Goal: Task Accomplishment & Management: Use online tool/utility

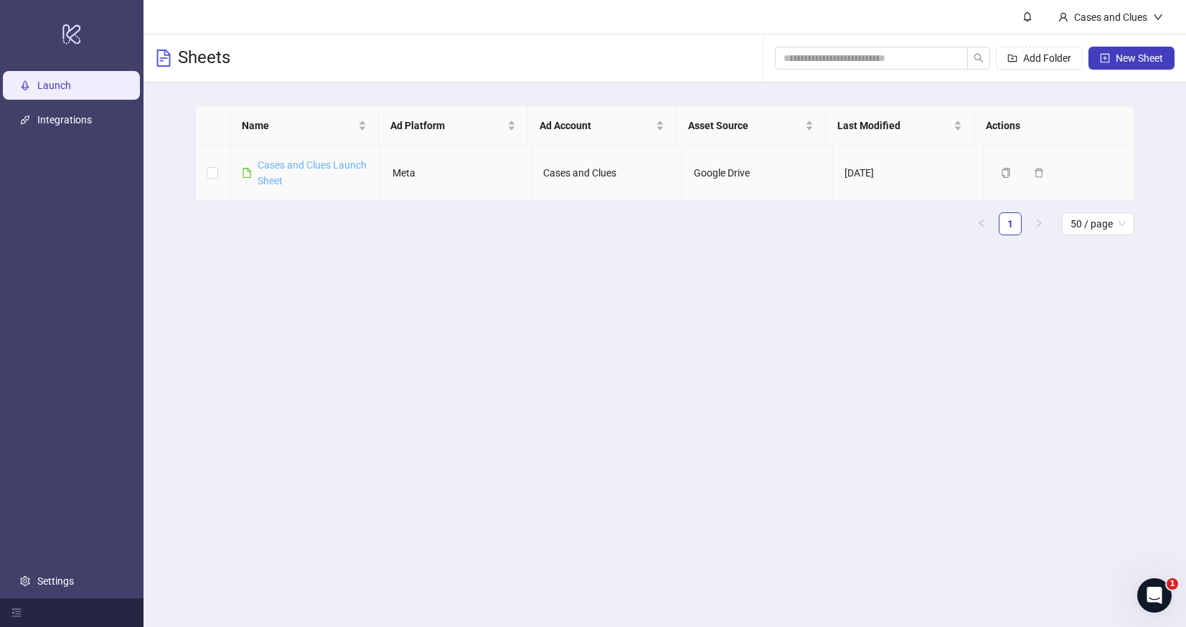
drag, startPoint x: 298, startPoint y: 180, endPoint x: 302, endPoint y: 187, distance: 8.4
click at [298, 181] on link "Cases and Clues Launch Sheet" at bounding box center [312, 172] width 109 height 27
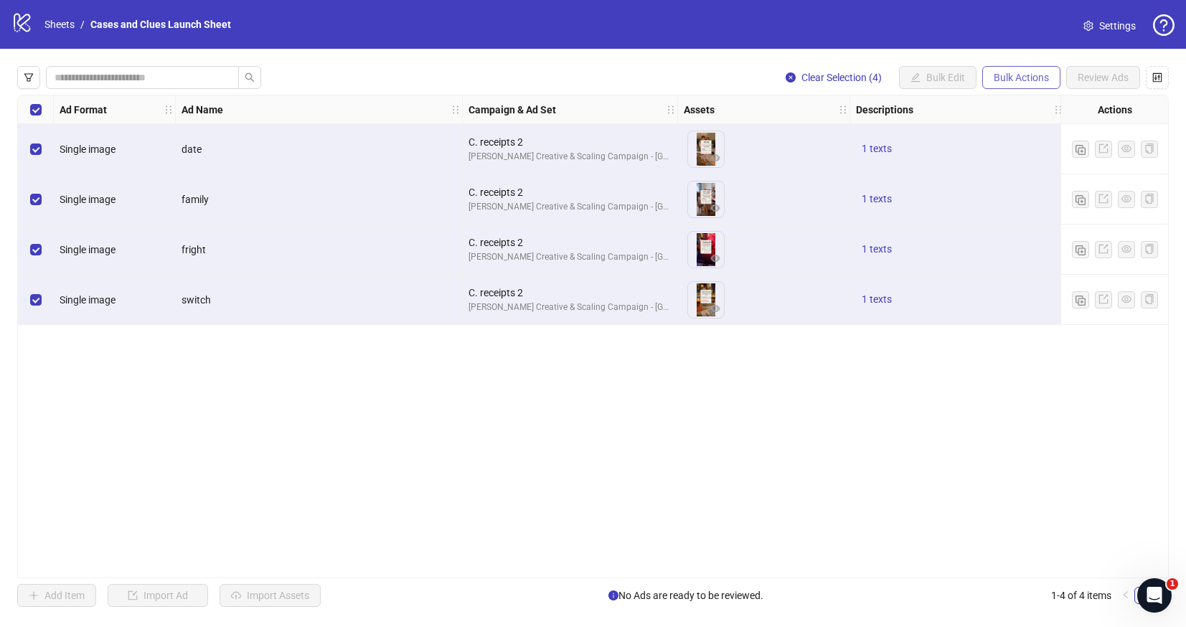
click at [1013, 78] on span "Bulk Actions" at bounding box center [1021, 77] width 55 height 11
click at [998, 100] on span "Delete" at bounding box center [1042, 106] width 98 height 16
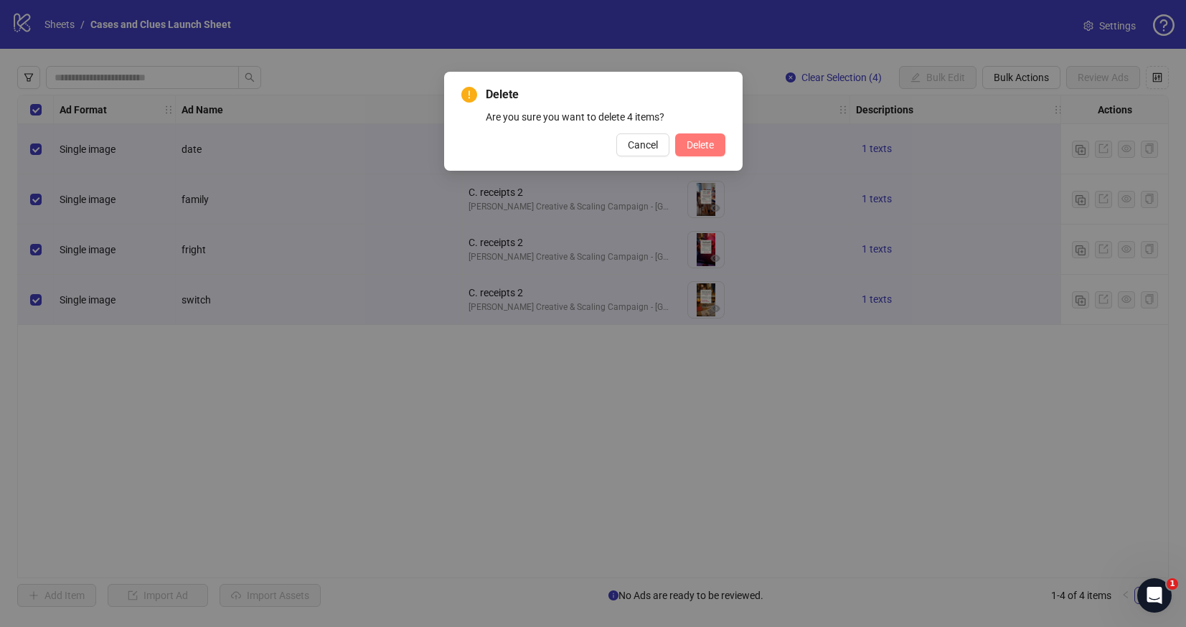
click at [690, 151] on button "Delete" at bounding box center [700, 145] width 50 height 23
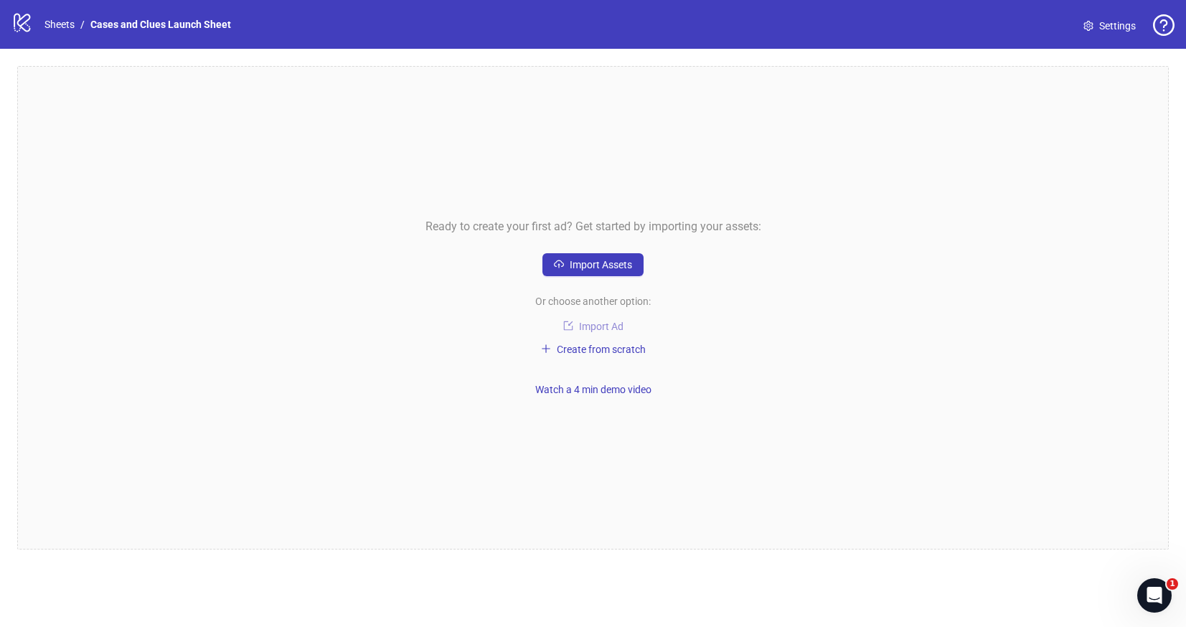
click at [601, 323] on span "Import Ad" at bounding box center [601, 326] width 45 height 11
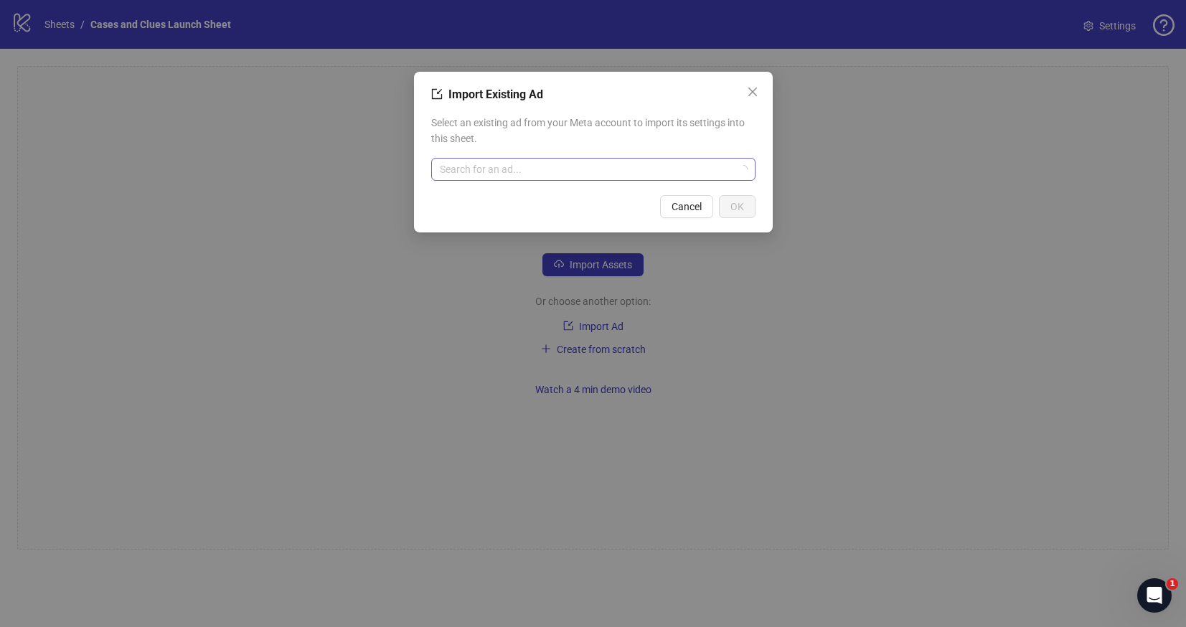
click at [485, 167] on input "search" at bounding box center [587, 170] width 294 height 22
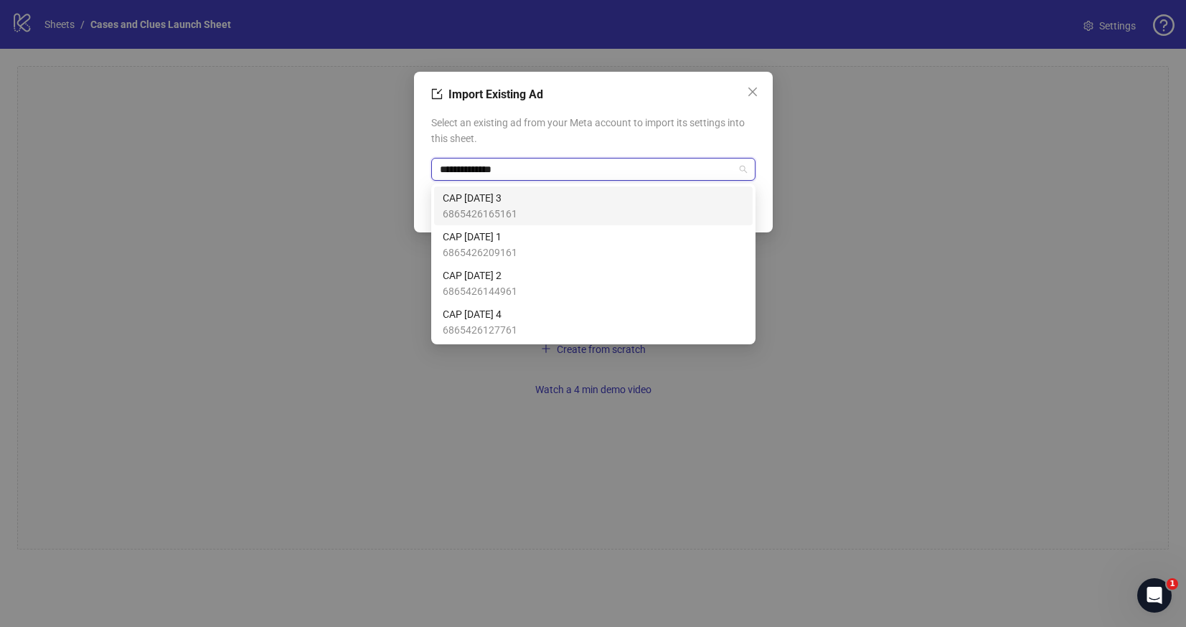
type input "**********"
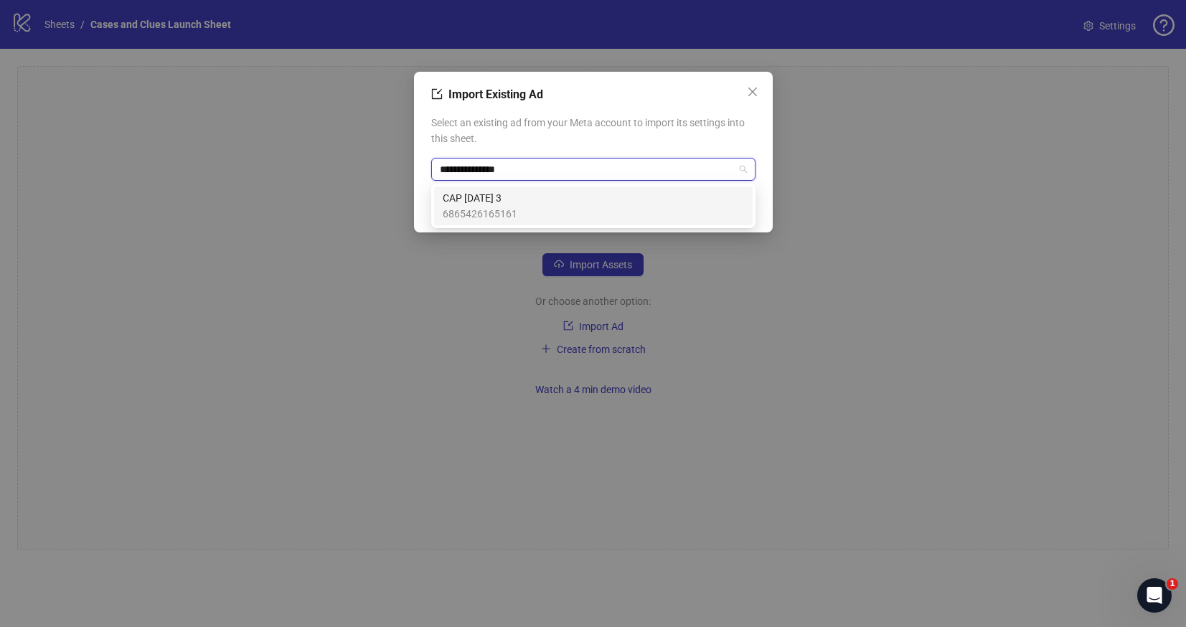
click at [500, 199] on span "CAP [DATE] 3" at bounding box center [480, 198] width 75 height 16
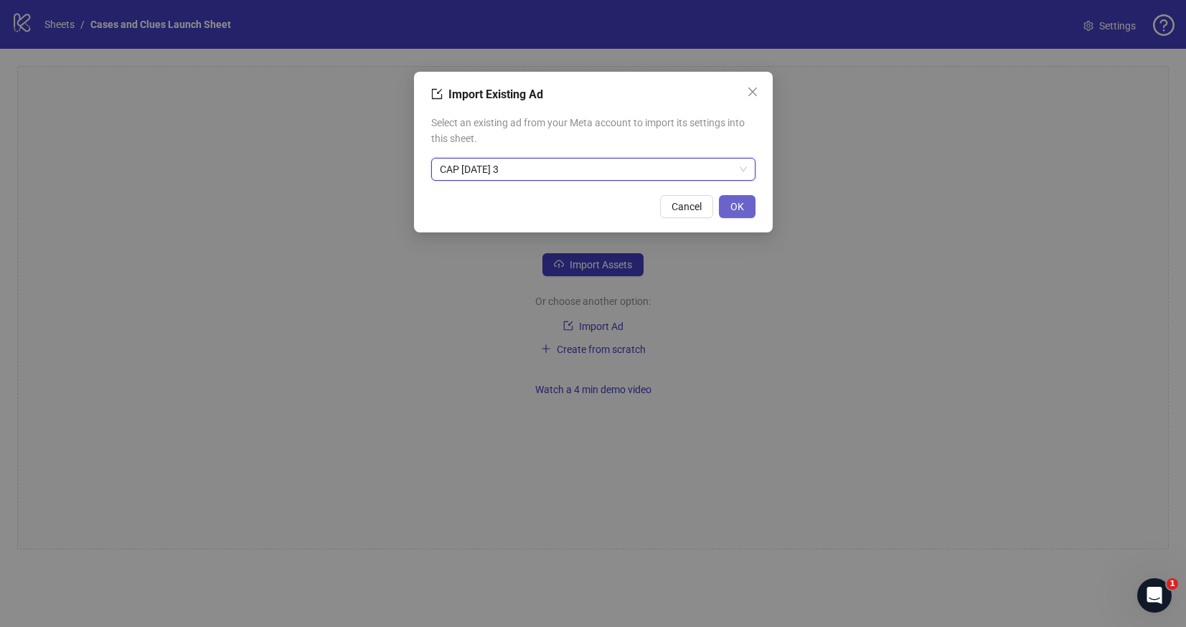
click at [738, 205] on span "OK" at bounding box center [738, 206] width 14 height 11
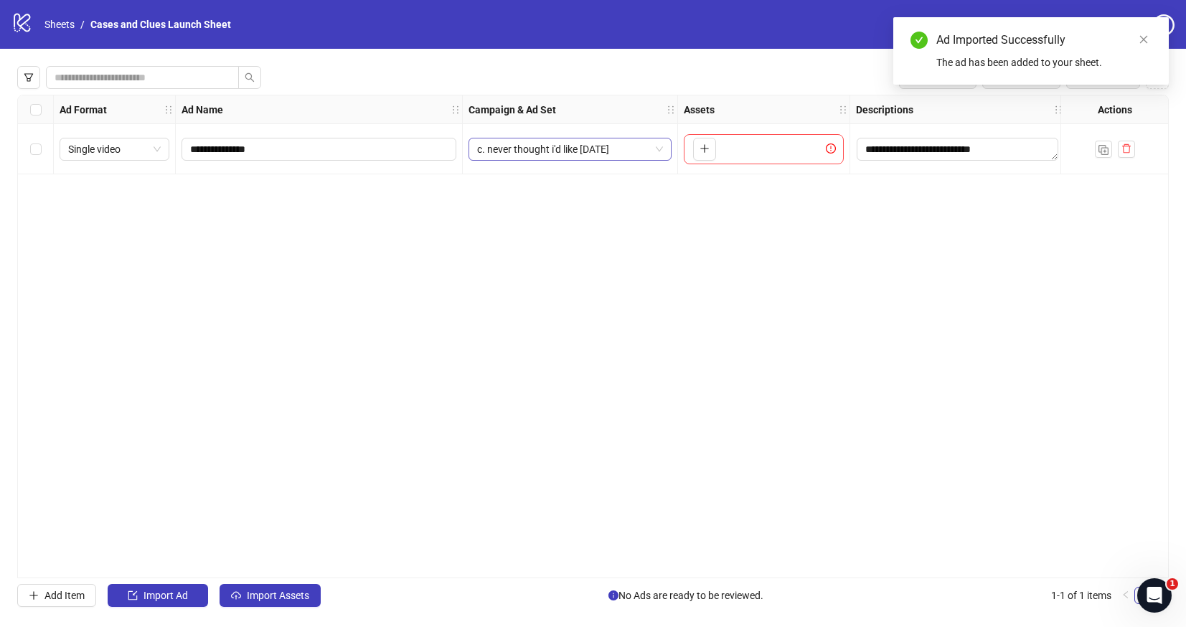
click at [664, 149] on div "c. never thought i'd like [DATE]" at bounding box center [570, 149] width 203 height 23
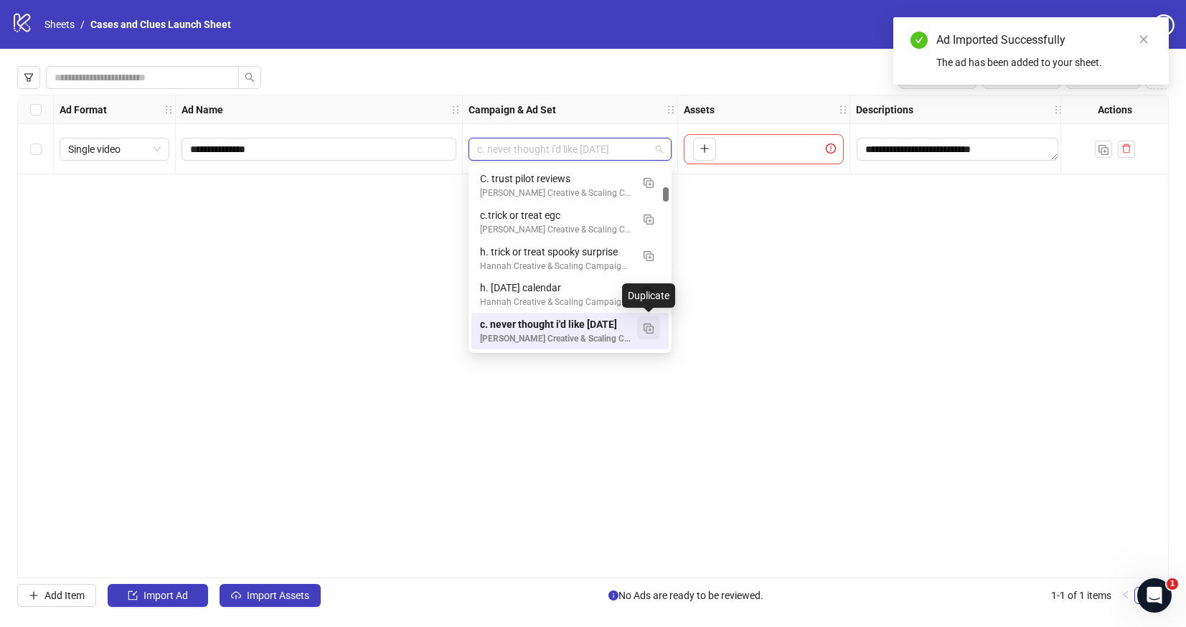
click at [647, 321] on button "button" at bounding box center [648, 328] width 23 height 23
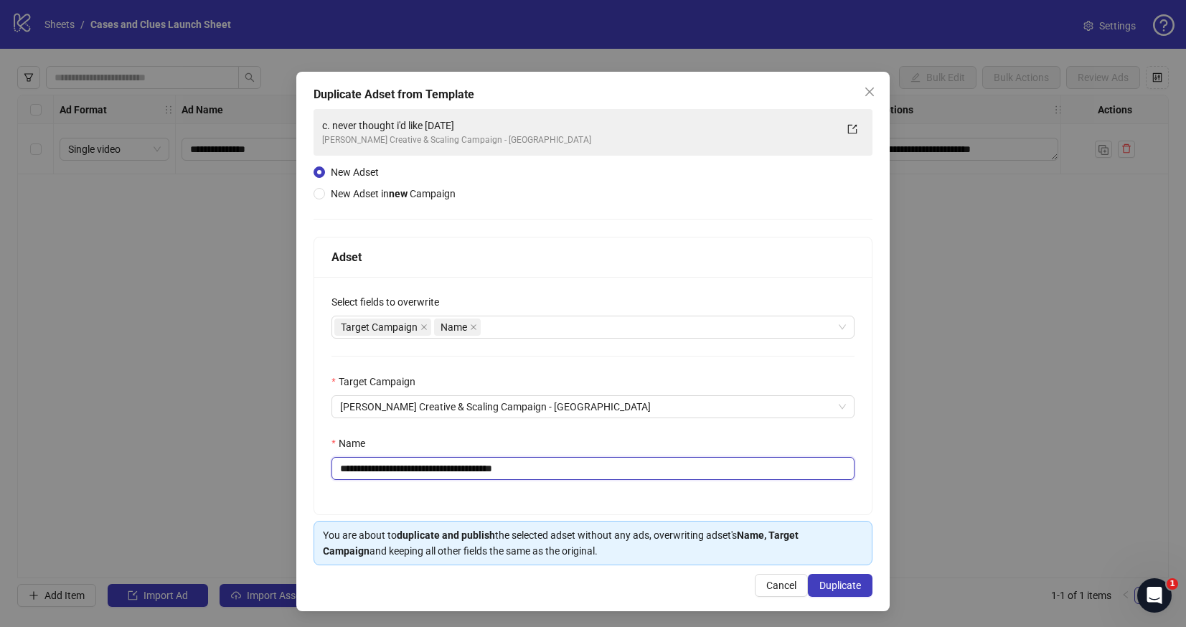
drag, startPoint x: 529, startPoint y: 465, endPoint x: 348, endPoint y: 467, distance: 180.9
click at [348, 467] on input "**********" at bounding box center [593, 468] width 523 height 23
click at [396, 469] on input "**********" at bounding box center [593, 468] width 523 height 23
click at [543, 468] on input "**********" at bounding box center [593, 468] width 523 height 23
type input "**********"
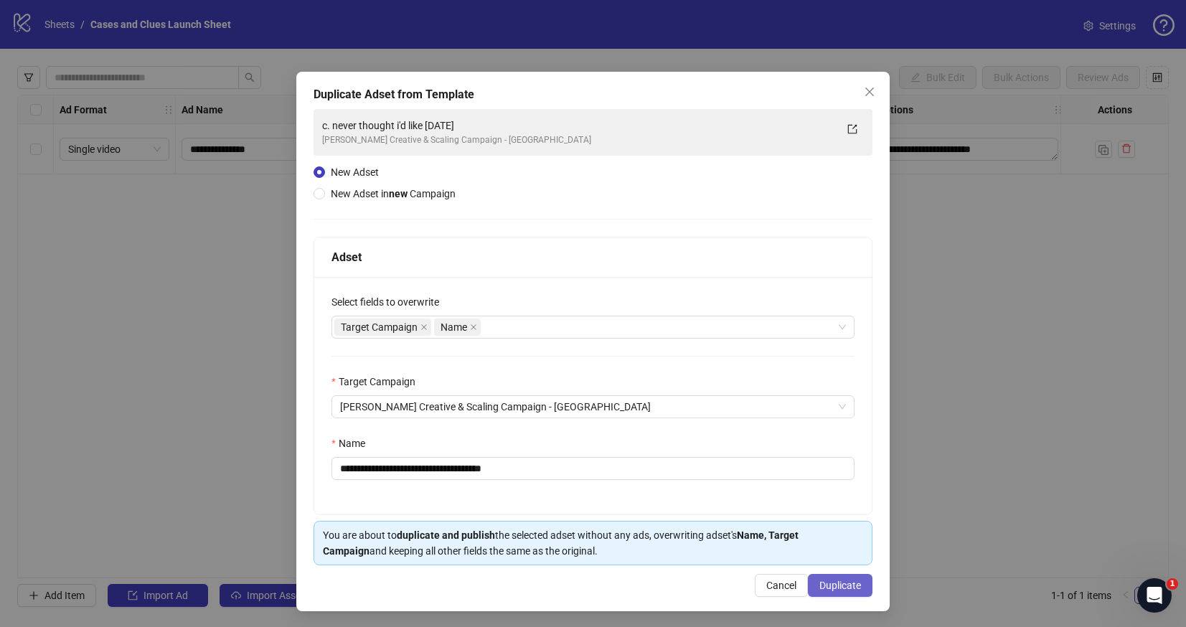
click at [824, 589] on span "Duplicate" at bounding box center [841, 585] width 42 height 11
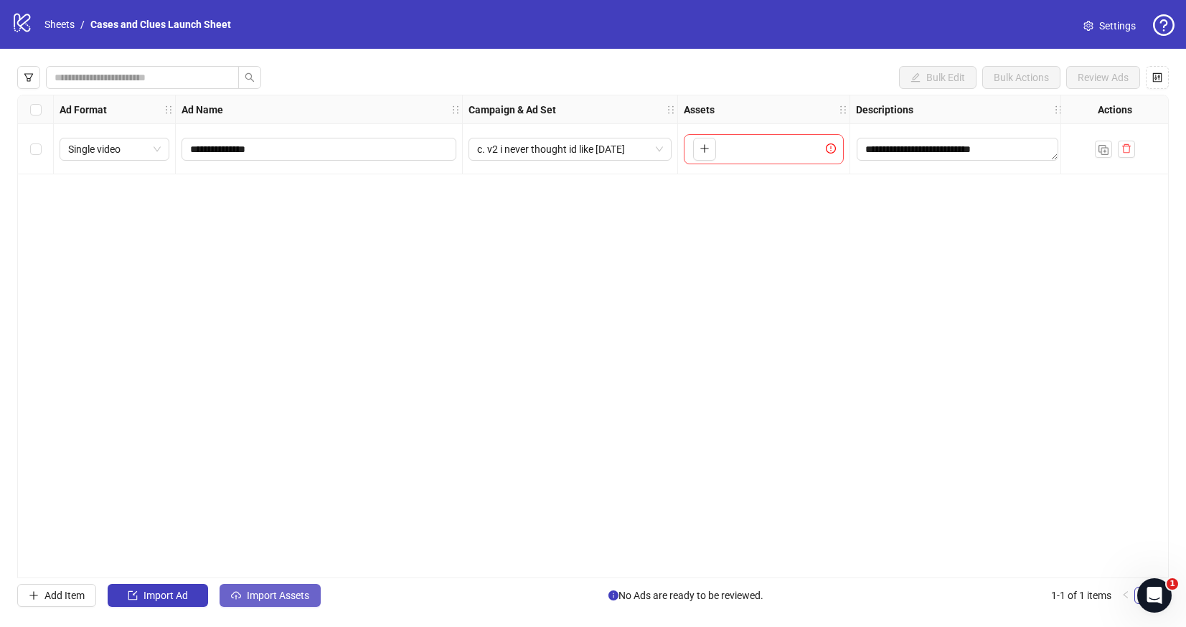
click at [261, 591] on span "Import Assets" at bounding box center [278, 595] width 62 height 11
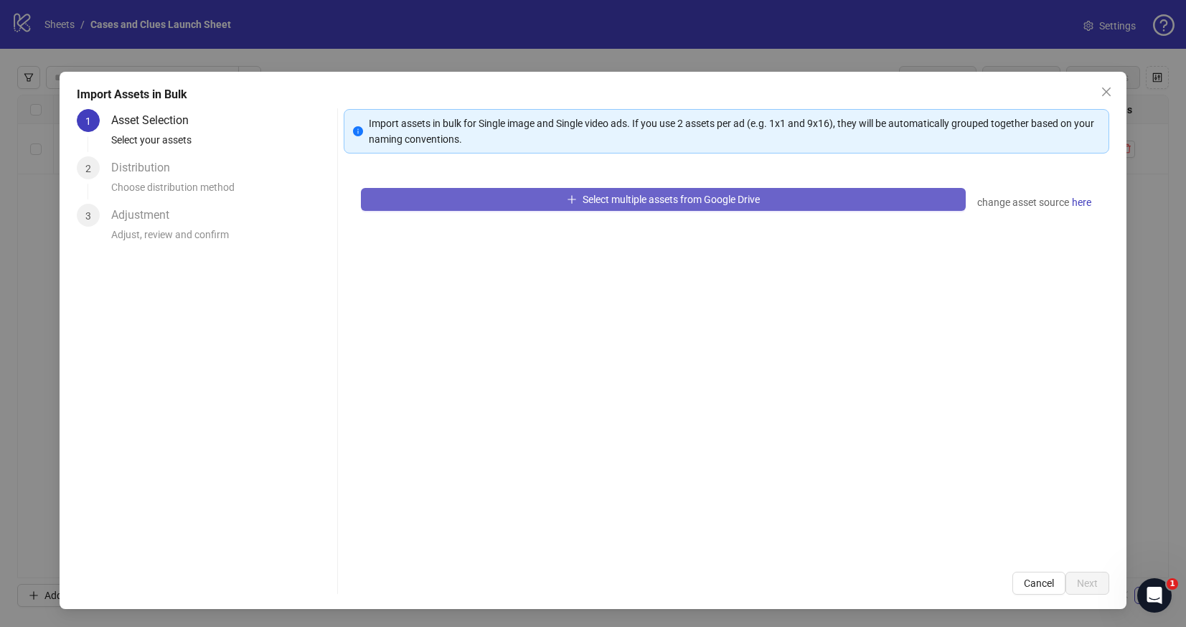
click at [472, 193] on button "Select multiple assets from Google Drive" at bounding box center [663, 199] width 605 height 23
click at [627, 200] on span "Select multiple assets from Google Drive" at bounding box center [671, 199] width 177 height 11
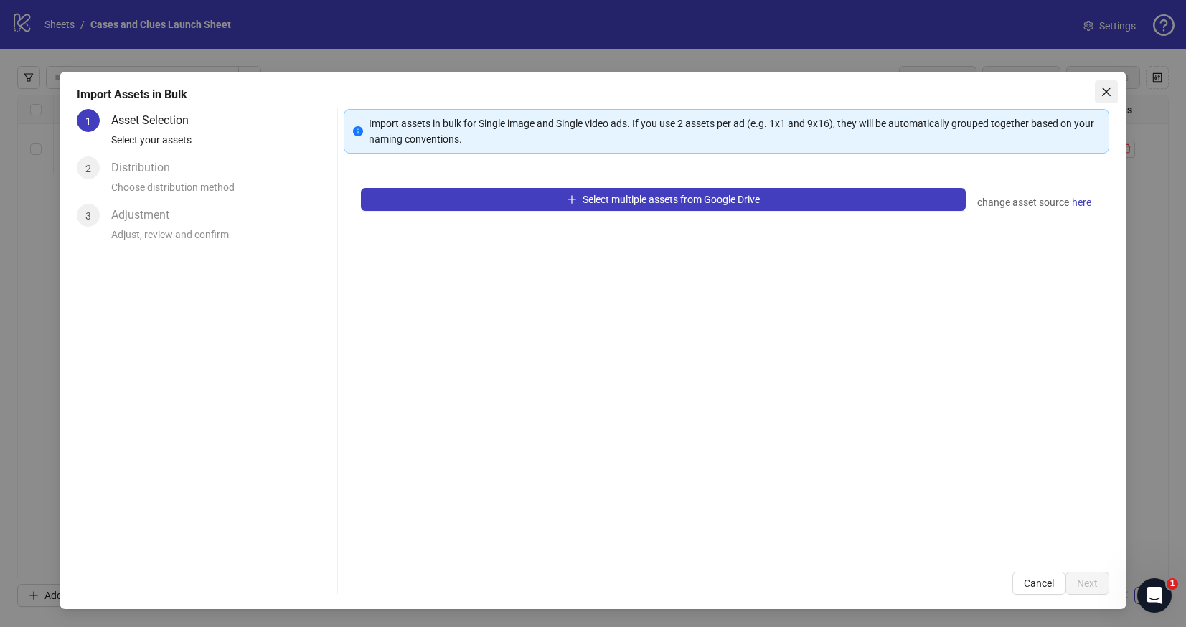
click at [1111, 86] on icon "close" at bounding box center [1106, 91] width 11 height 11
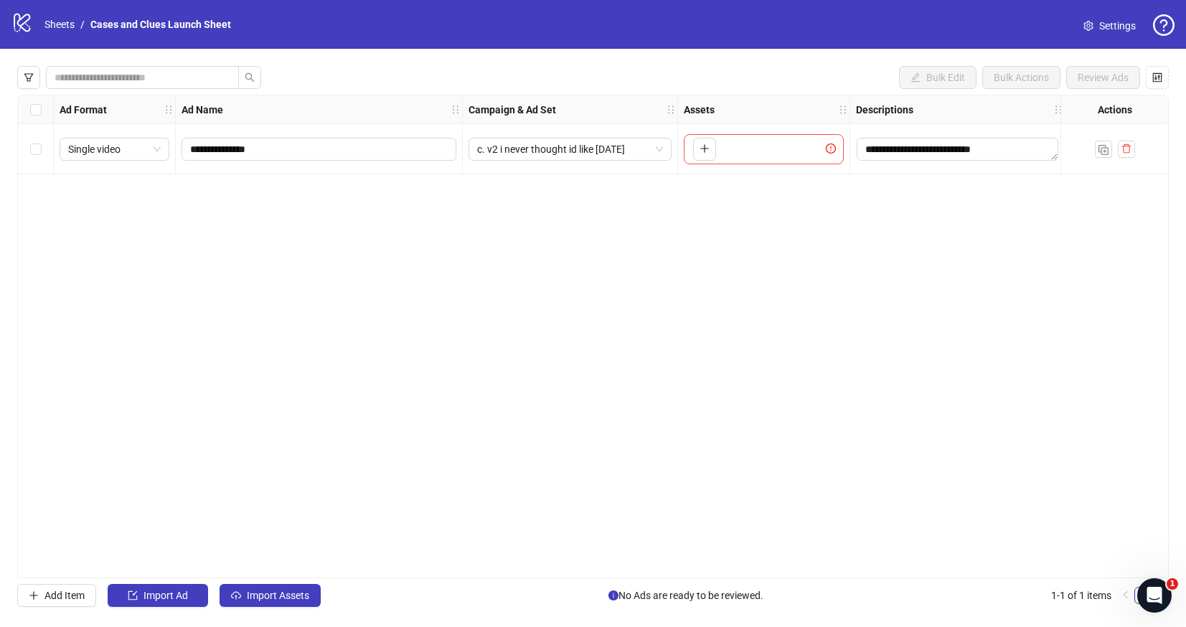
click at [263, 609] on div "**********" at bounding box center [593, 337] width 1186 height 576
click at [269, 598] on span "Import Assets" at bounding box center [278, 595] width 62 height 11
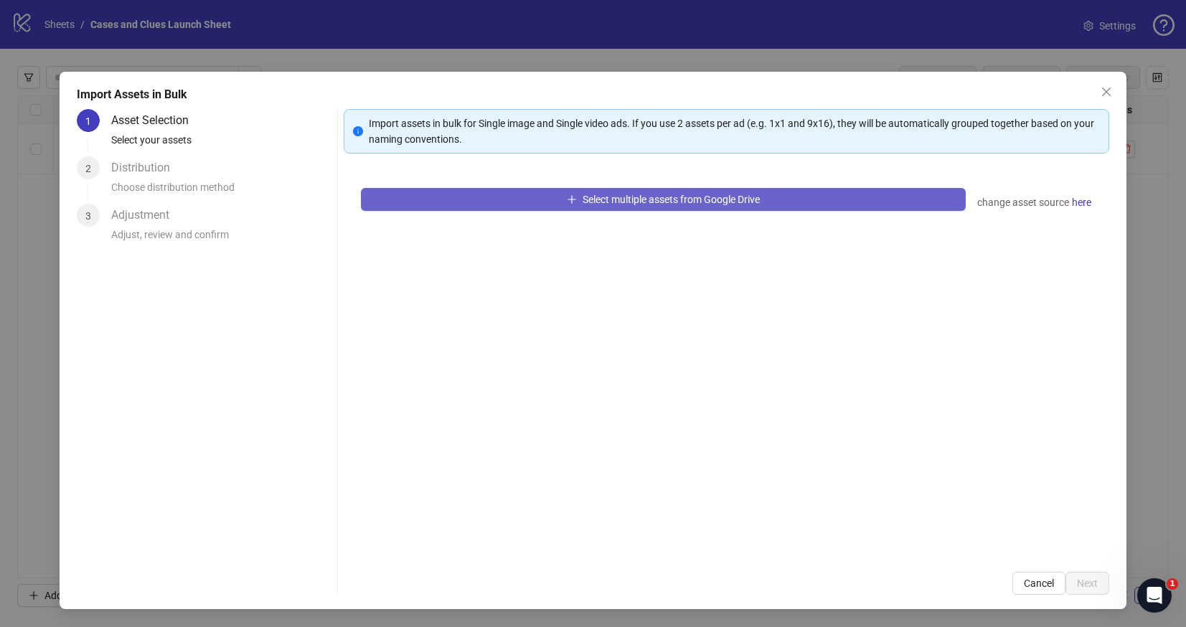
click at [576, 205] on button "Select multiple assets from Google Drive" at bounding box center [663, 199] width 605 height 23
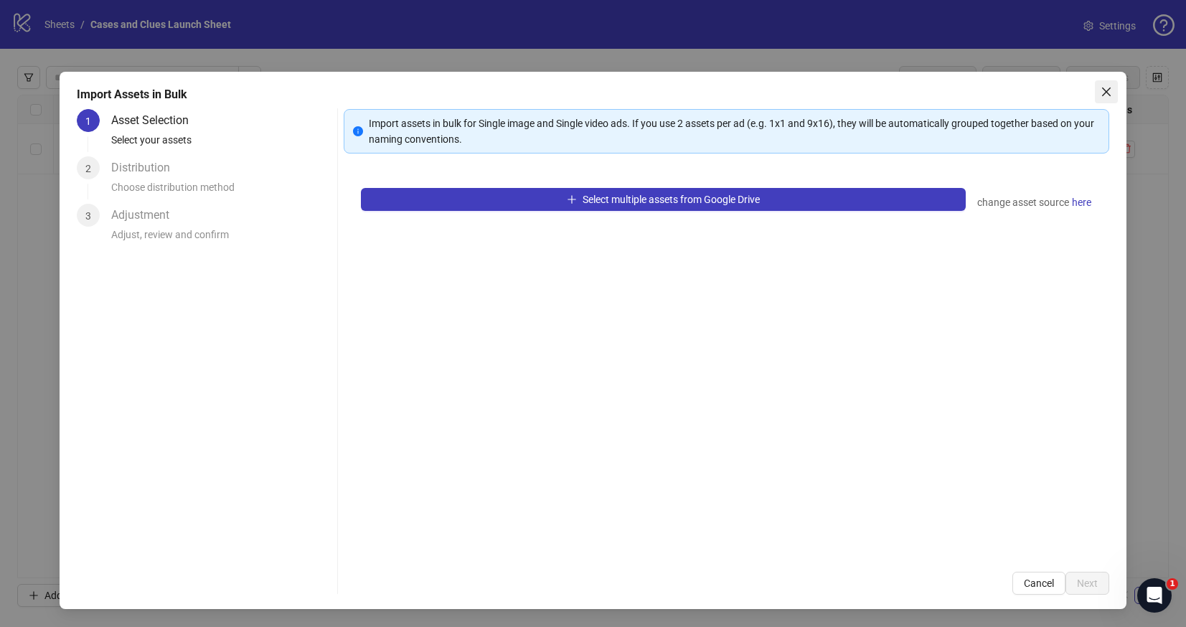
click at [1105, 87] on icon "close" at bounding box center [1106, 91] width 11 height 11
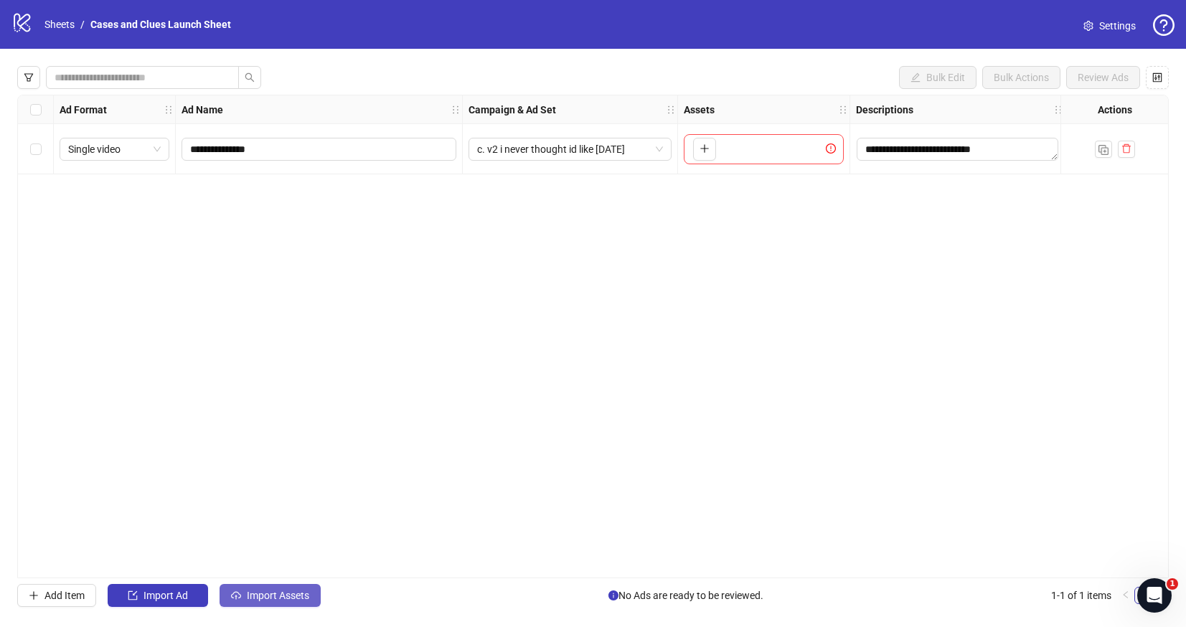
click at [268, 591] on span "Import Assets" at bounding box center [278, 595] width 62 height 11
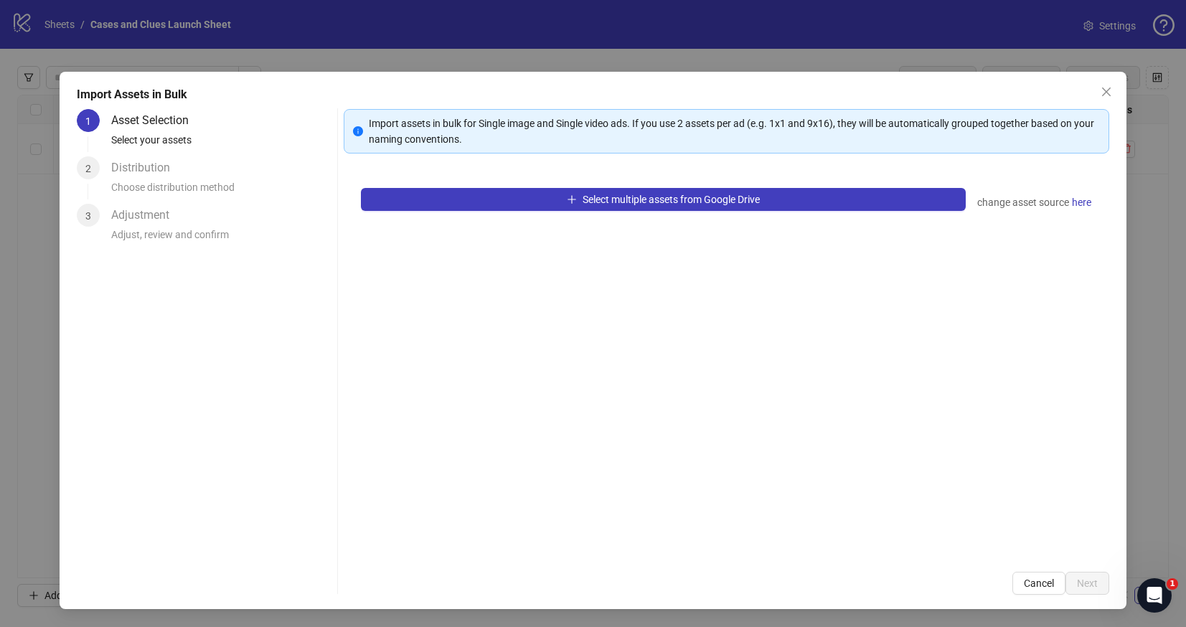
click at [463, 212] on div "Select multiple assets from Google Drive change asset source here" at bounding box center [727, 363] width 766 height 384
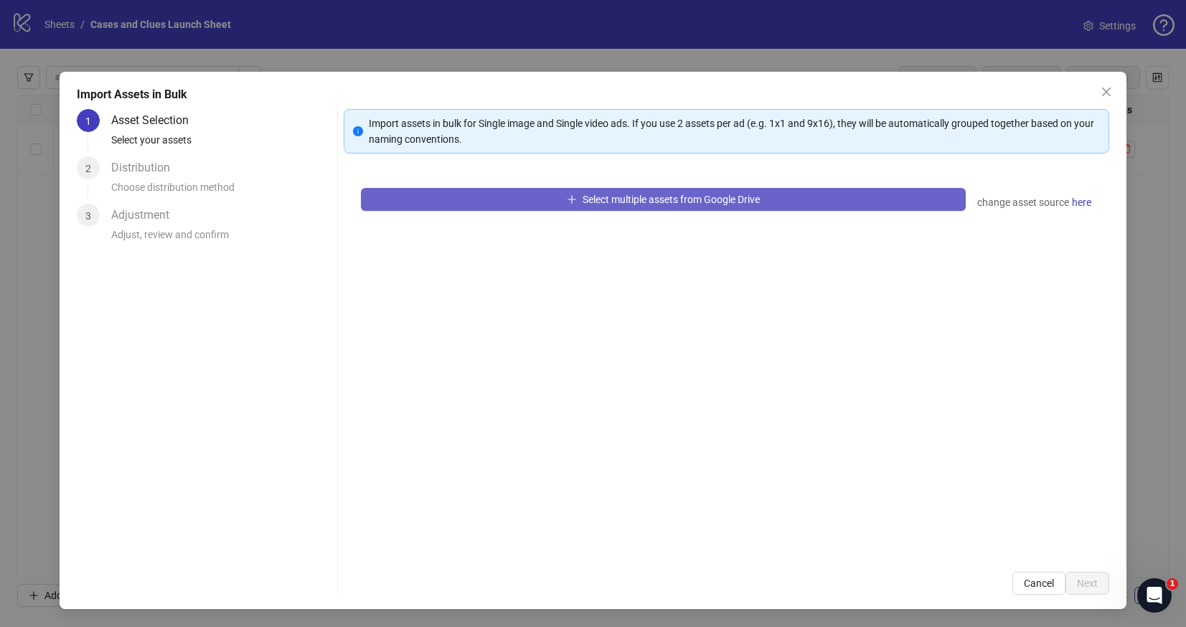
click at [464, 200] on button "Select multiple assets from Google Drive" at bounding box center [663, 199] width 605 height 23
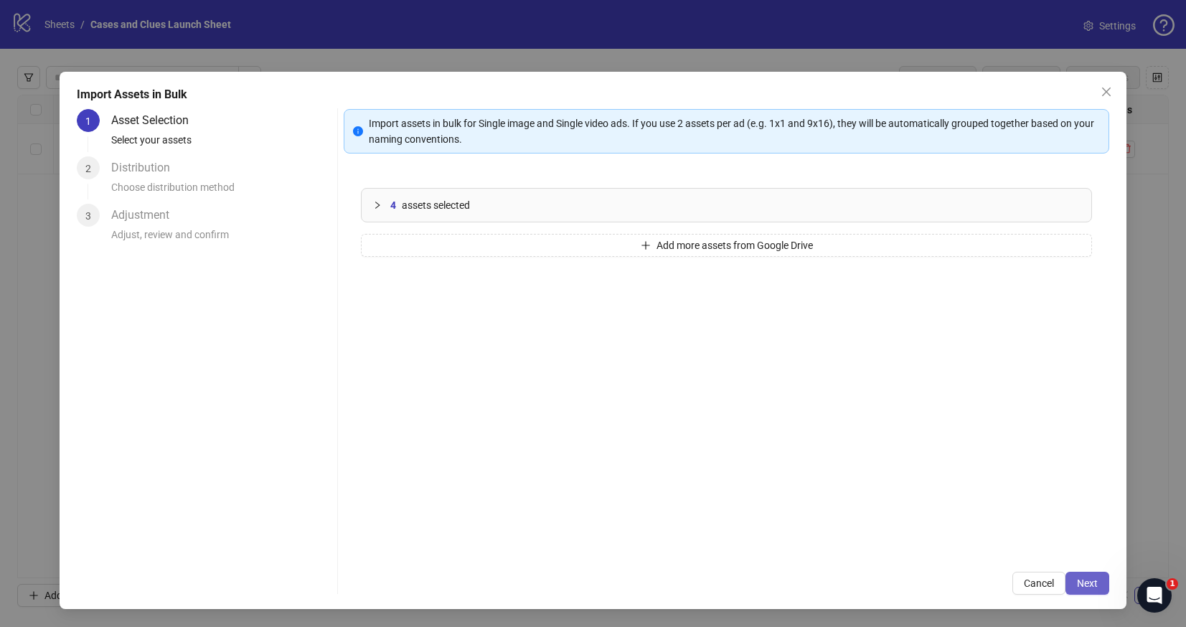
click at [1083, 581] on span "Next" at bounding box center [1087, 583] width 21 height 11
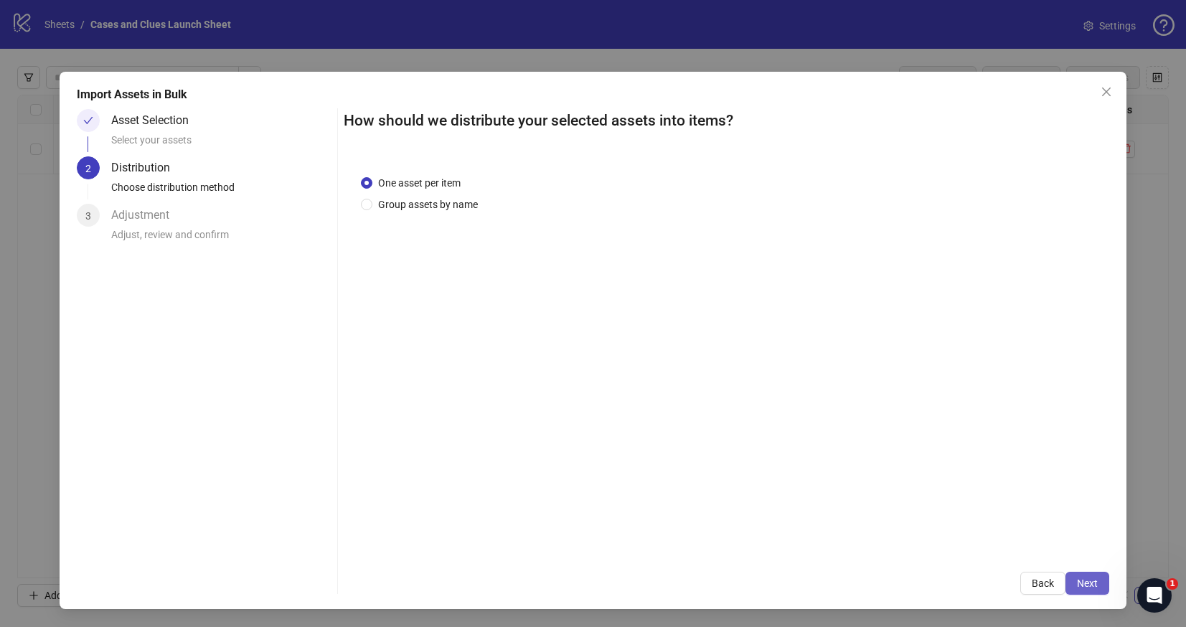
click at [1086, 586] on span "Next" at bounding box center [1087, 583] width 21 height 11
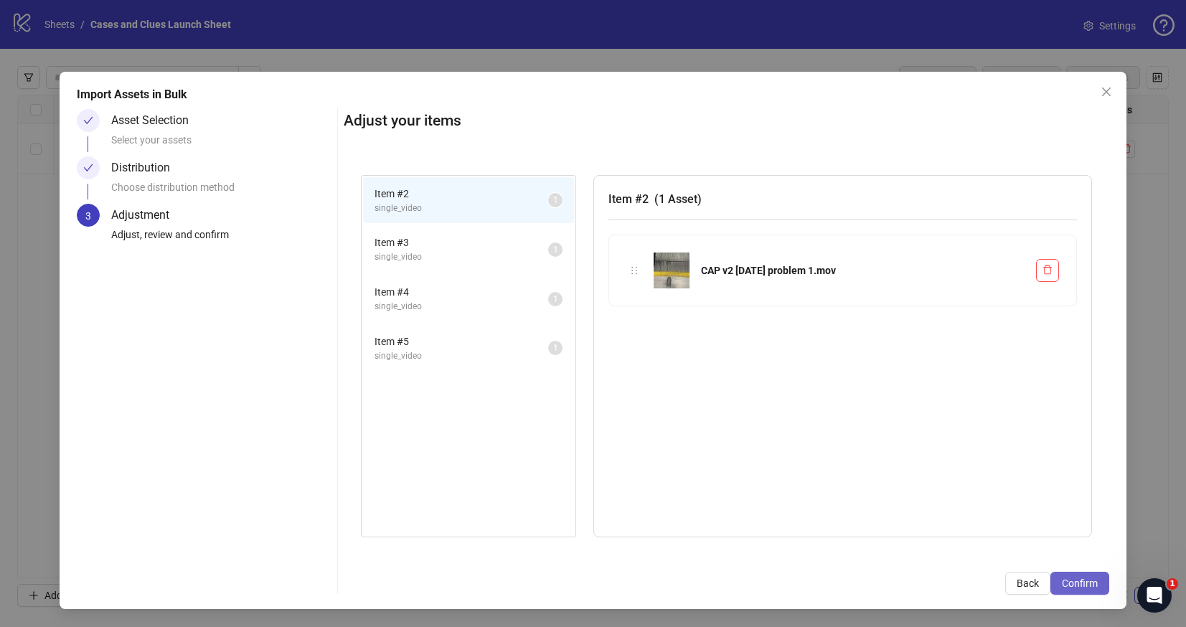
click at [1078, 578] on span "Confirm" at bounding box center [1080, 583] width 36 height 11
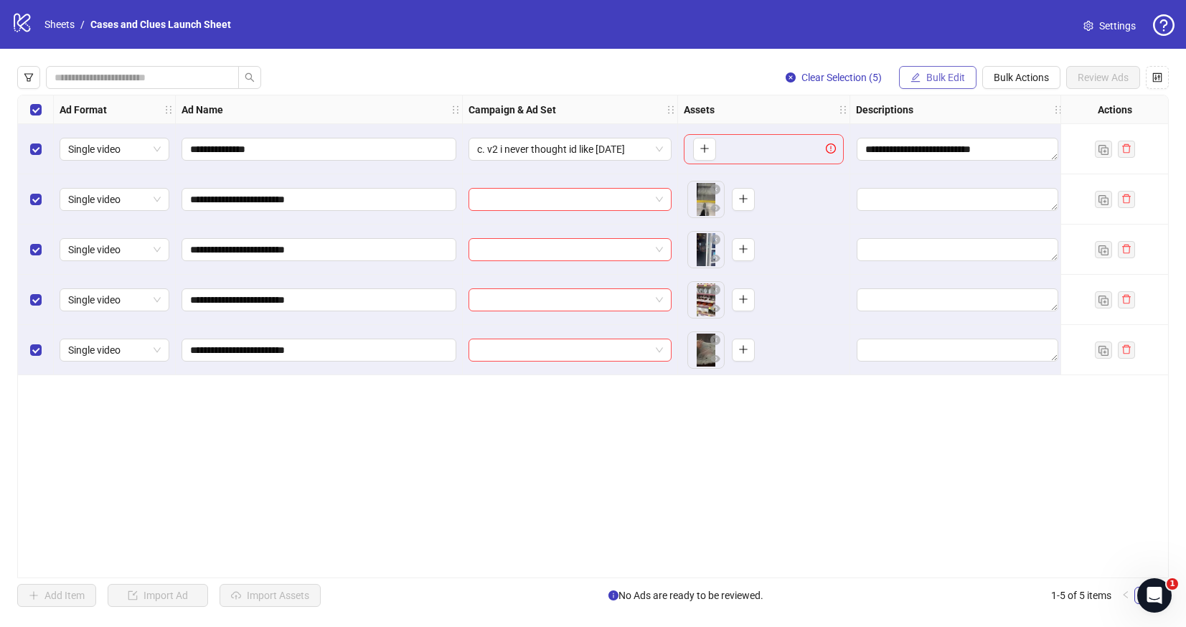
click at [942, 75] on span "Bulk Edit" at bounding box center [946, 77] width 39 height 11
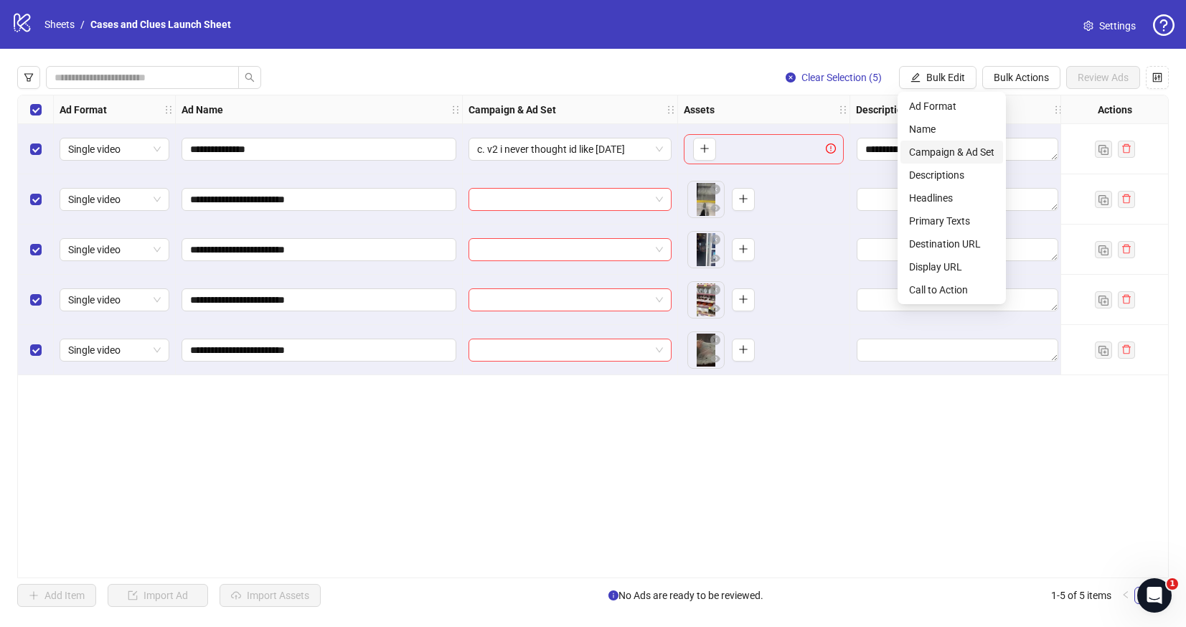
click at [962, 149] on span "Campaign & Ad Set" at bounding box center [951, 152] width 85 height 16
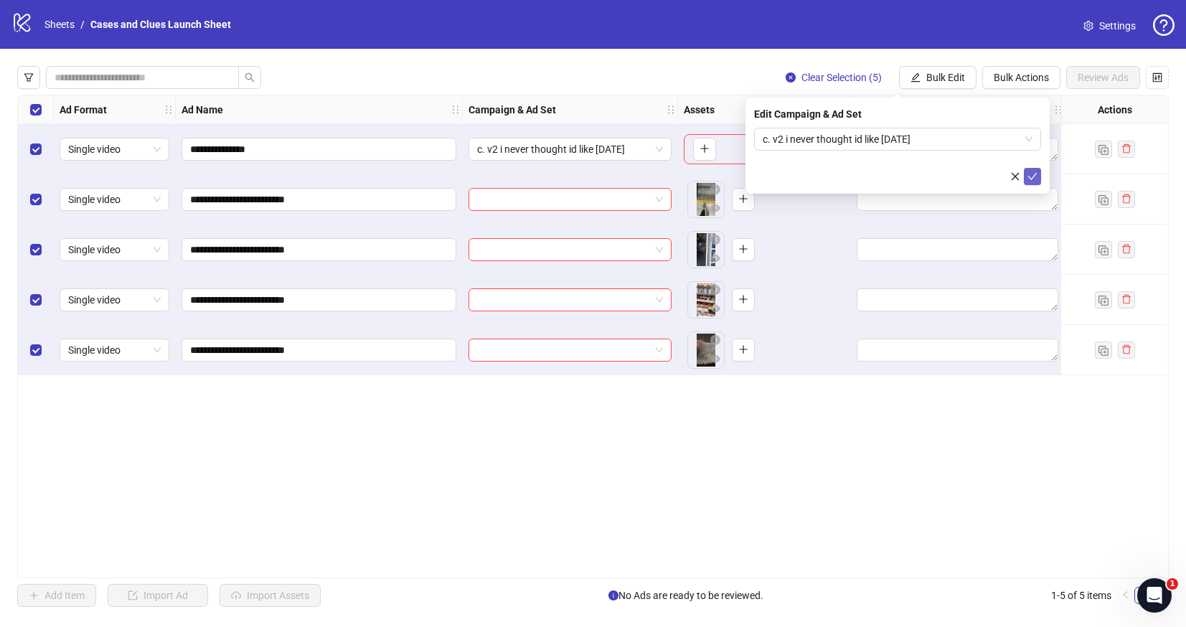
click at [1034, 175] on icon "check" at bounding box center [1033, 177] width 10 height 10
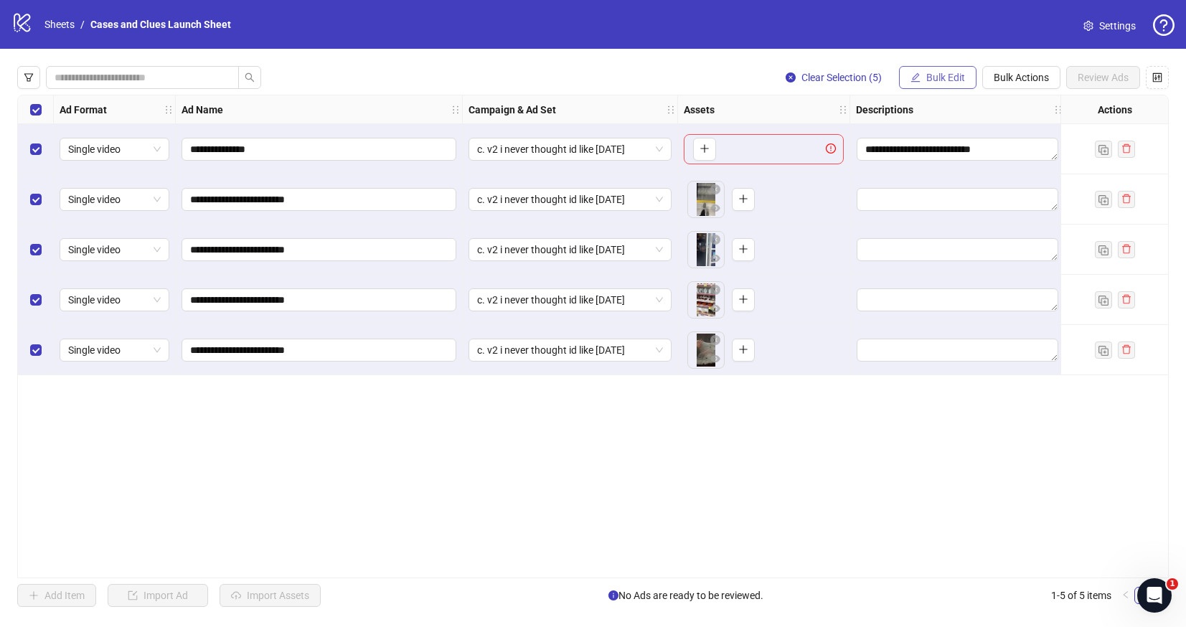
click at [939, 74] on span "Bulk Edit" at bounding box center [946, 77] width 39 height 11
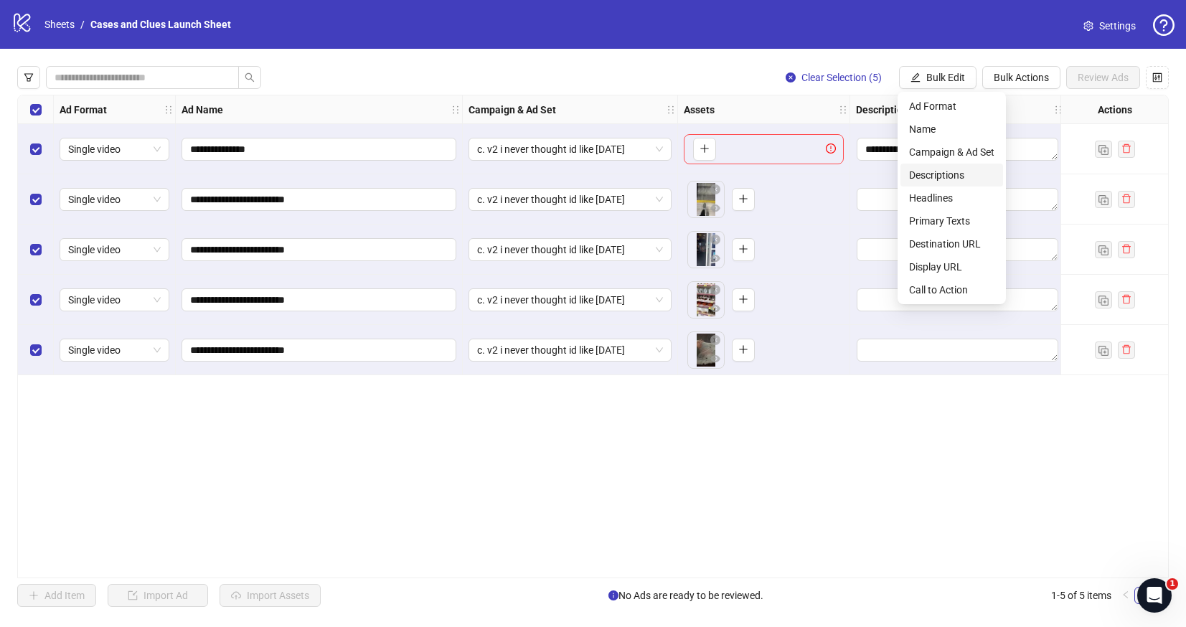
click at [944, 174] on span "Descriptions" at bounding box center [951, 175] width 85 height 16
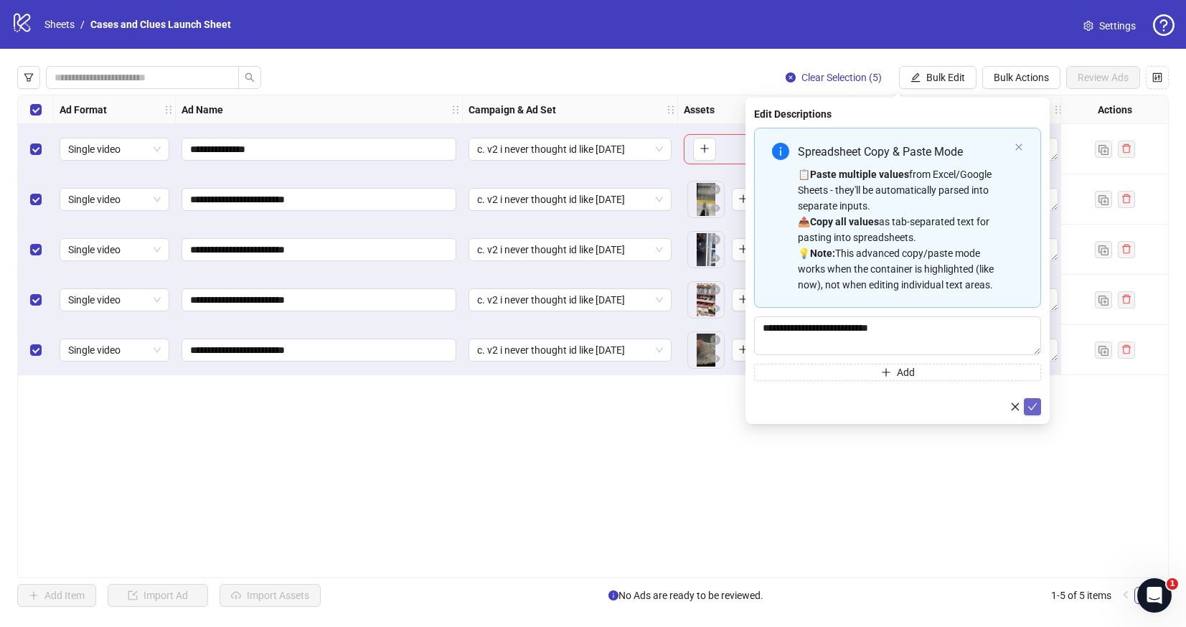
click at [1031, 411] on icon "check" at bounding box center [1033, 407] width 10 height 10
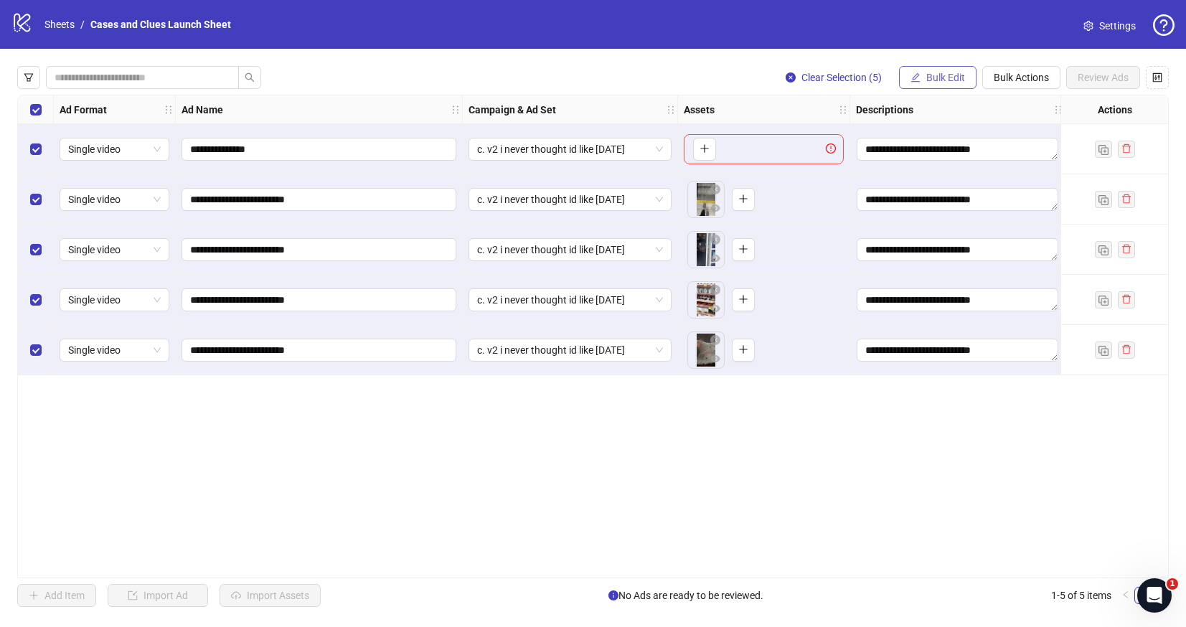
click at [927, 80] on span "Bulk Edit" at bounding box center [946, 77] width 39 height 11
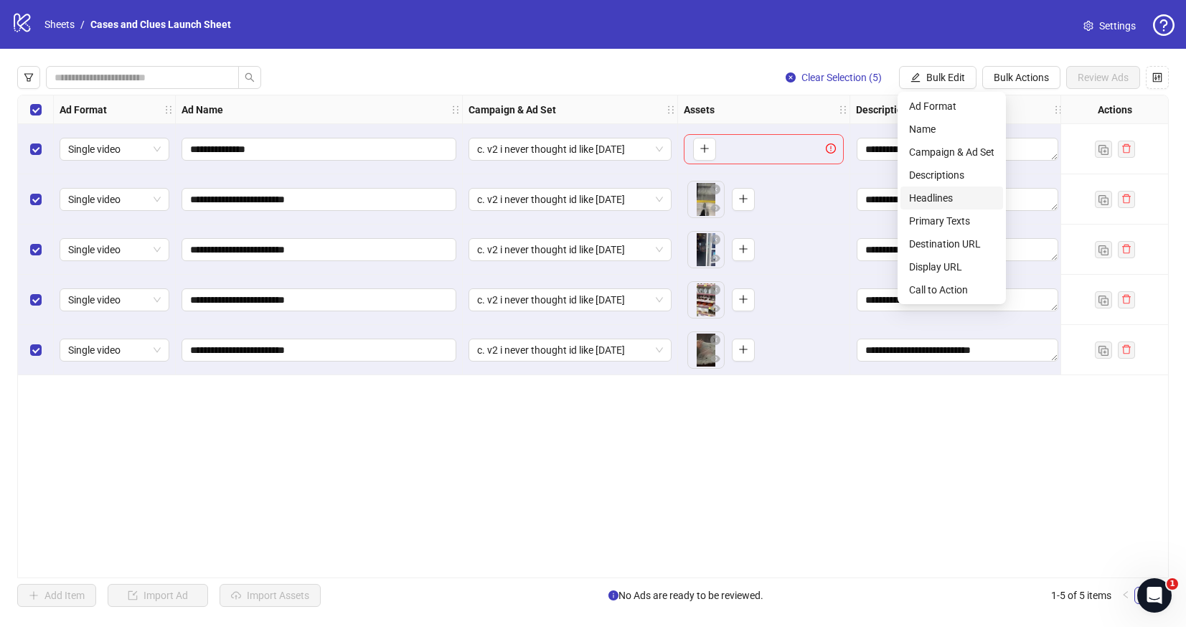
click at [937, 190] on span "Headlines" at bounding box center [951, 198] width 85 height 16
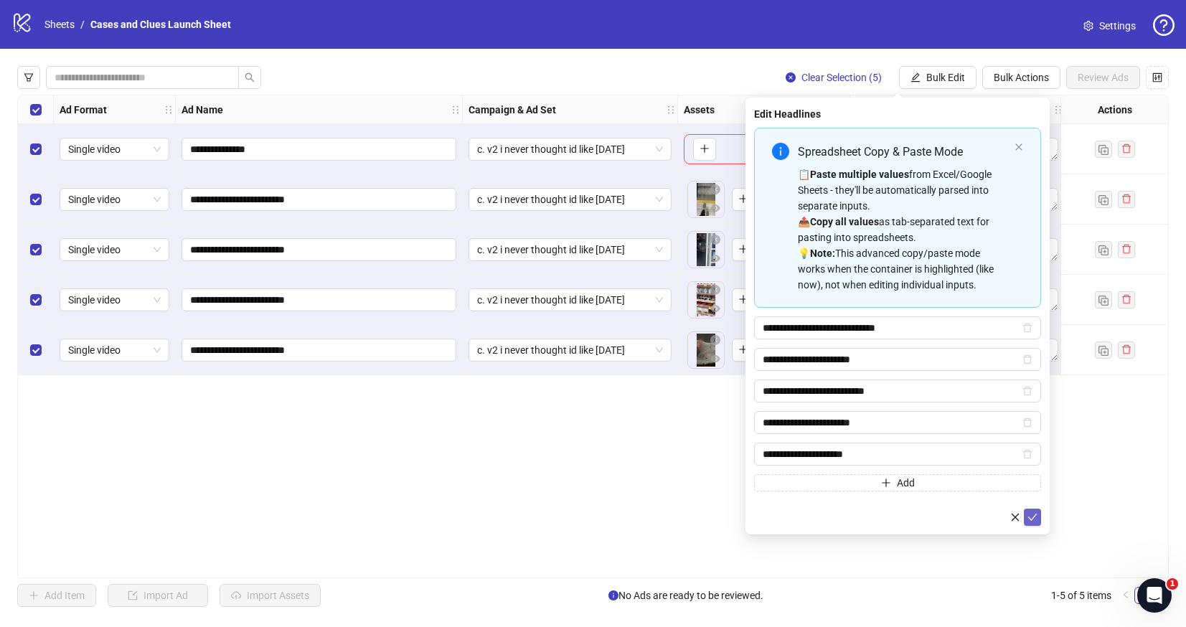
click at [1037, 515] on icon "check" at bounding box center [1033, 517] width 10 height 10
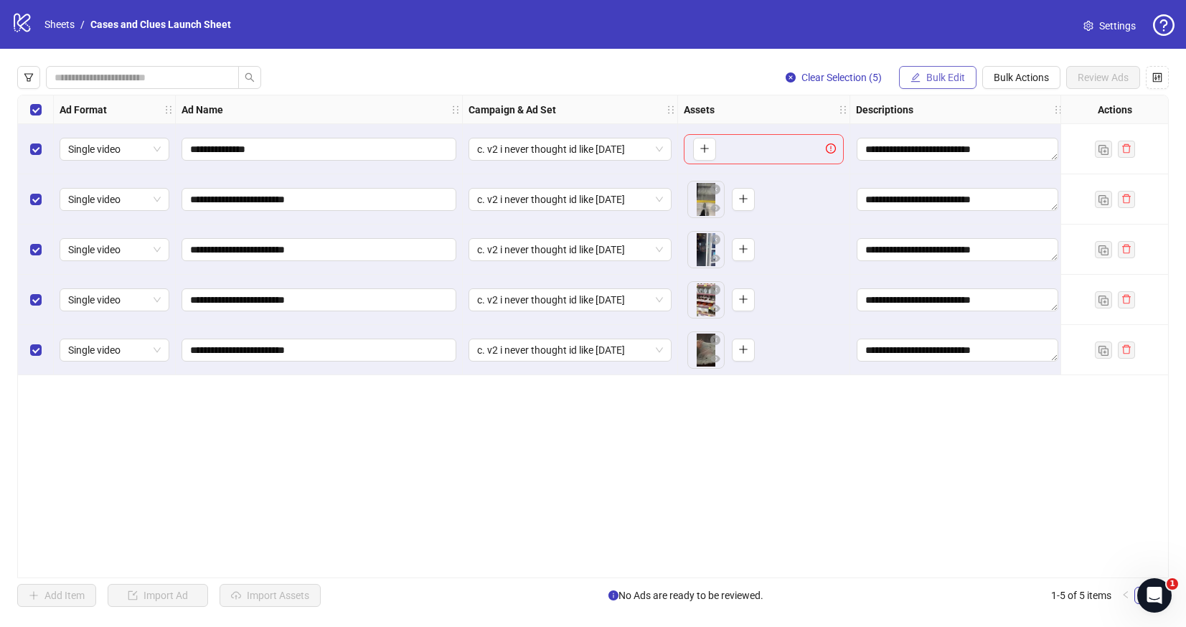
click at [949, 78] on span "Bulk Edit" at bounding box center [946, 77] width 39 height 11
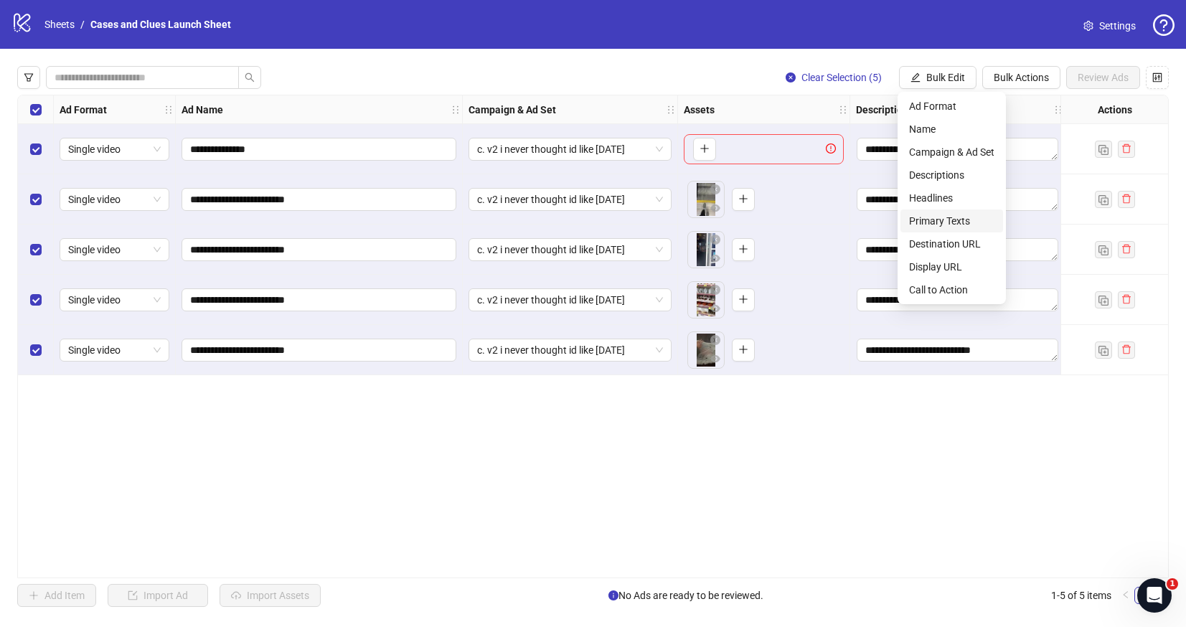
click at [945, 214] on span "Primary Texts" at bounding box center [951, 221] width 85 height 16
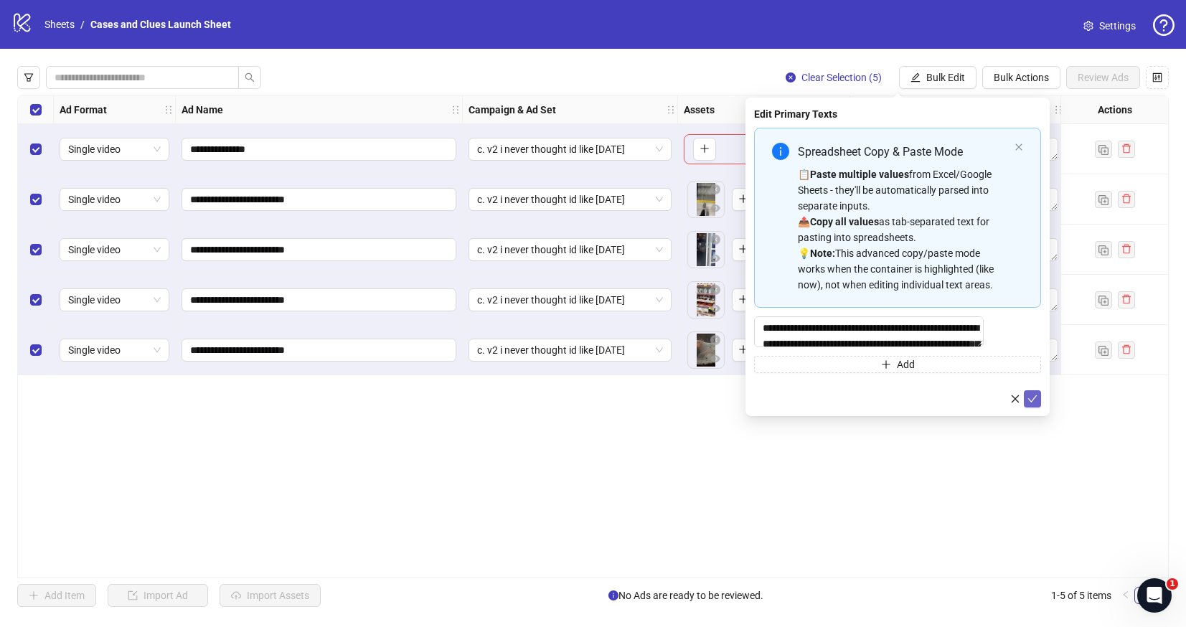
click at [1038, 407] on button "submit" at bounding box center [1032, 398] width 17 height 17
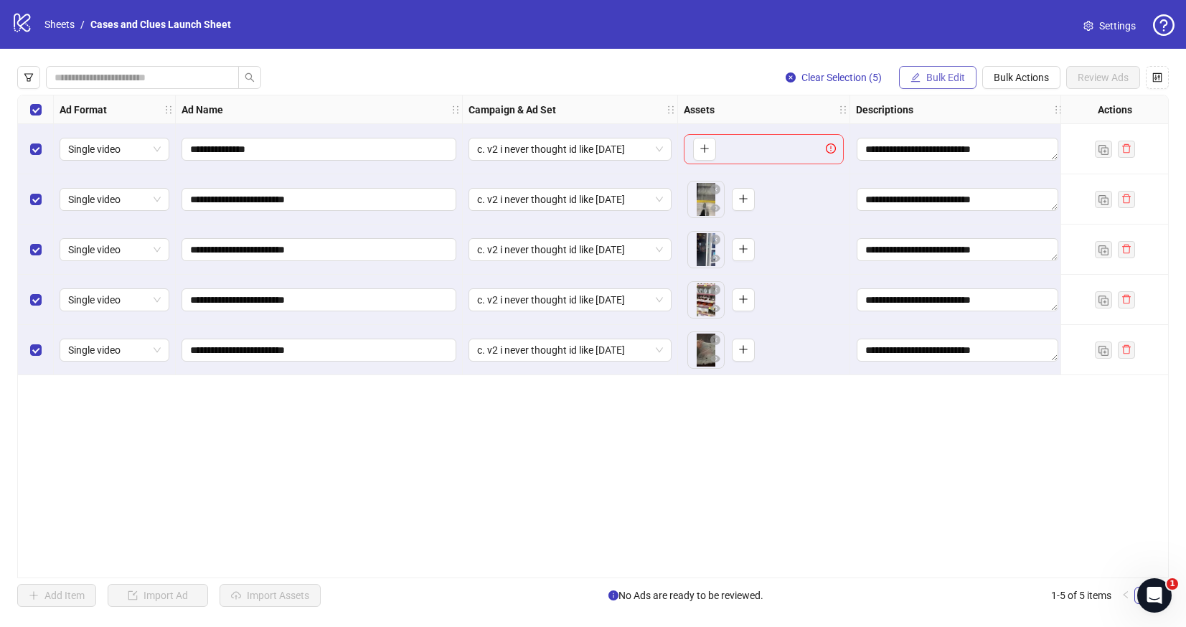
click at [930, 79] on span "Bulk Edit" at bounding box center [946, 77] width 39 height 11
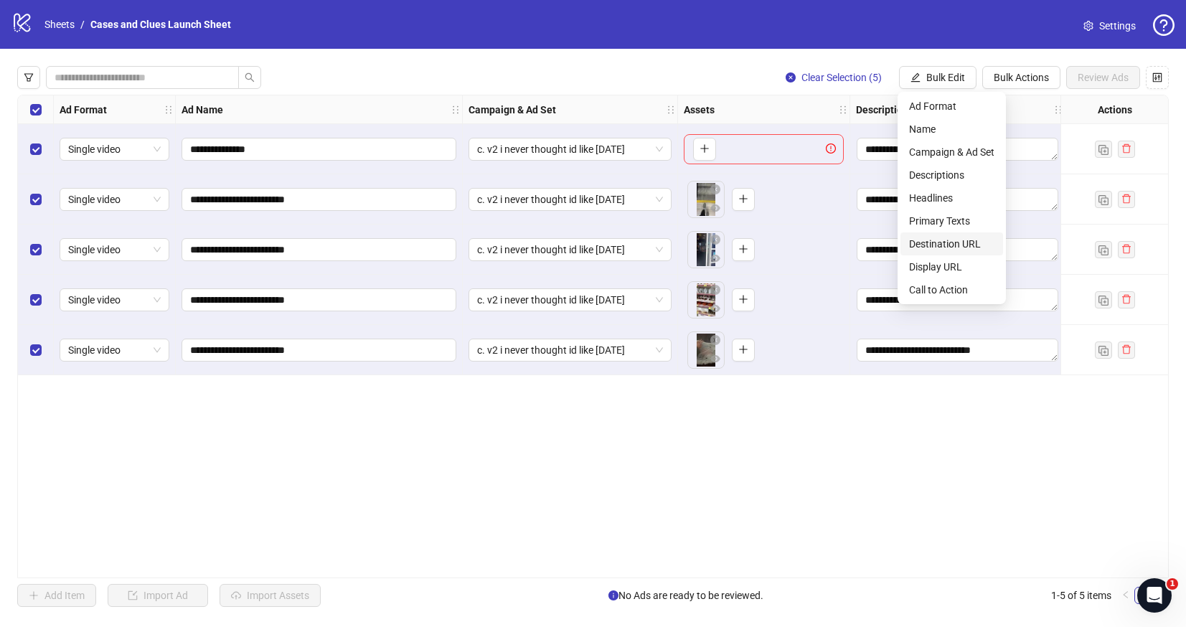
click at [954, 240] on span "Destination URL" at bounding box center [951, 244] width 85 height 16
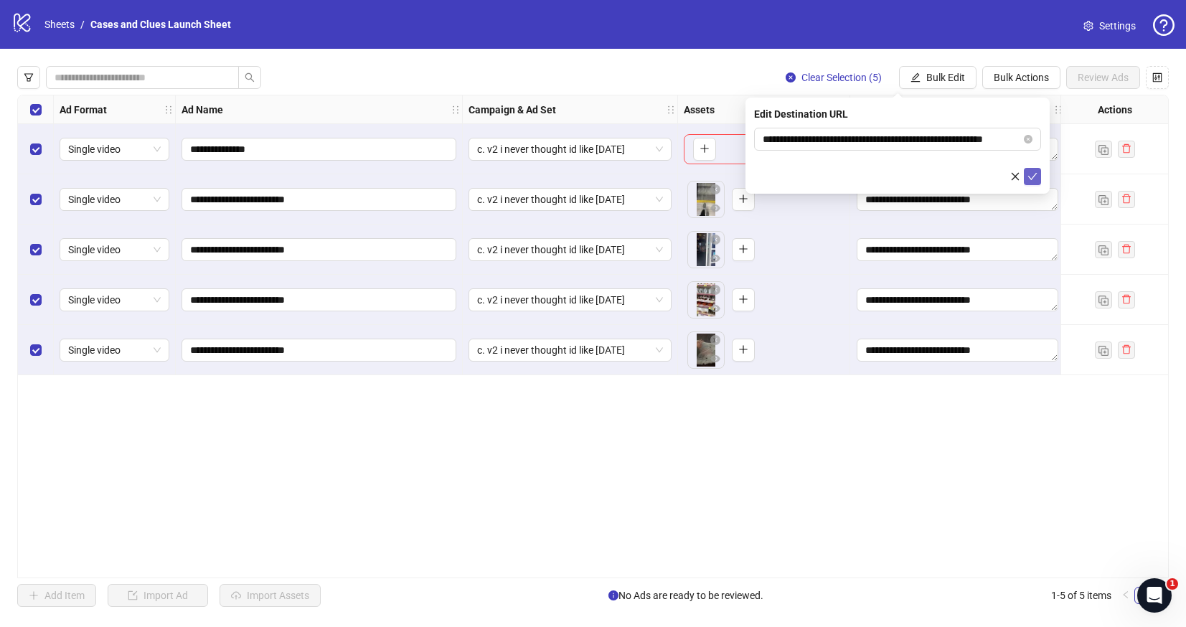
click at [1035, 175] on icon "check" at bounding box center [1033, 176] width 9 height 7
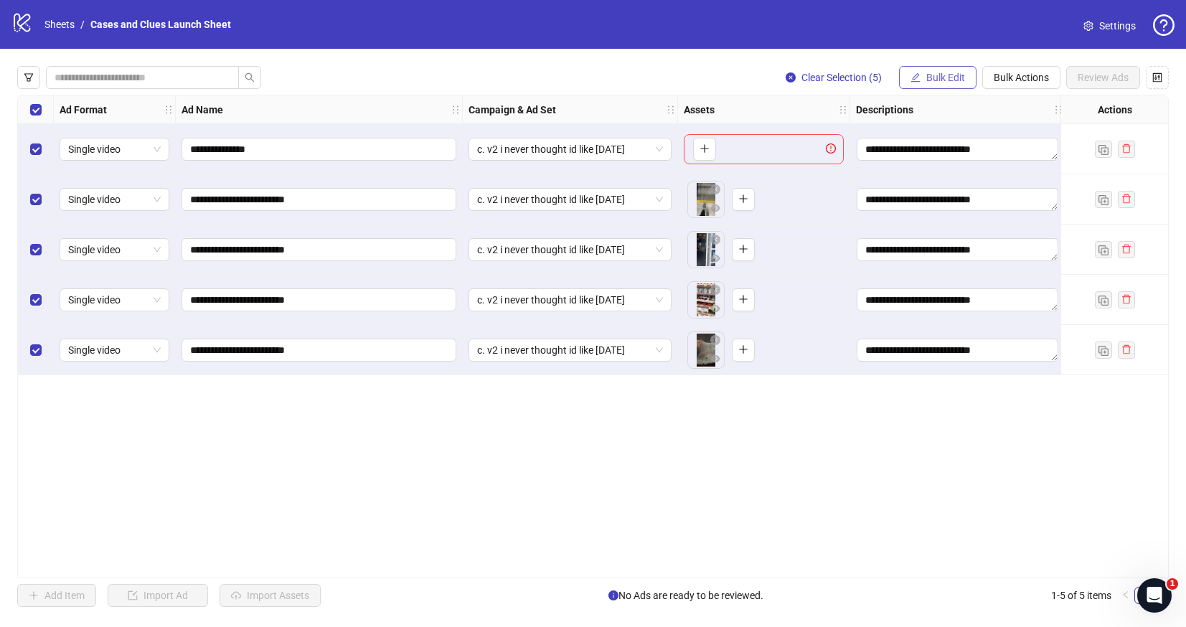
click at [952, 78] on span "Bulk Edit" at bounding box center [946, 77] width 39 height 11
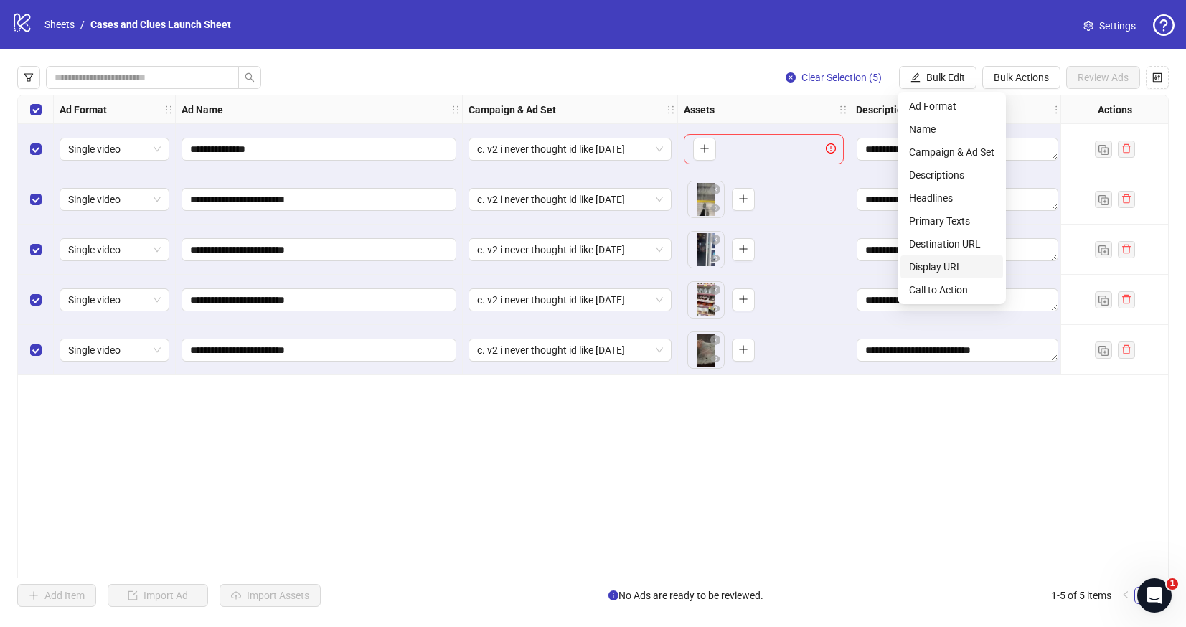
click at [948, 258] on li "Display URL" at bounding box center [952, 267] width 103 height 23
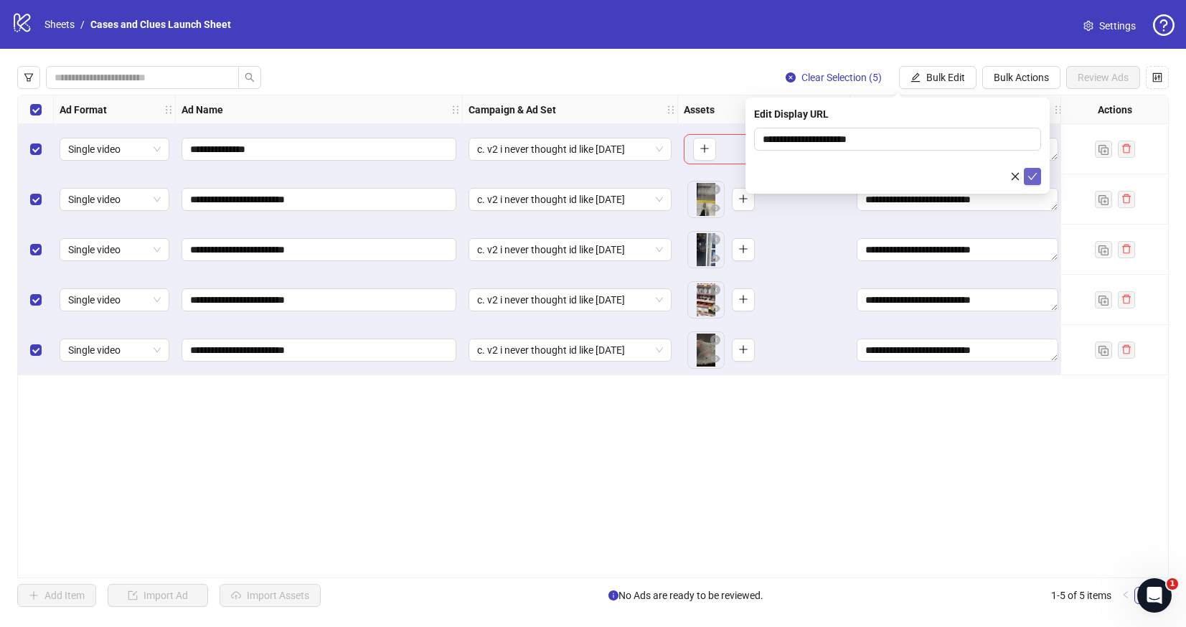
click at [1034, 169] on button "submit" at bounding box center [1032, 176] width 17 height 17
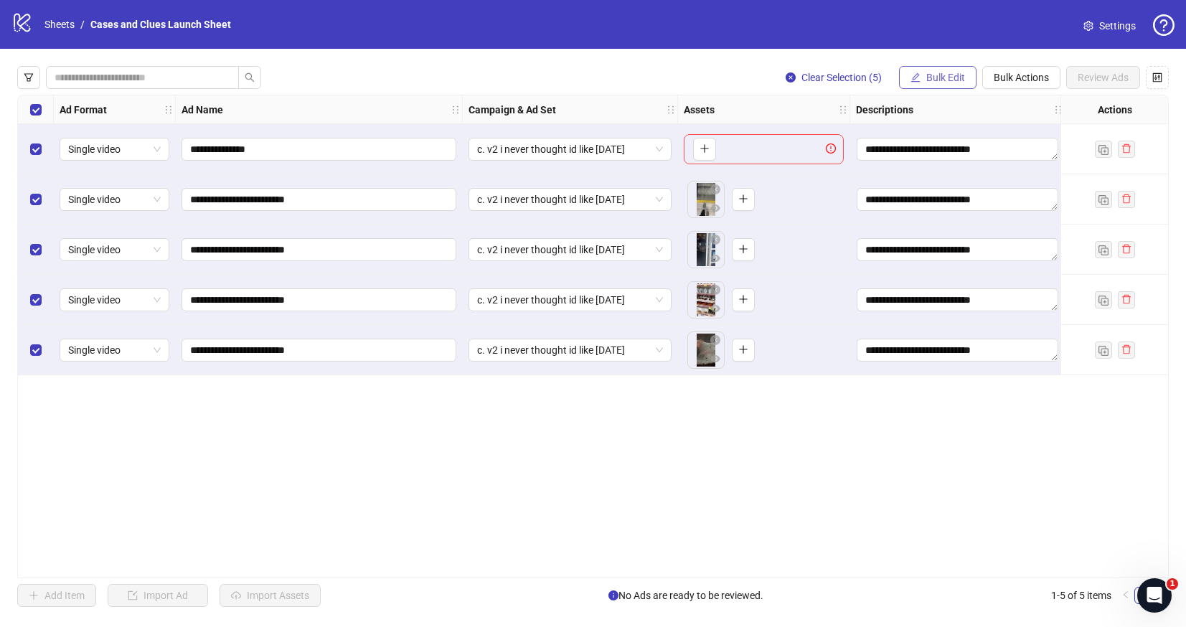
click at [940, 74] on span "Bulk Edit" at bounding box center [946, 77] width 39 height 11
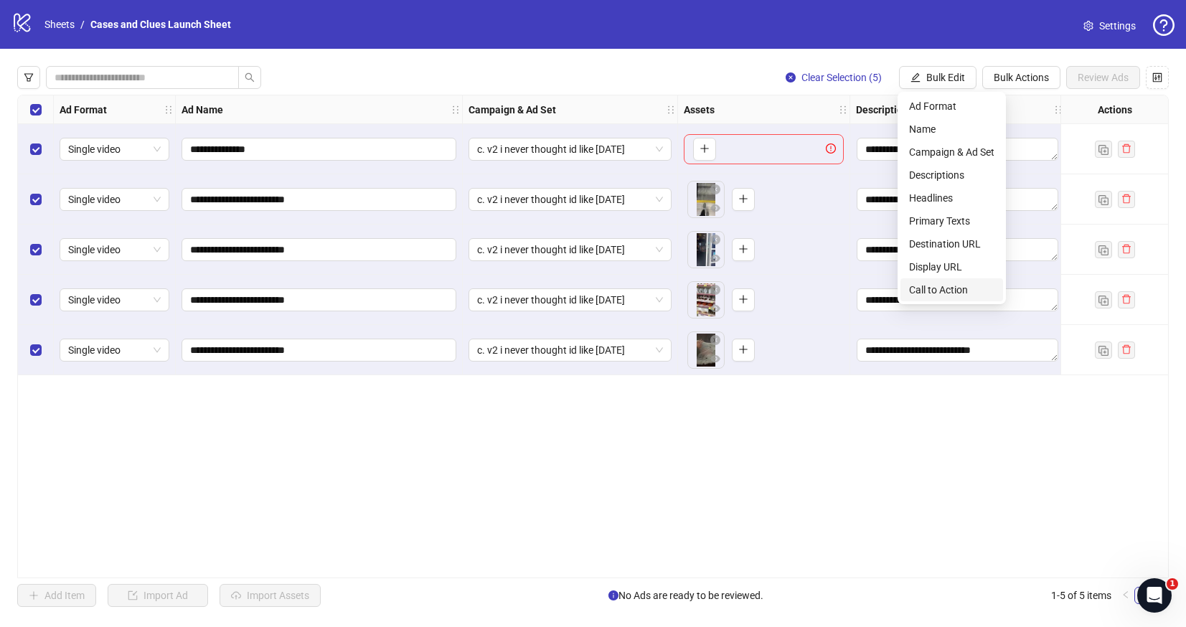
click at [945, 284] on span "Call to Action" at bounding box center [951, 290] width 85 height 16
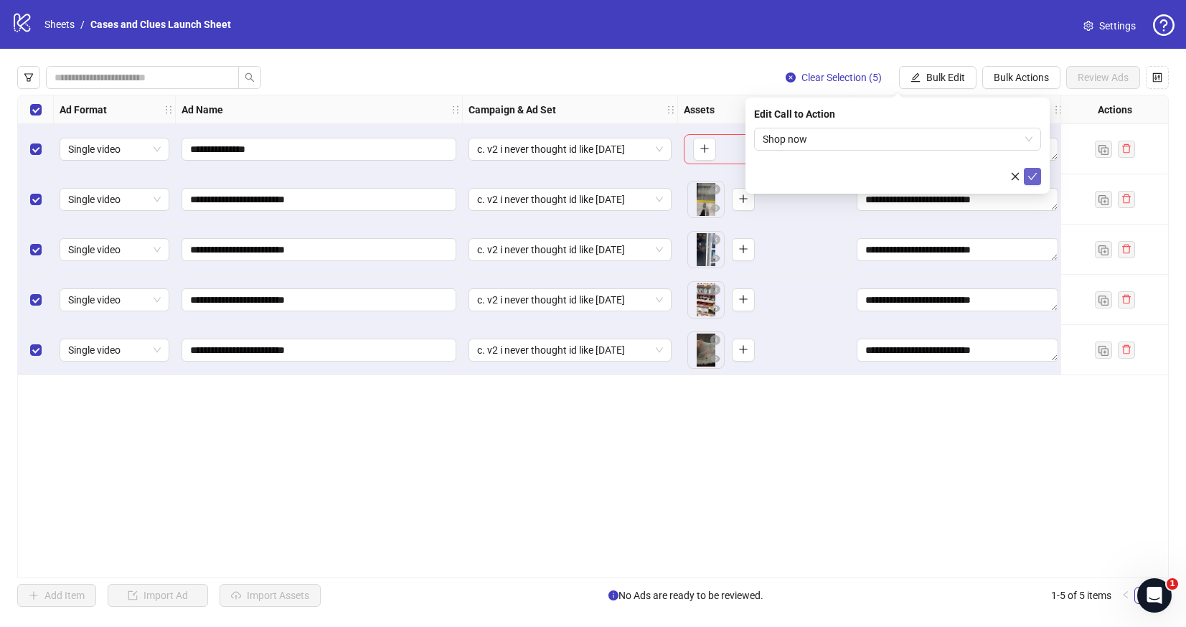
click at [1034, 176] on icon "check" at bounding box center [1033, 176] width 9 height 7
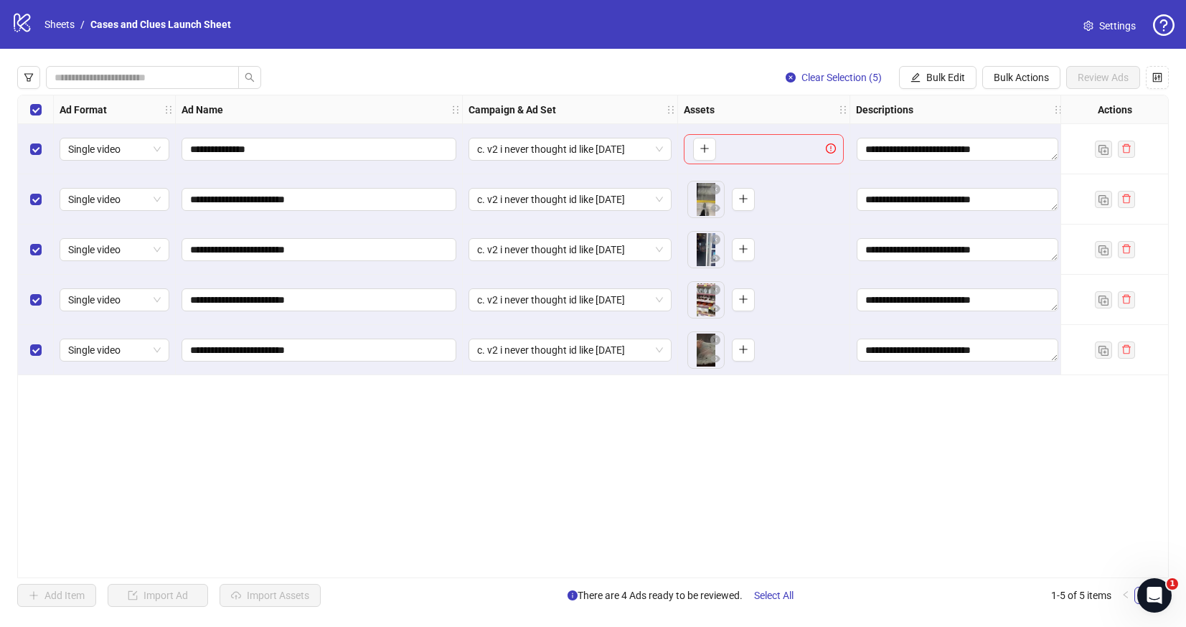
drag, startPoint x: 701, startPoint y: 578, endPoint x: 730, endPoint y: 570, distance: 30.5
click at [730, 570] on div "**********" at bounding box center [593, 337] width 1152 height 484
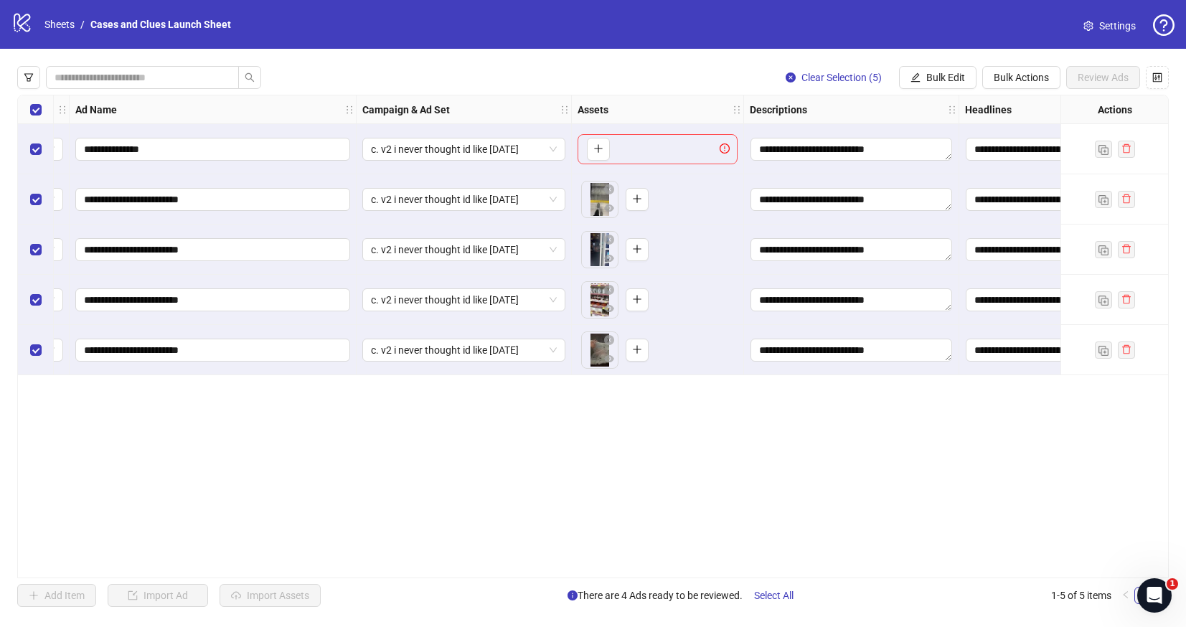
scroll to position [0, 0]
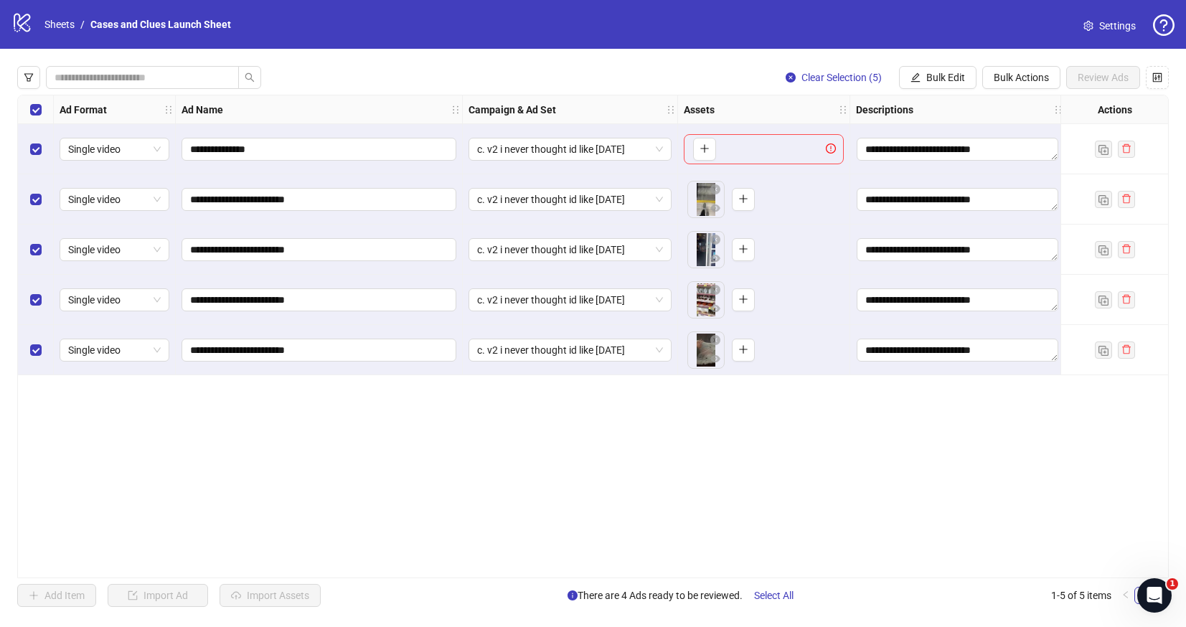
click at [23, 103] on div "Select all rows" at bounding box center [36, 109] width 36 height 29
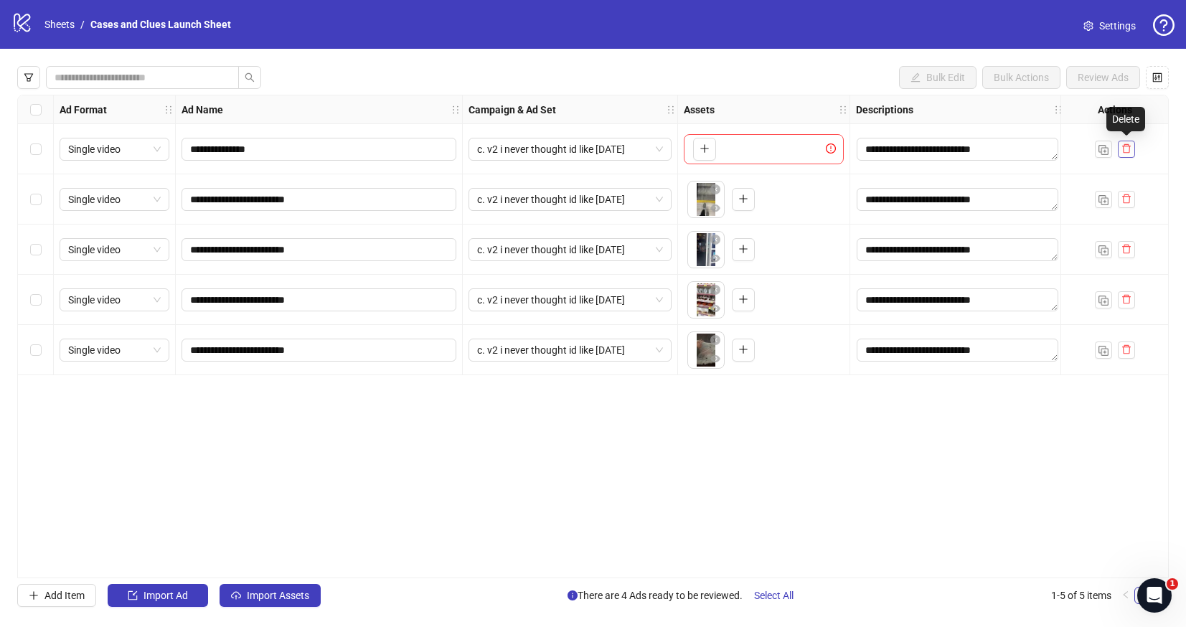
click at [1127, 144] on icon "delete" at bounding box center [1127, 149] width 10 height 10
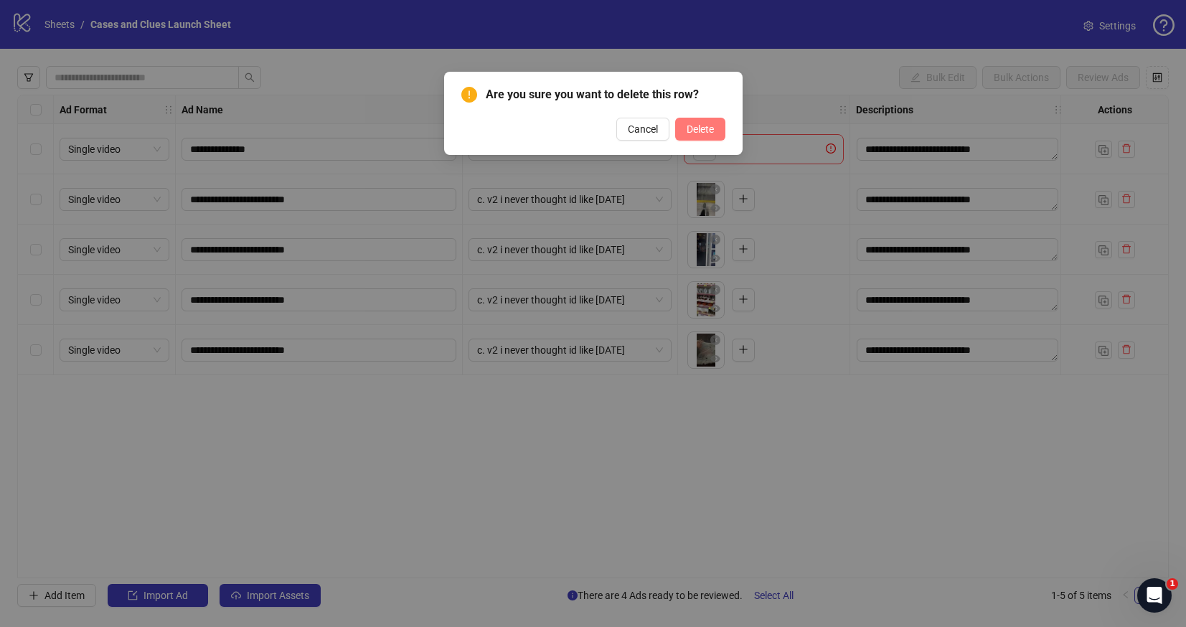
click at [708, 128] on span "Delete" at bounding box center [700, 128] width 27 height 11
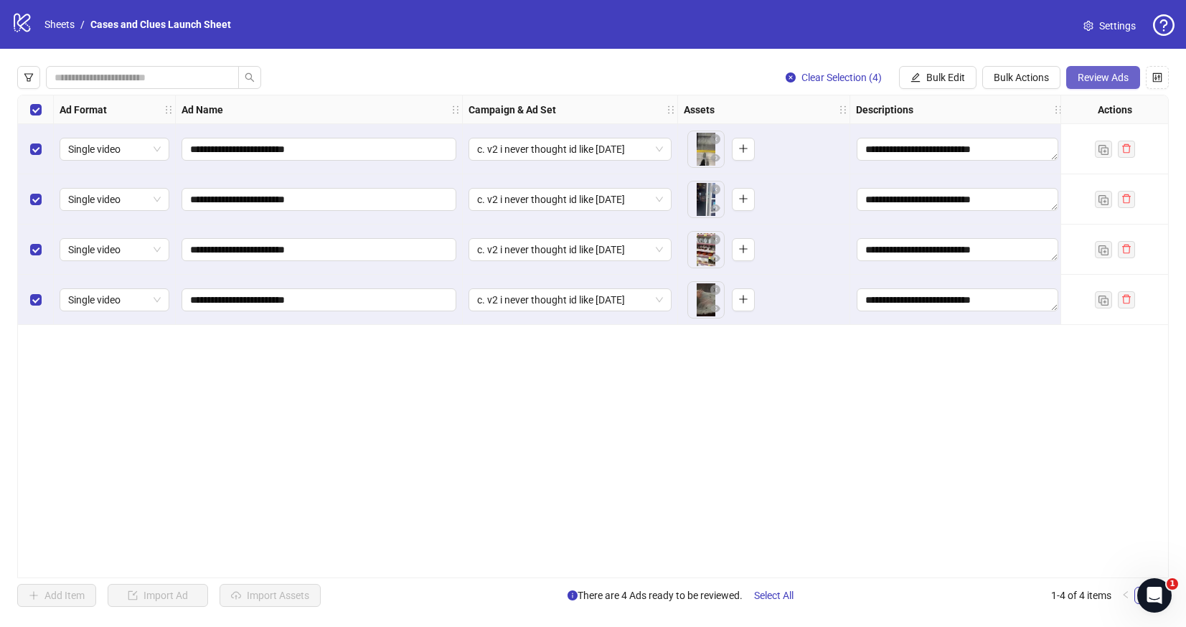
click at [1097, 74] on span "Review Ads" at bounding box center [1103, 77] width 51 height 11
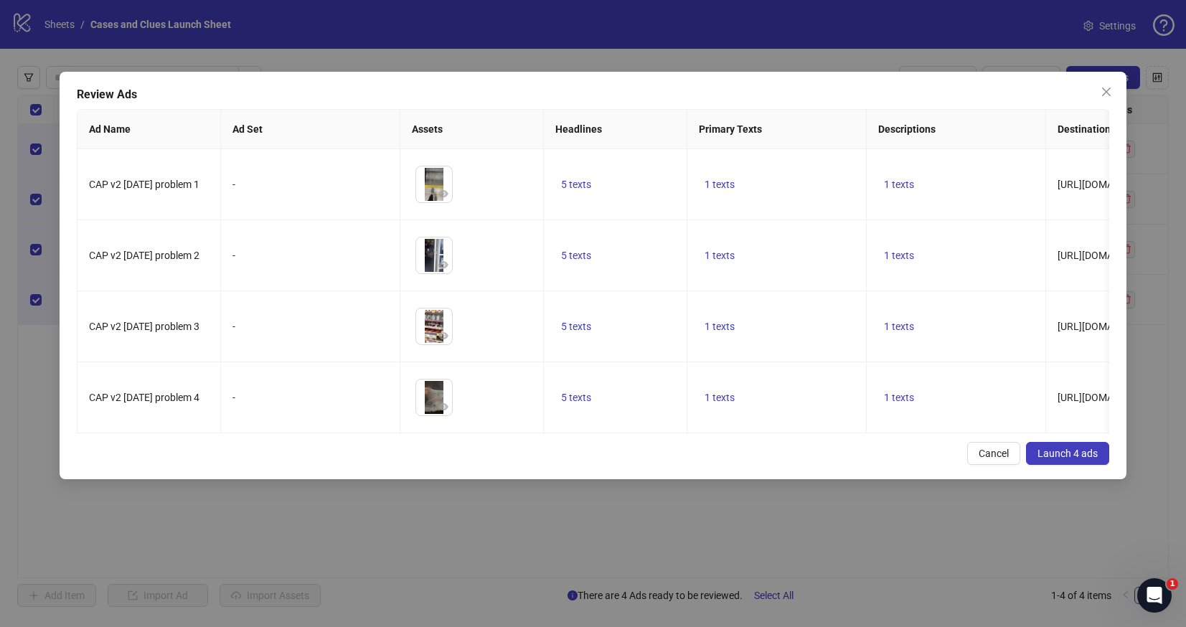
click at [1074, 454] on span "Launch 4 ads" at bounding box center [1068, 453] width 60 height 11
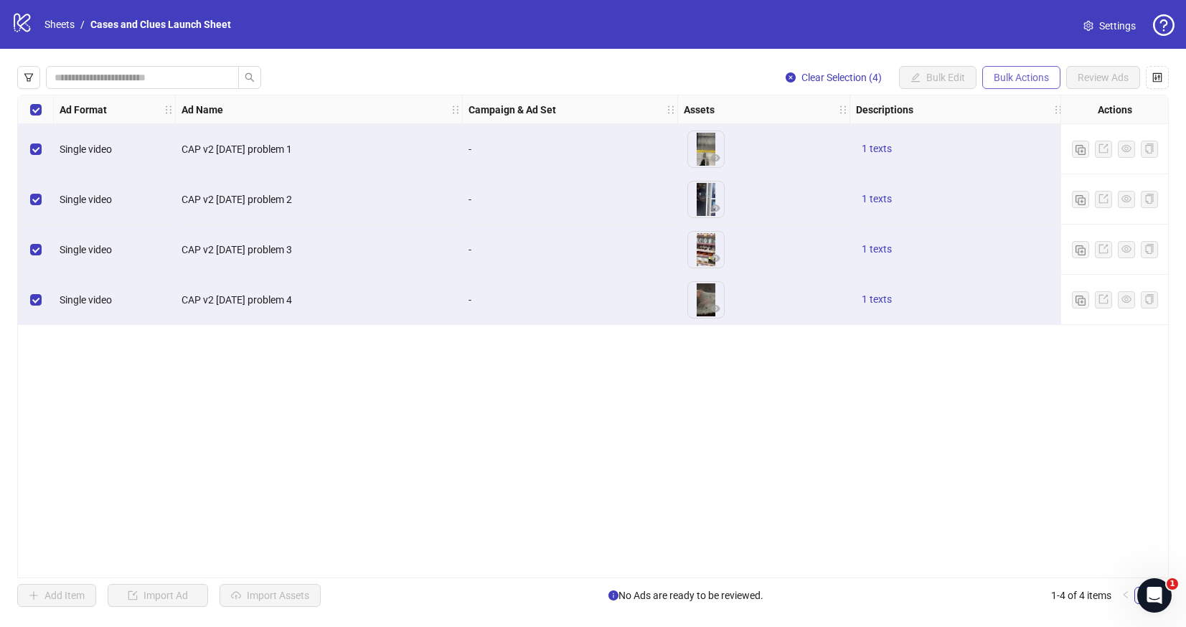
click at [1016, 70] on button "Bulk Actions" at bounding box center [1022, 77] width 78 height 23
click at [1013, 104] on span "Delete" at bounding box center [1042, 106] width 98 height 16
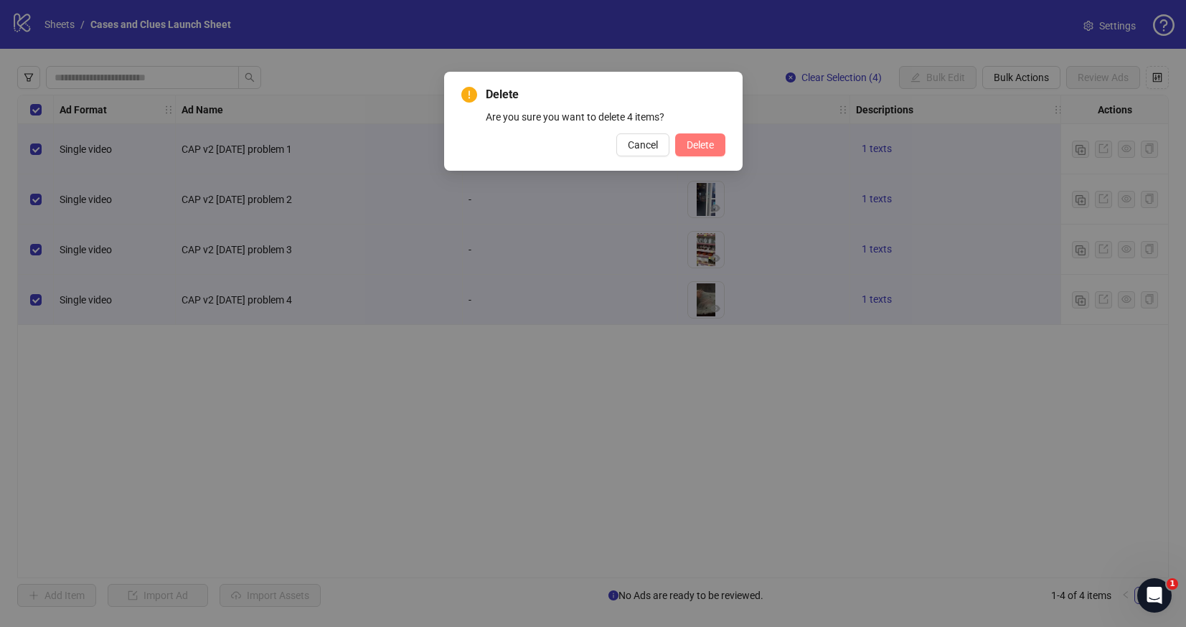
click at [707, 146] on span "Delete" at bounding box center [700, 144] width 27 height 11
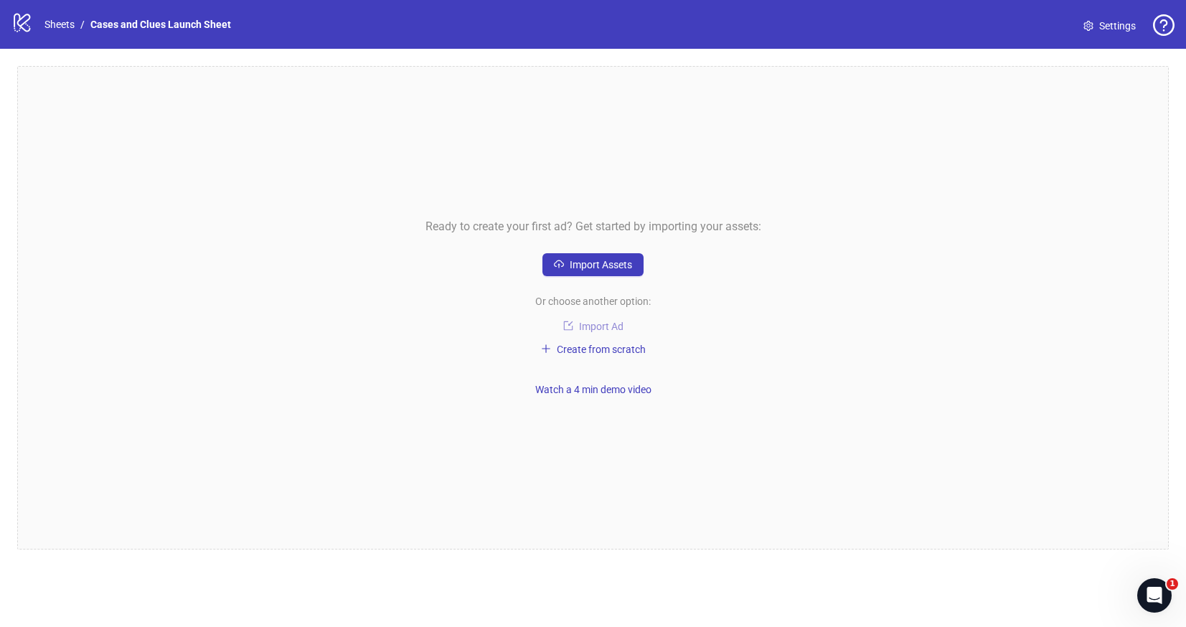
click at [583, 322] on span "Import Ad" at bounding box center [601, 326] width 45 height 11
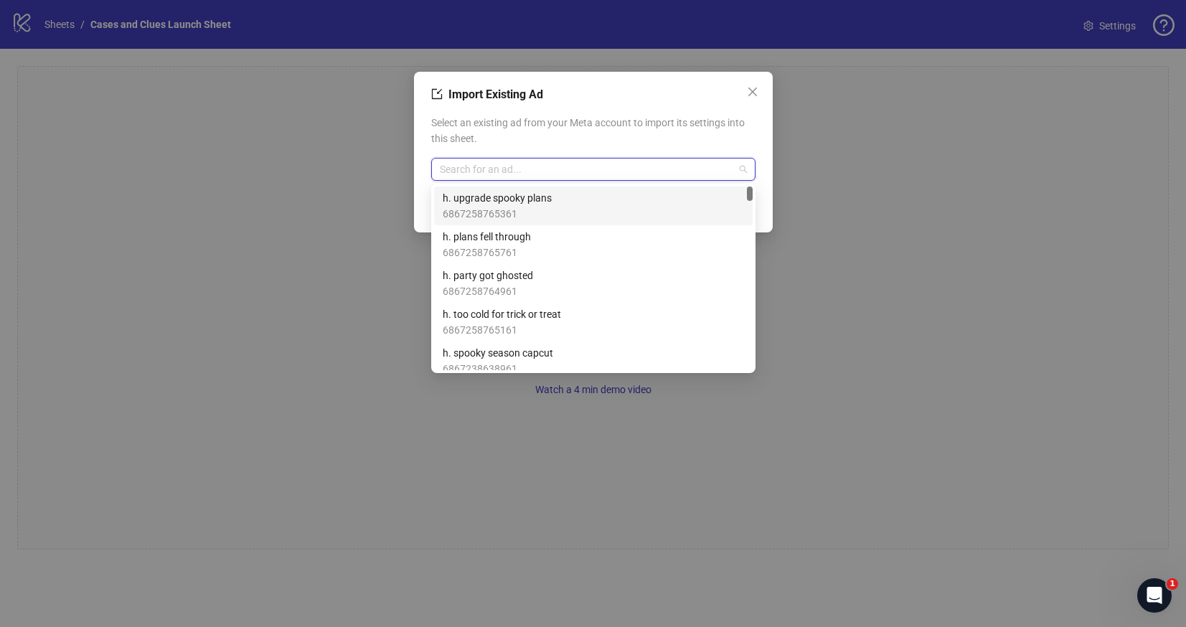
click at [471, 165] on input "search" at bounding box center [587, 170] width 294 height 22
type input "**"
click at [501, 205] on span "12" at bounding box center [480, 198] width 75 height 16
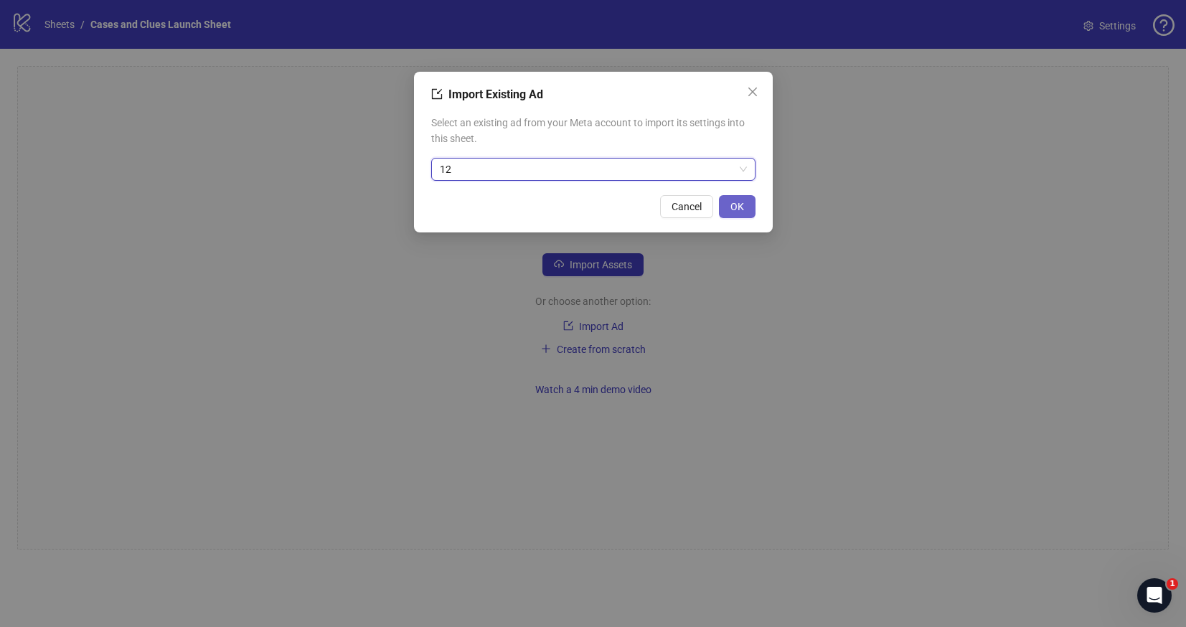
click at [749, 204] on button "OK" at bounding box center [737, 206] width 37 height 23
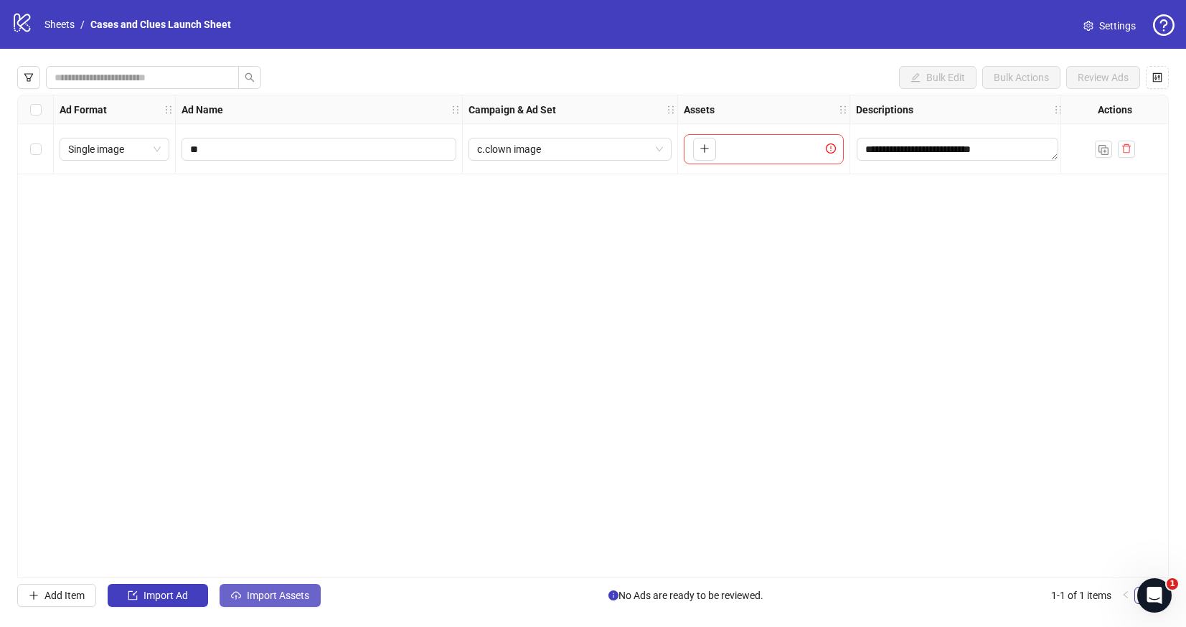
click at [252, 593] on span "Import Assets" at bounding box center [278, 595] width 62 height 11
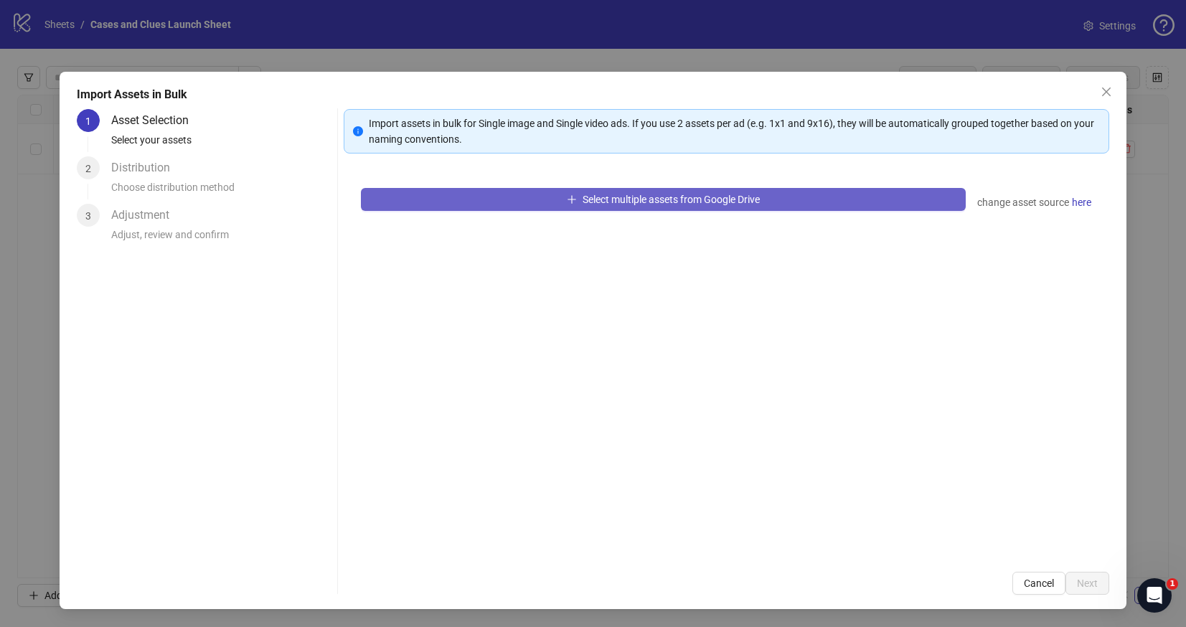
click at [467, 202] on button "Select multiple assets from Google Drive" at bounding box center [663, 199] width 605 height 23
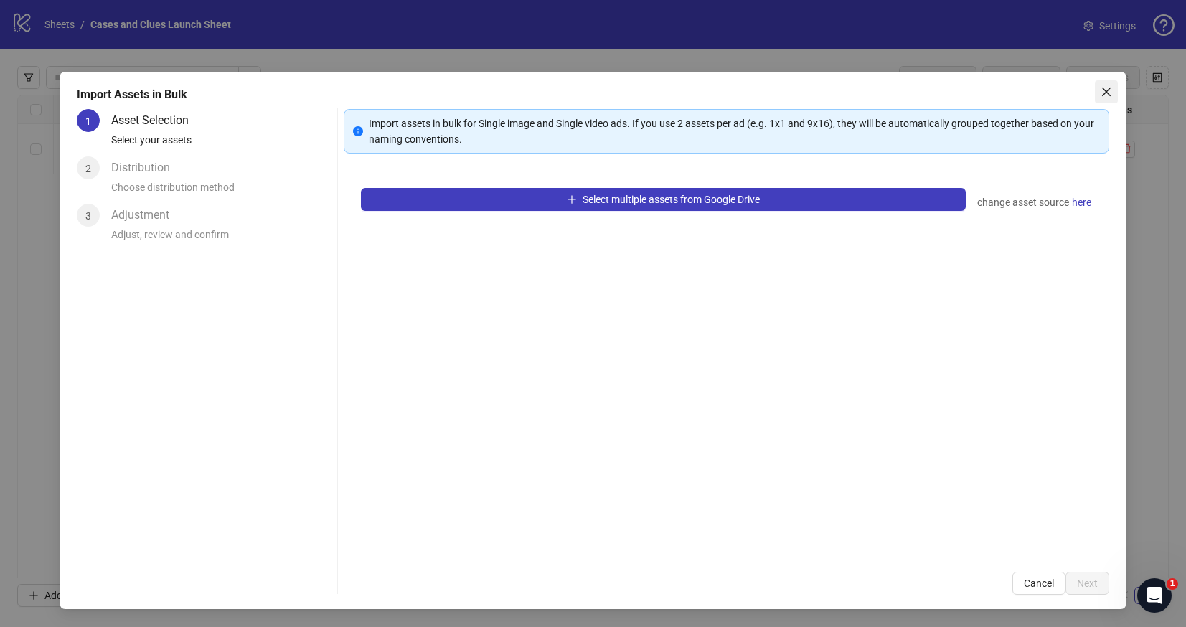
click at [1113, 90] on span "Close" at bounding box center [1106, 91] width 23 height 11
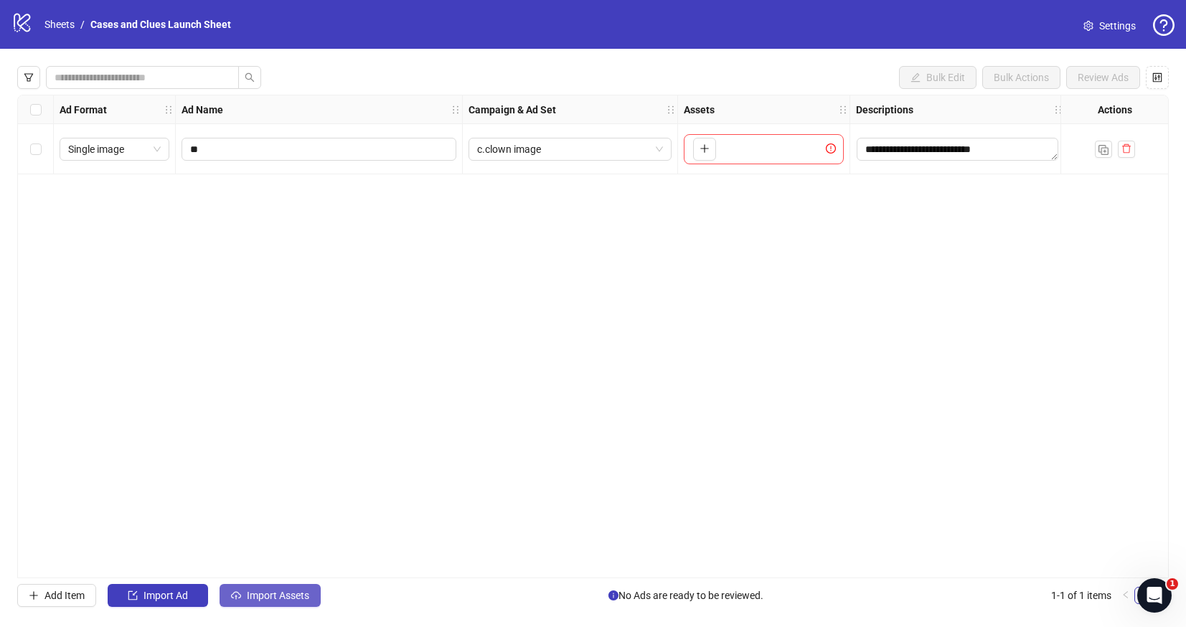
click at [245, 593] on button "Import Assets" at bounding box center [270, 595] width 101 height 23
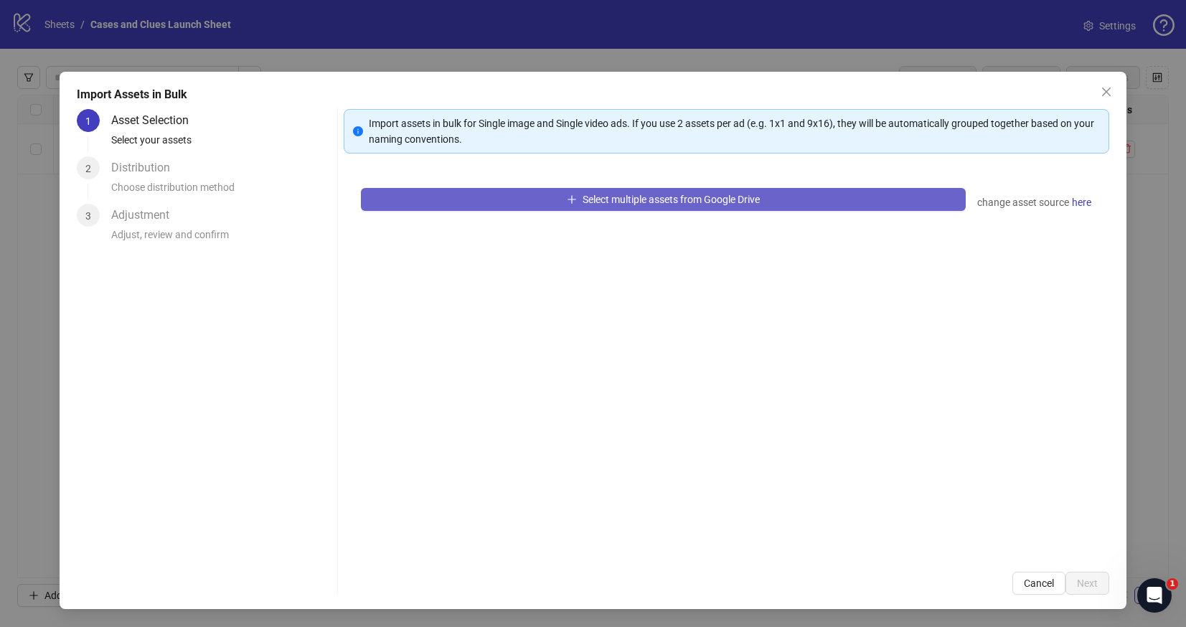
click at [462, 197] on button "Select multiple assets from Google Drive" at bounding box center [663, 199] width 605 height 23
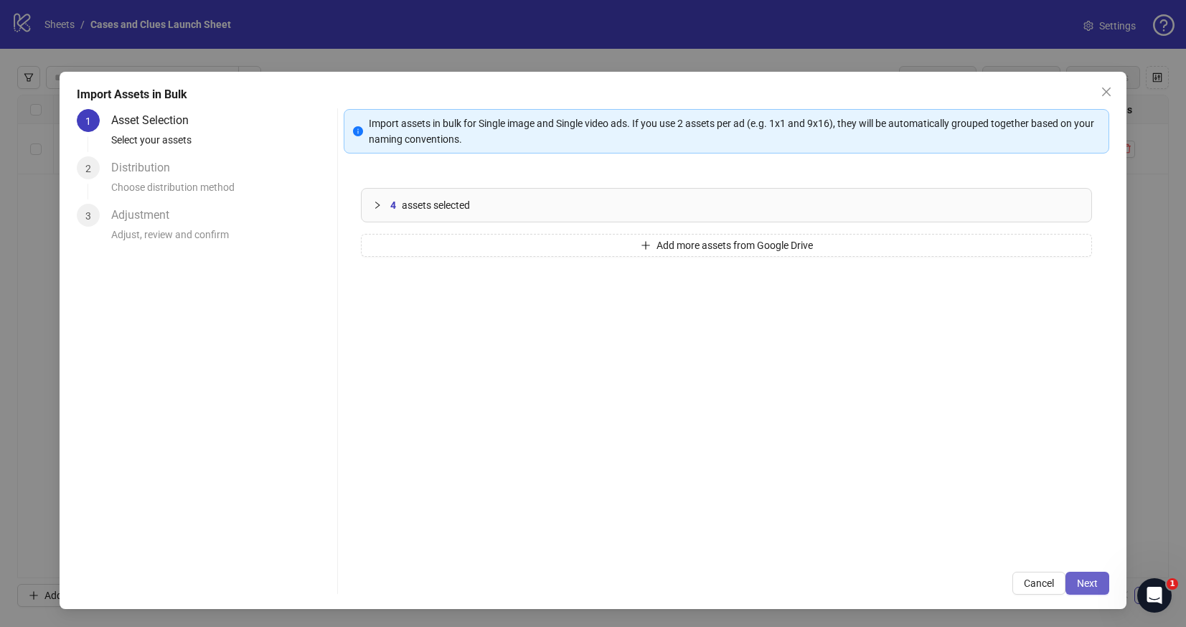
click at [1090, 579] on span "Next" at bounding box center [1087, 583] width 21 height 11
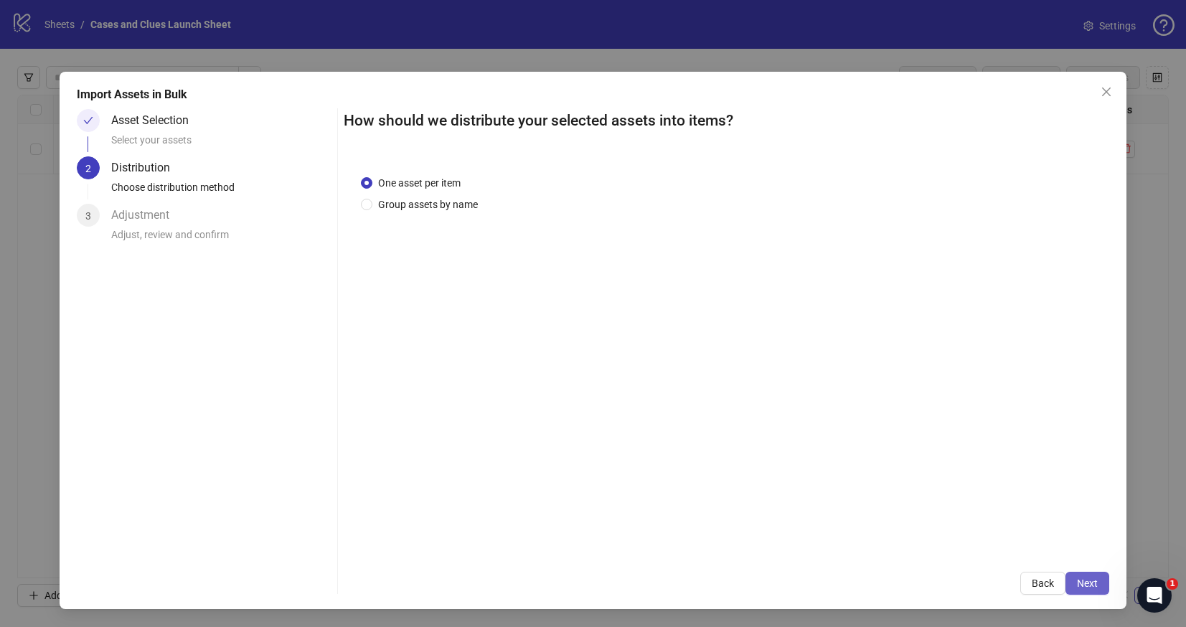
click at [1080, 578] on span "Next" at bounding box center [1087, 583] width 21 height 11
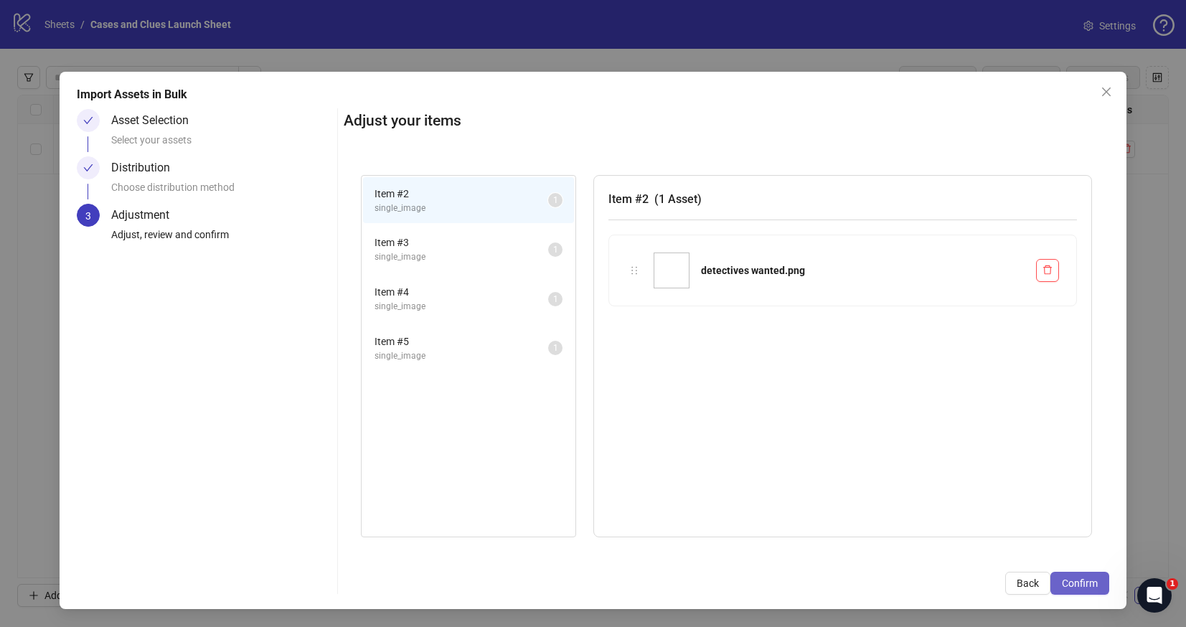
click at [1084, 583] on span "Confirm" at bounding box center [1080, 583] width 36 height 11
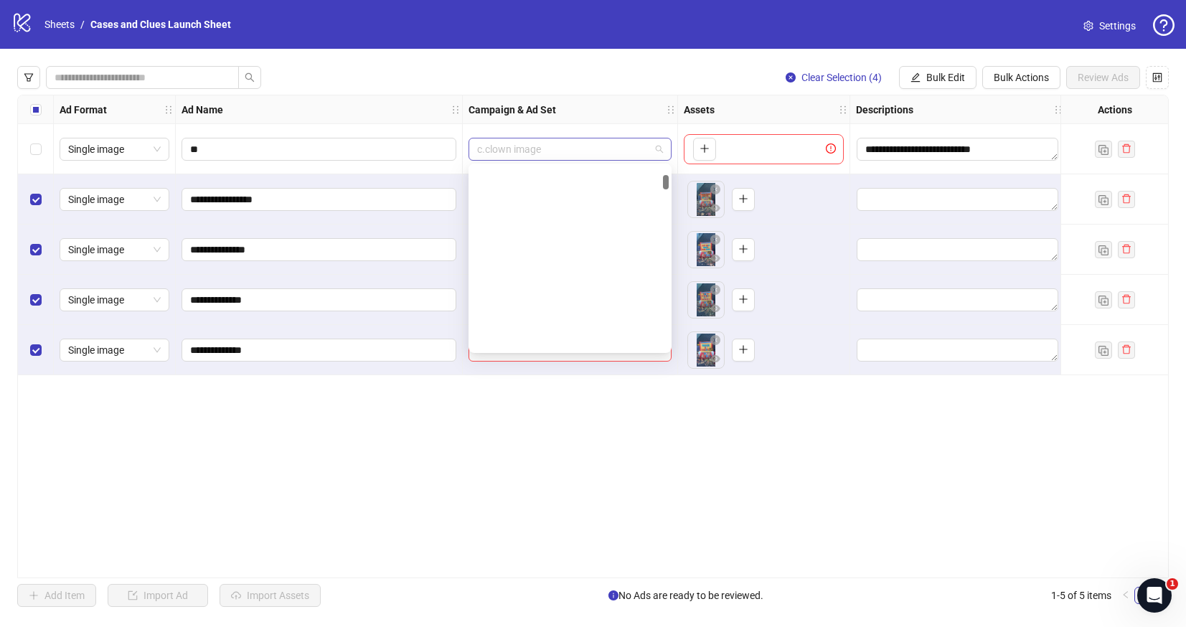
click at [660, 148] on span "c.clown image" at bounding box center [570, 150] width 186 height 22
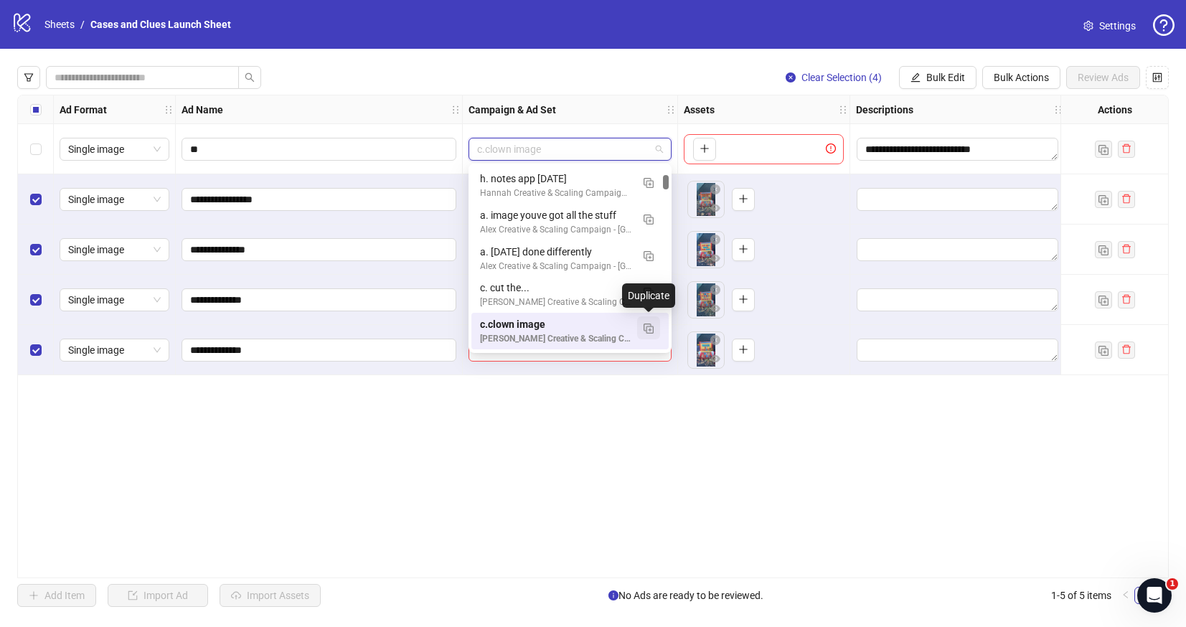
click at [644, 329] on img "button" at bounding box center [649, 329] width 10 height 10
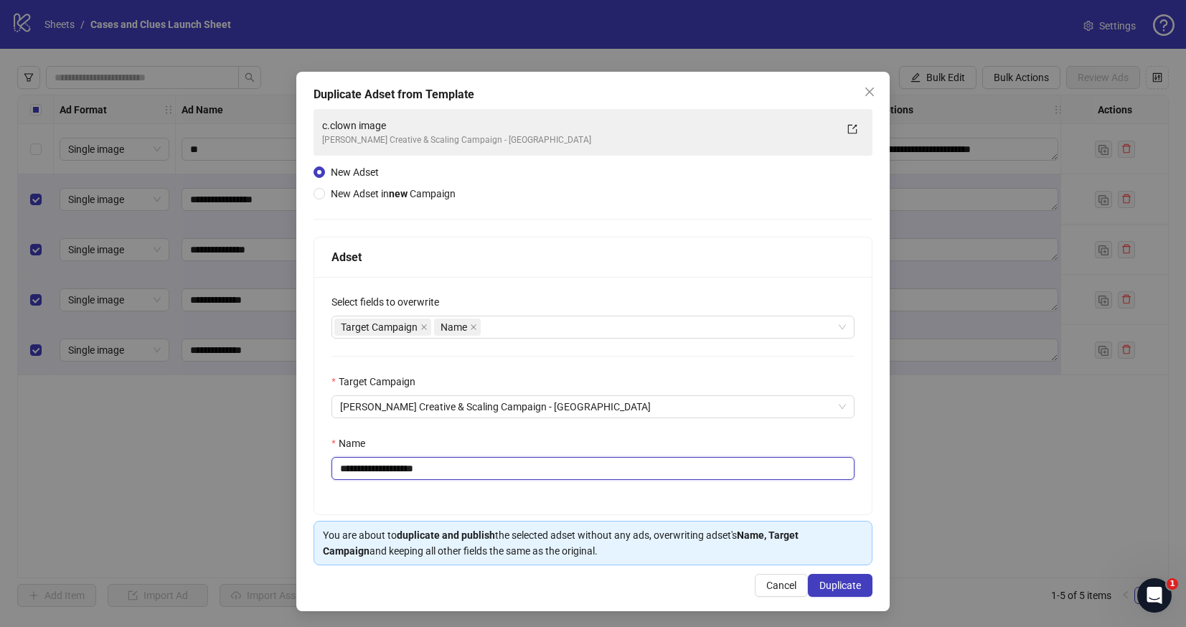
drag, startPoint x: 469, startPoint y: 457, endPoint x: 428, endPoint y: 484, distance: 49.4
click at [413, 482] on div "**********" at bounding box center [593, 396] width 558 height 238
click at [459, 474] on input "**********" at bounding box center [593, 468] width 523 height 23
drag, startPoint x: 434, startPoint y: 472, endPoint x: 375, endPoint y: 474, distance: 59.6
click at [375, 474] on input "**********" at bounding box center [593, 468] width 523 height 23
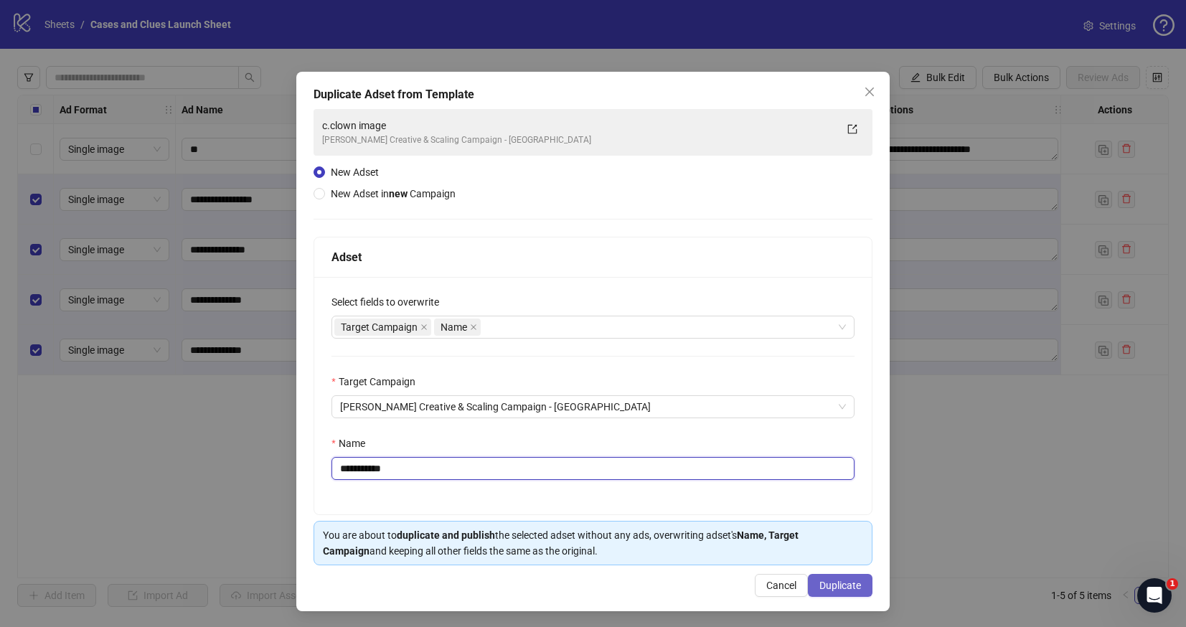
type input "**********"
click at [824, 582] on span "Duplicate" at bounding box center [841, 585] width 42 height 11
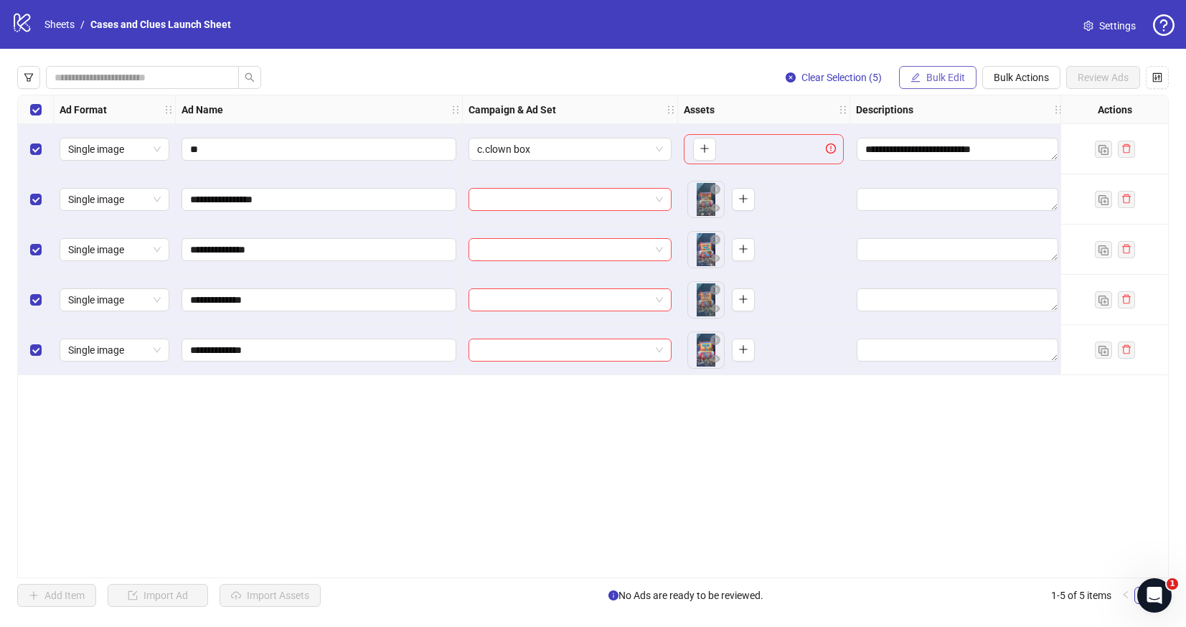
click at [937, 74] on span "Bulk Edit" at bounding box center [946, 77] width 39 height 11
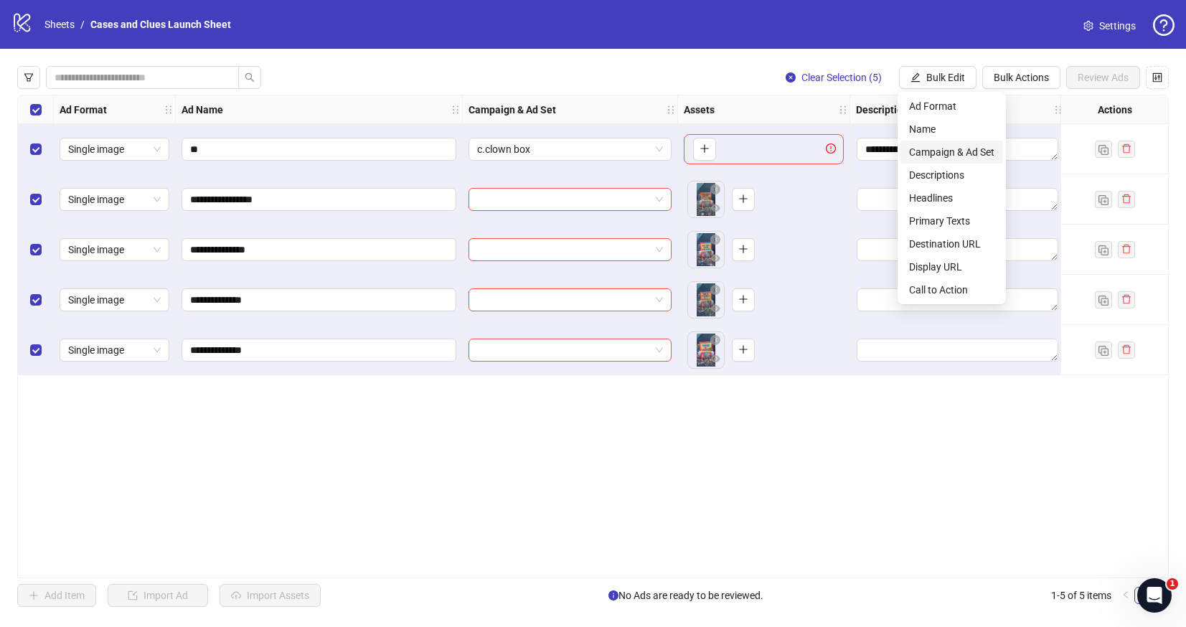
click at [952, 148] on span "Campaign & Ad Set" at bounding box center [951, 152] width 85 height 16
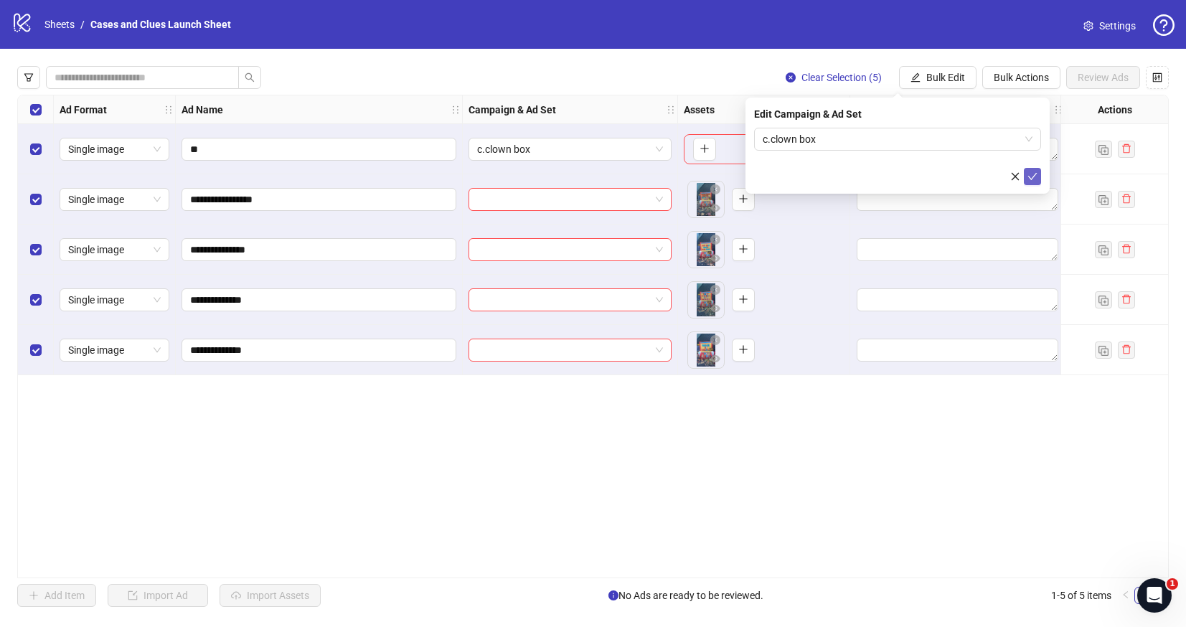
click at [1031, 175] on icon "check" at bounding box center [1033, 177] width 10 height 10
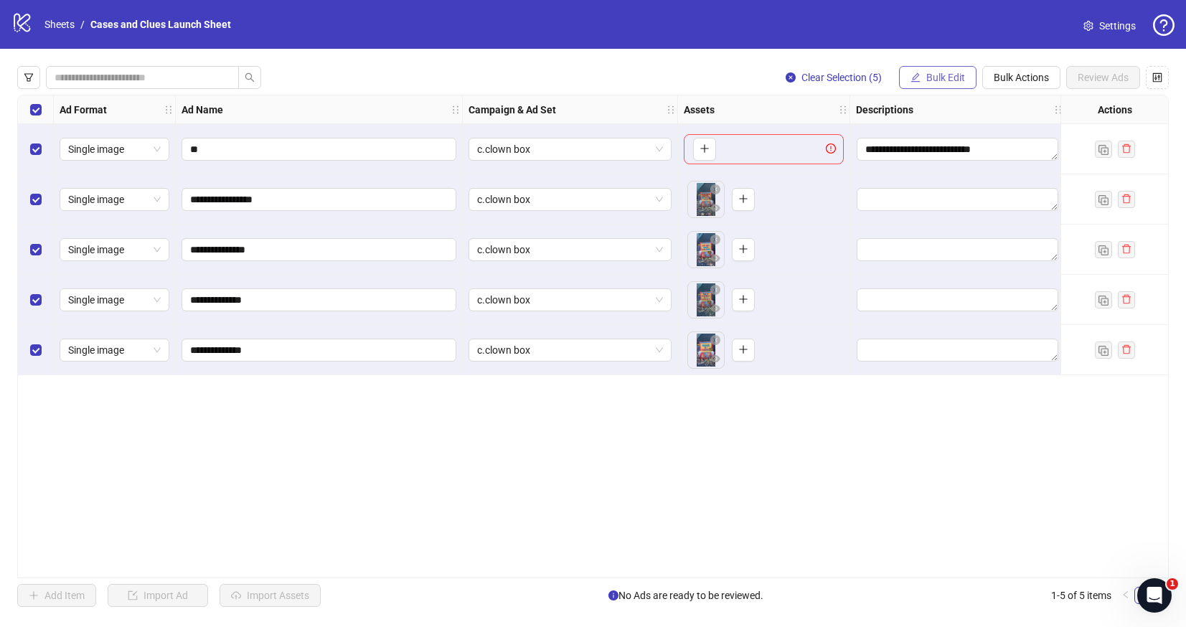
click at [948, 70] on button "Bulk Edit" at bounding box center [938, 77] width 78 height 23
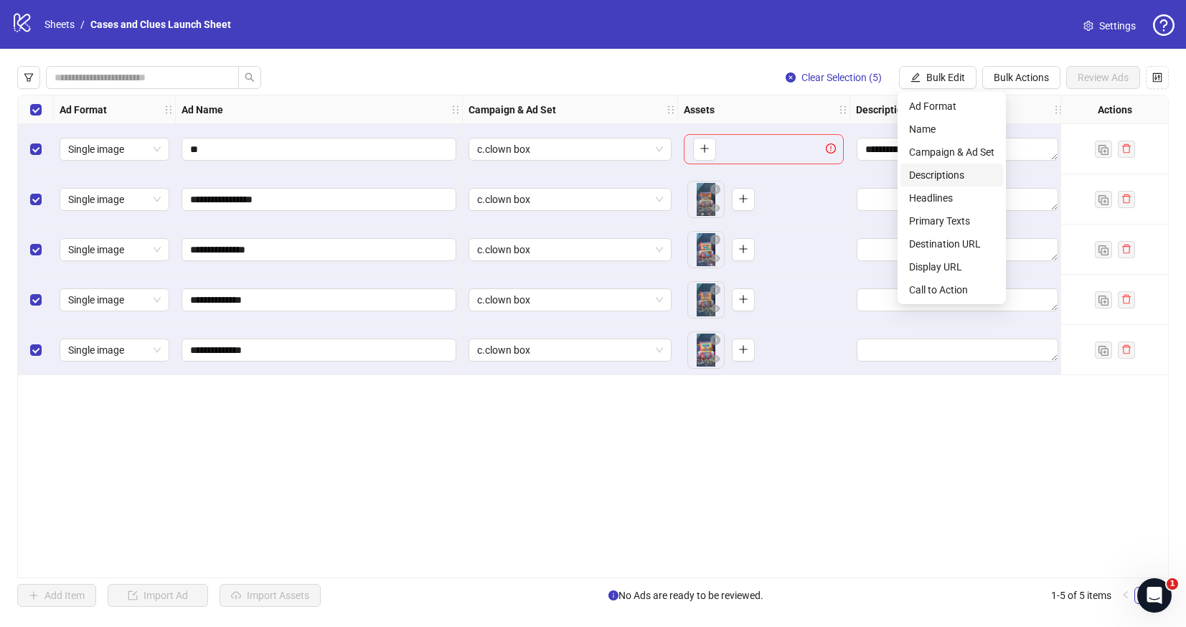
click at [939, 172] on span "Descriptions" at bounding box center [951, 175] width 85 height 16
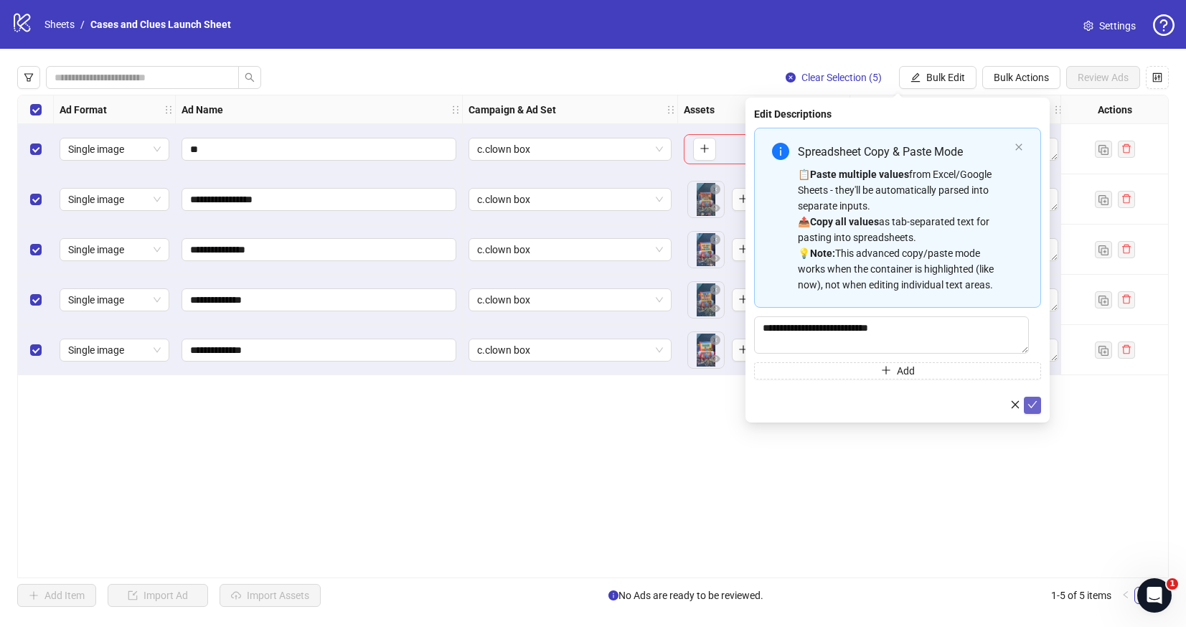
click at [1036, 410] on icon "check" at bounding box center [1033, 405] width 10 height 10
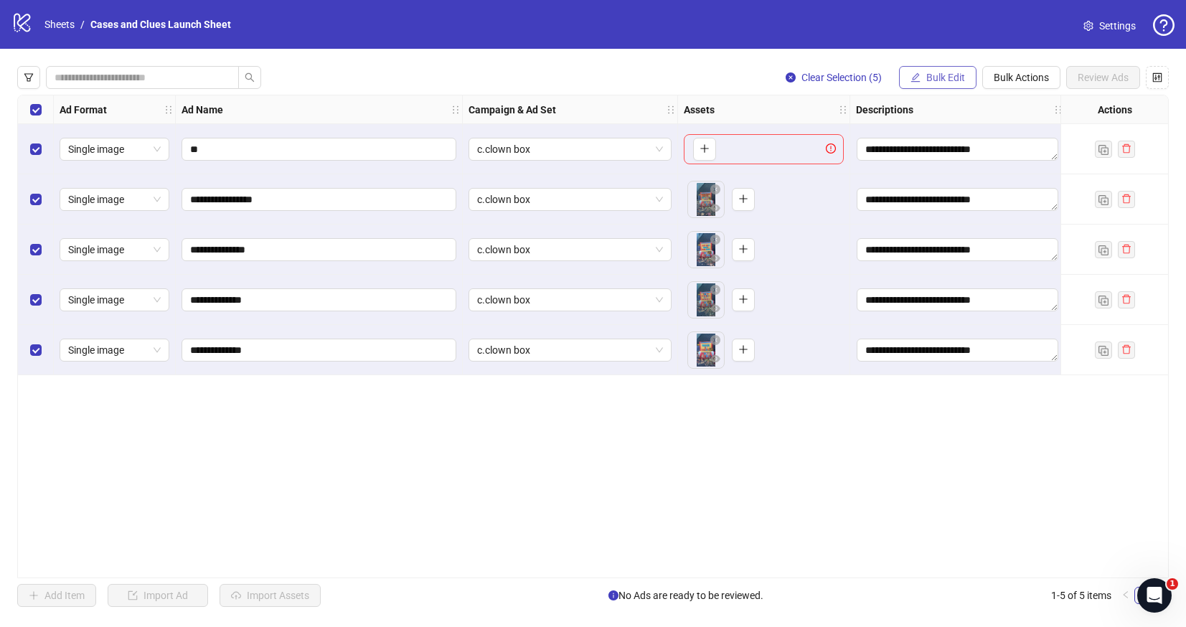
click at [931, 77] on span "Bulk Edit" at bounding box center [946, 77] width 39 height 11
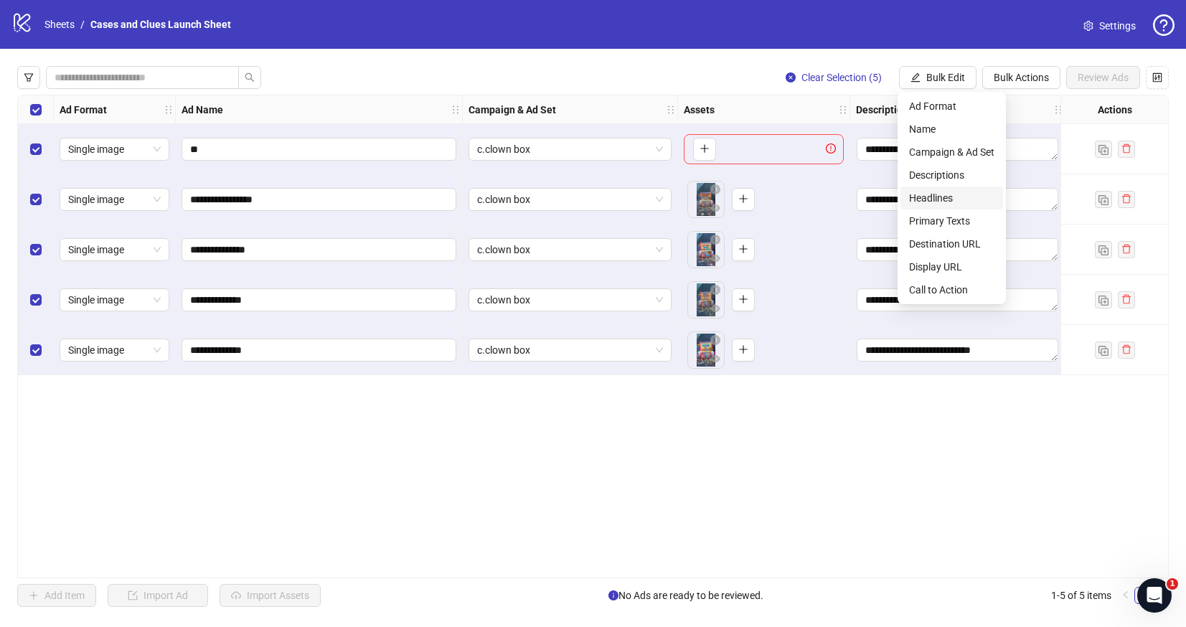
click at [935, 195] on span "Headlines" at bounding box center [951, 198] width 85 height 16
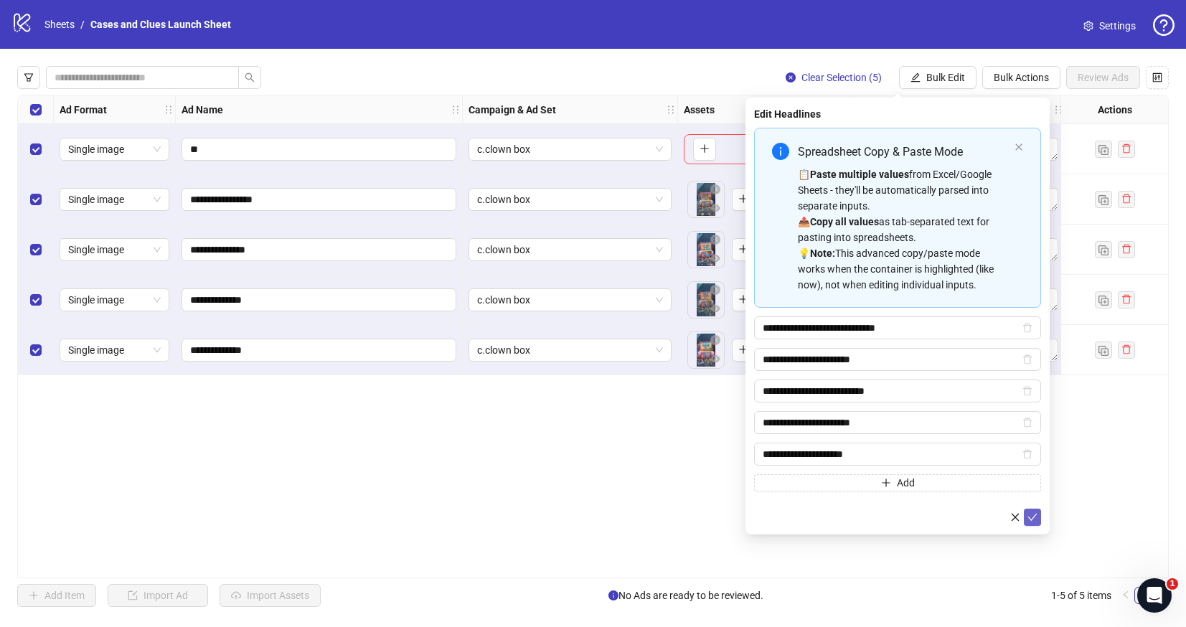
click at [1034, 517] on icon "check" at bounding box center [1033, 517] width 9 height 7
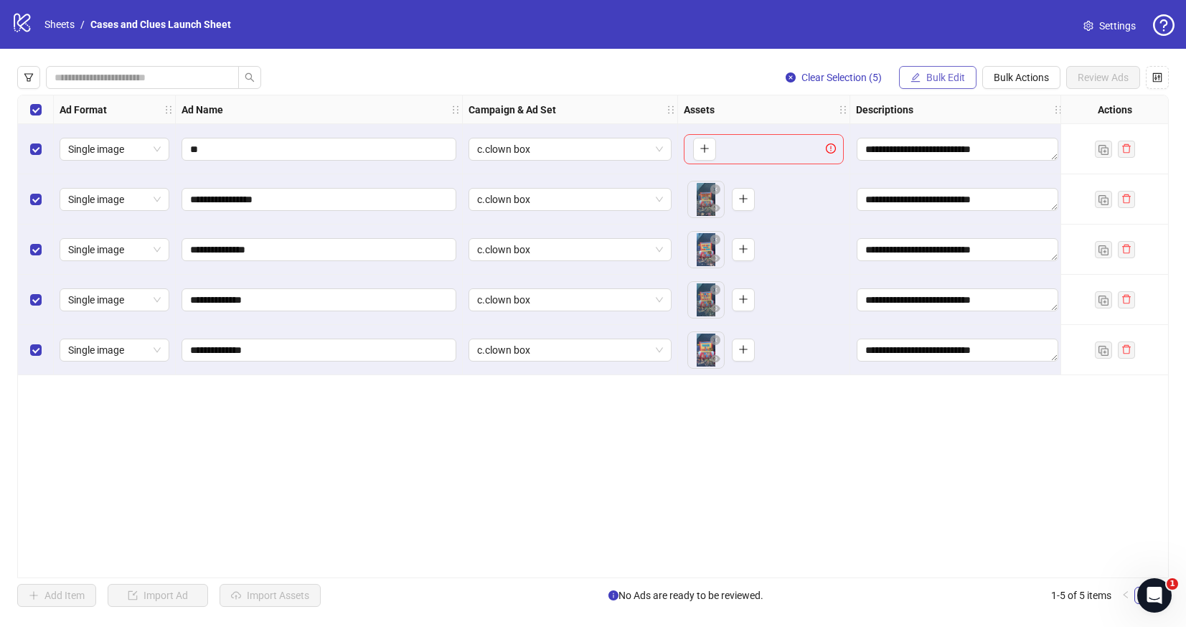
click at [956, 75] on span "Bulk Edit" at bounding box center [946, 77] width 39 height 11
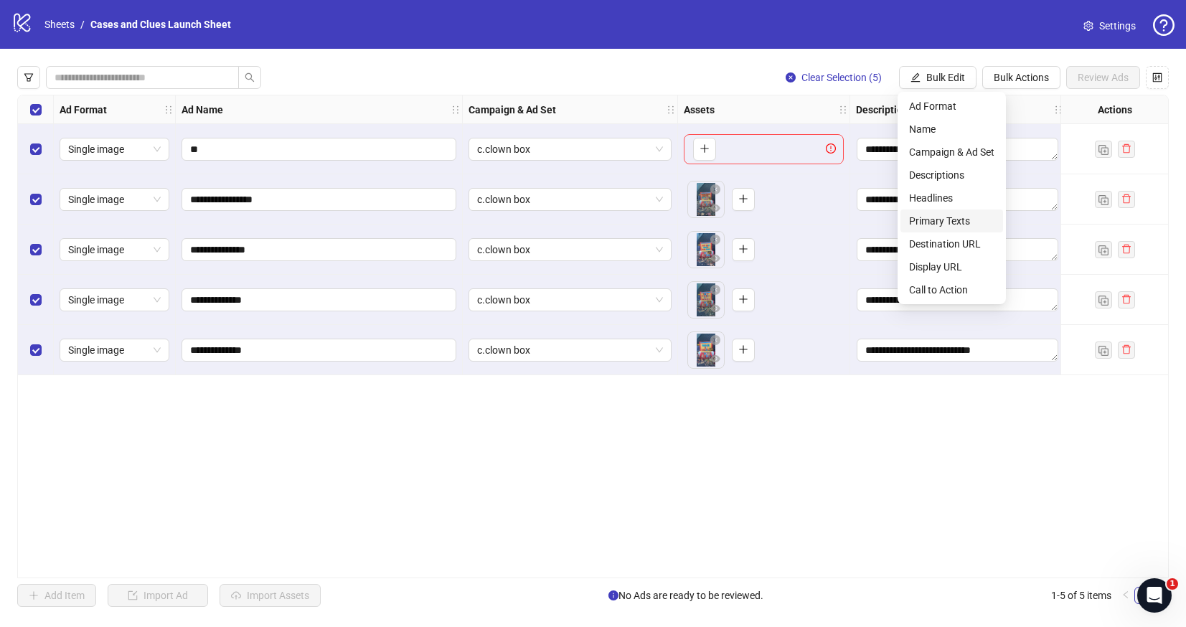
click at [959, 213] on span "Primary Texts" at bounding box center [951, 221] width 85 height 16
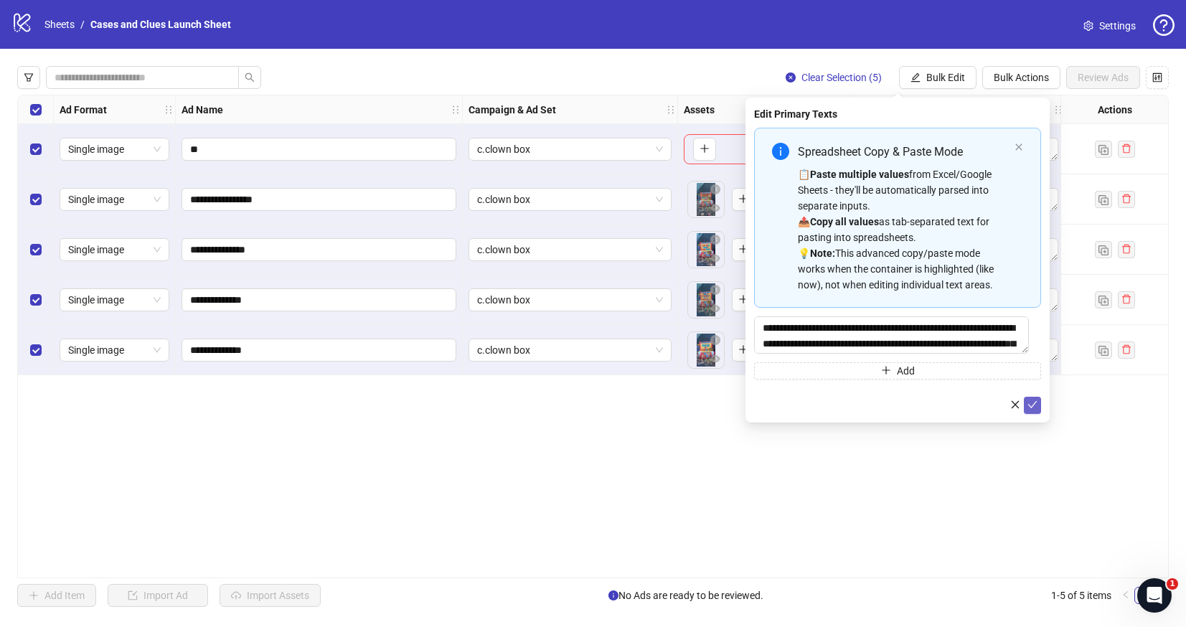
click at [1034, 403] on icon "check" at bounding box center [1033, 405] width 10 height 10
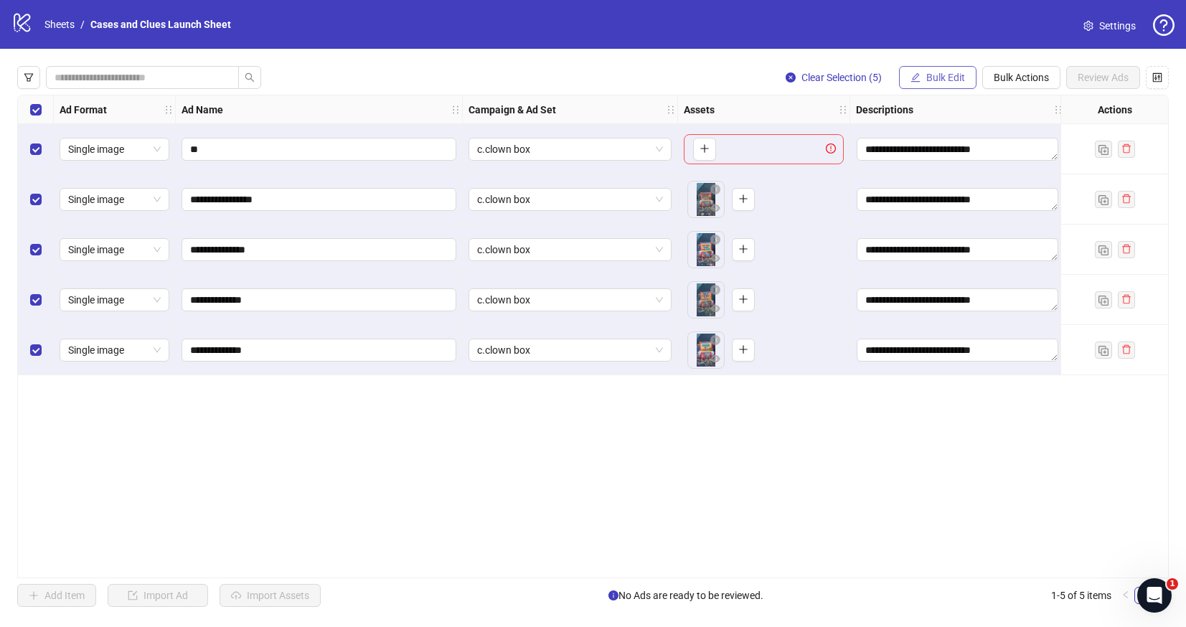
click at [949, 78] on span "Bulk Edit" at bounding box center [946, 77] width 39 height 11
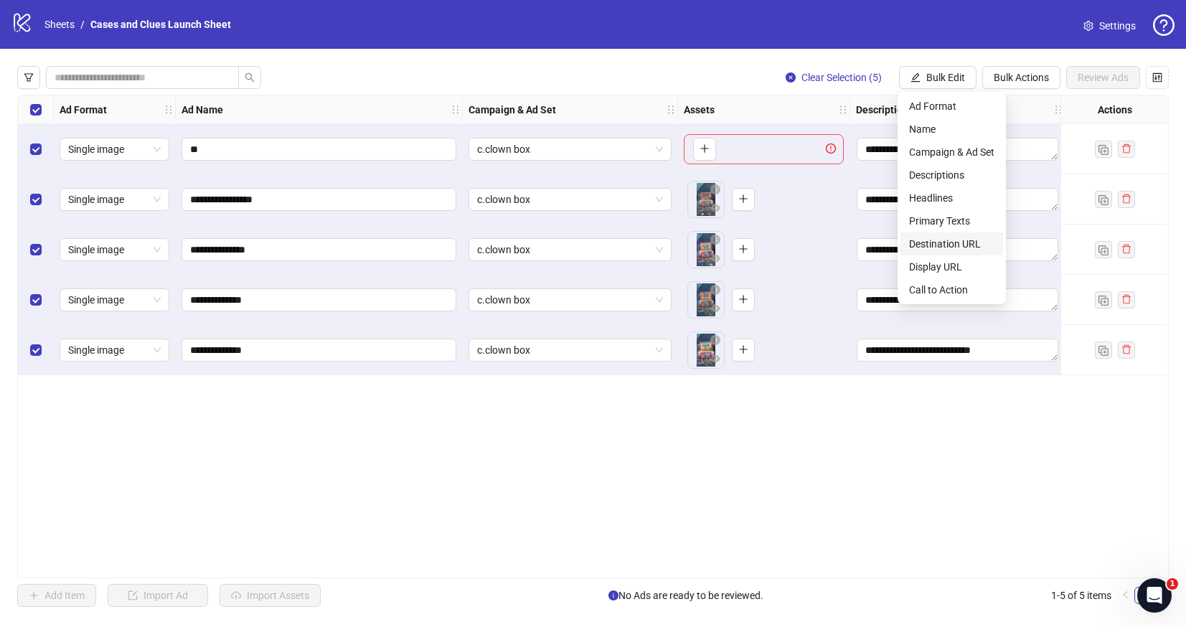
click at [960, 246] on span "Destination URL" at bounding box center [951, 244] width 85 height 16
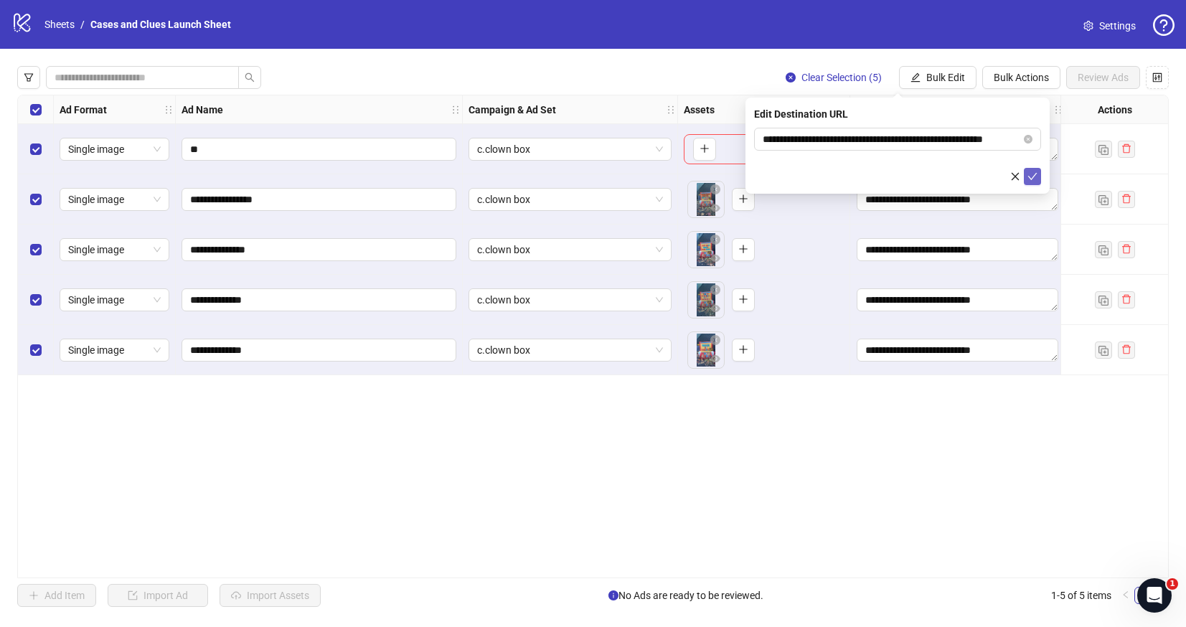
click at [1033, 171] on span "submit" at bounding box center [1033, 176] width 10 height 11
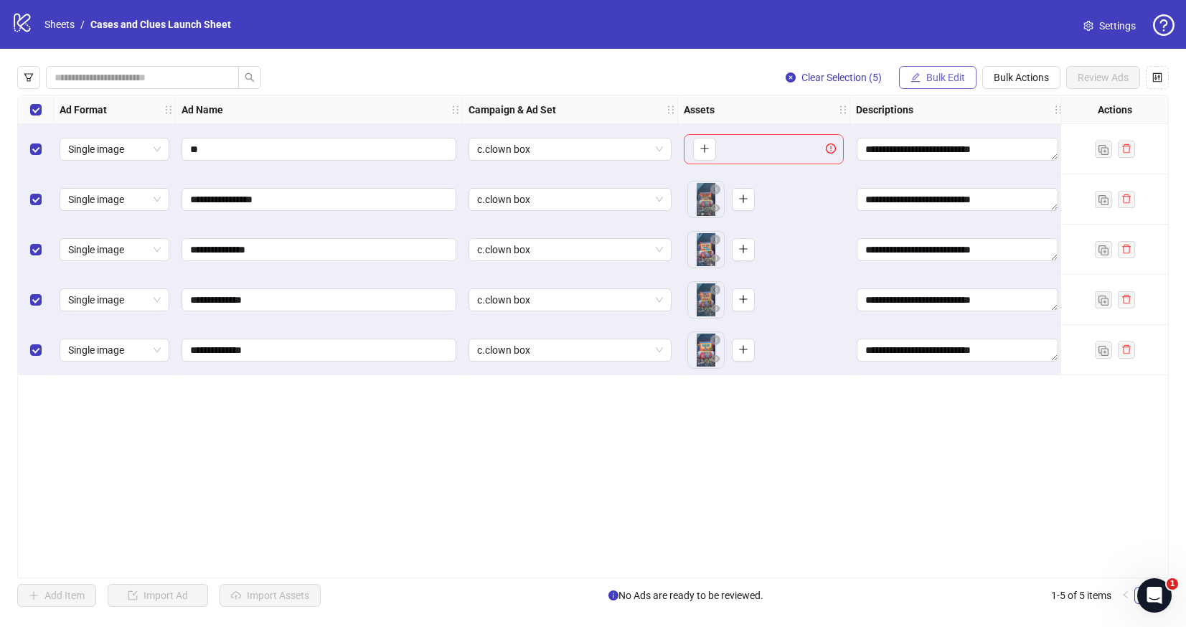
click at [938, 79] on span "Bulk Edit" at bounding box center [946, 77] width 39 height 11
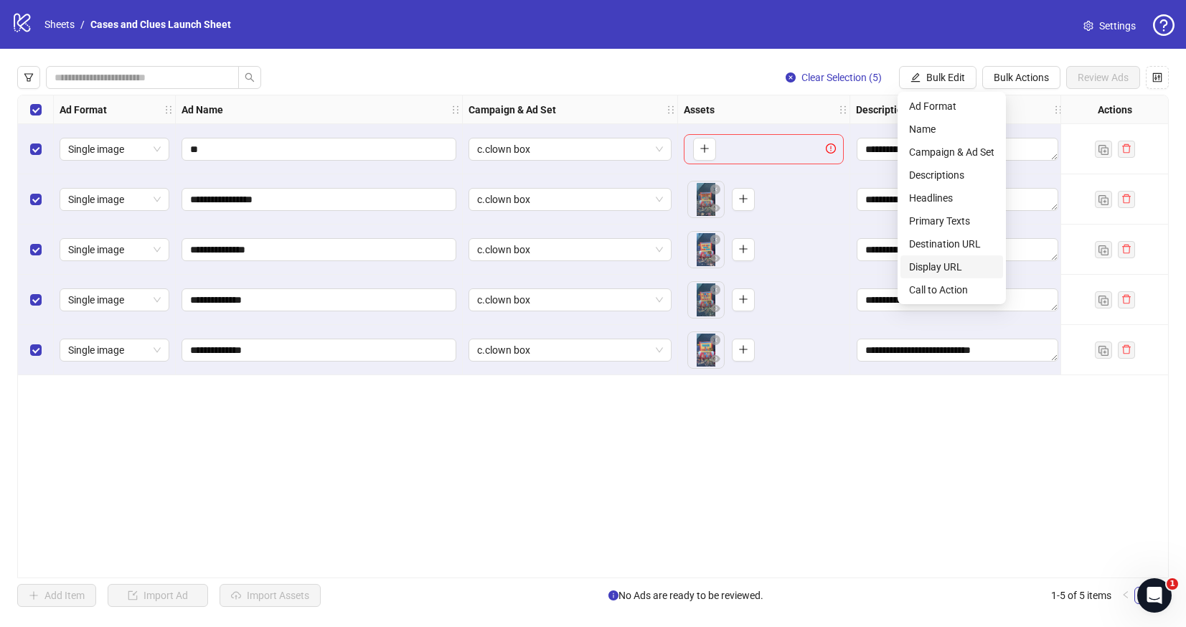
click at [935, 263] on span "Display URL" at bounding box center [951, 267] width 85 height 16
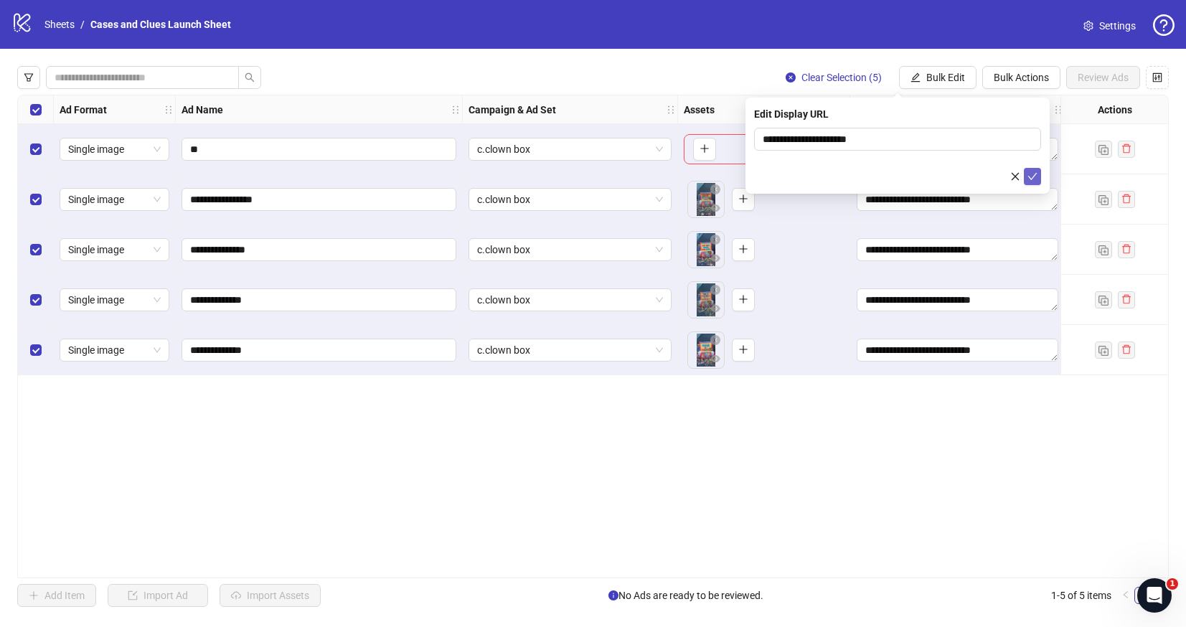
click at [1035, 176] on icon "check" at bounding box center [1033, 177] width 10 height 10
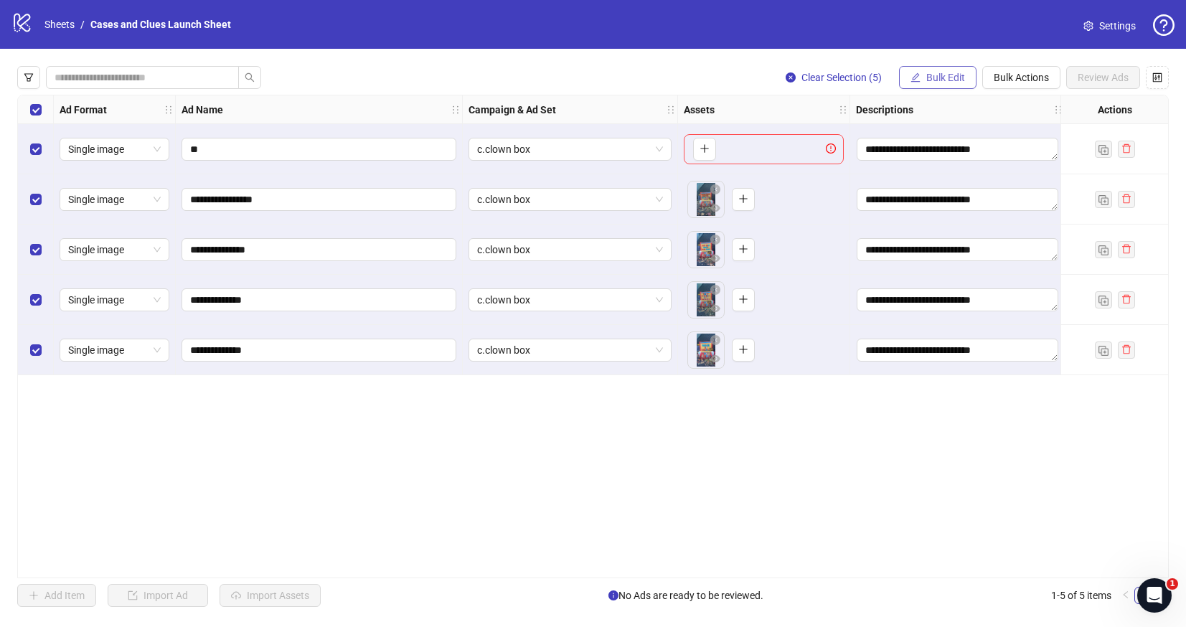
click at [944, 76] on span "Bulk Edit" at bounding box center [946, 77] width 39 height 11
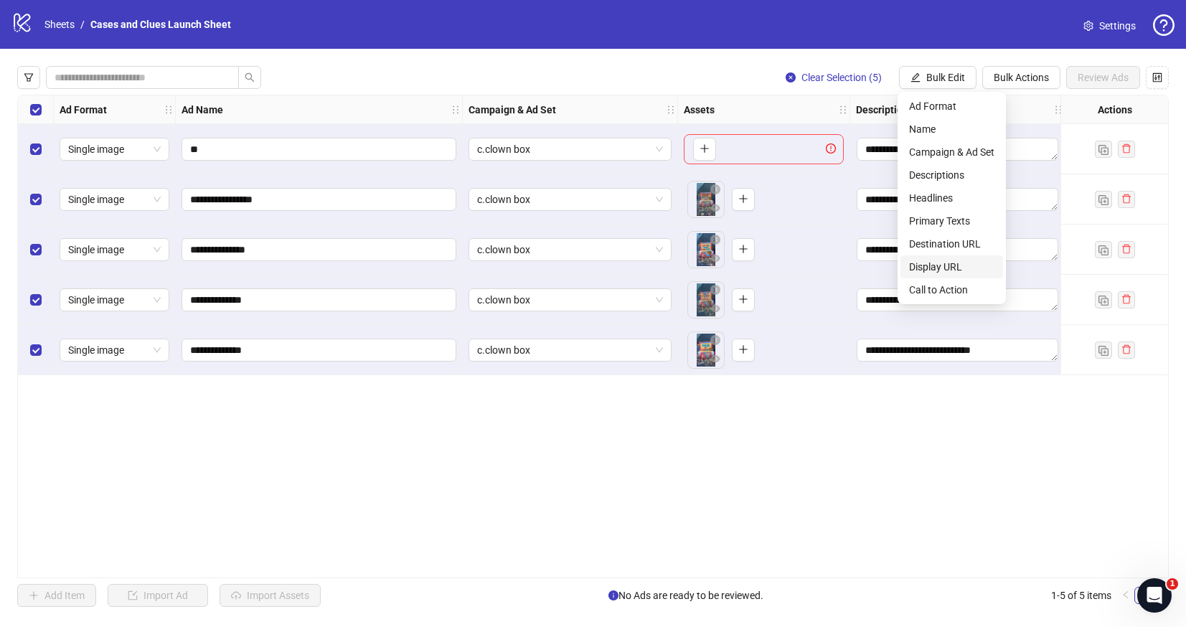
click at [939, 268] on span "Display URL" at bounding box center [951, 267] width 85 height 16
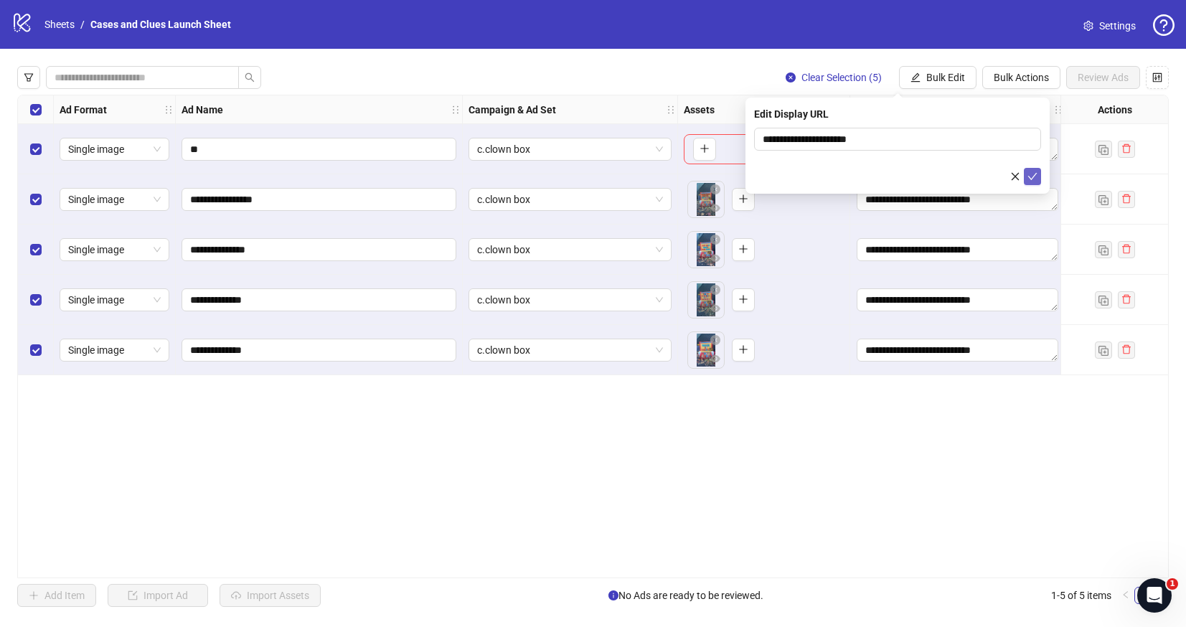
click at [1032, 177] on icon "check" at bounding box center [1033, 176] width 9 height 7
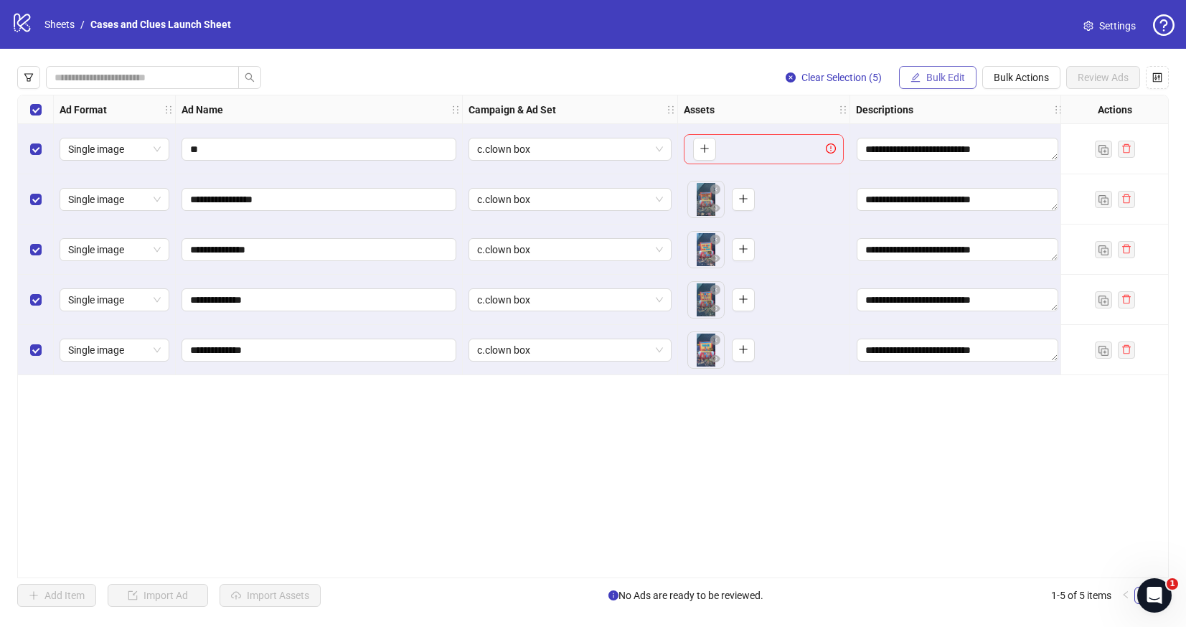
click at [942, 83] on span "Bulk Edit" at bounding box center [946, 77] width 39 height 11
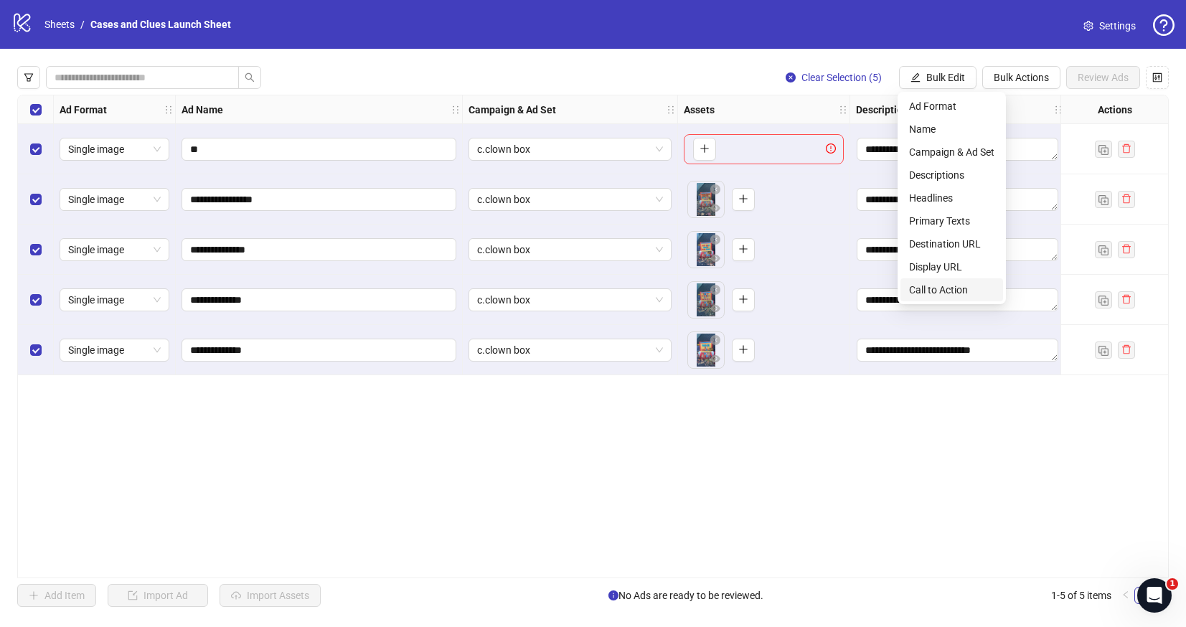
click at [945, 291] on span "Call to Action" at bounding box center [951, 290] width 85 height 16
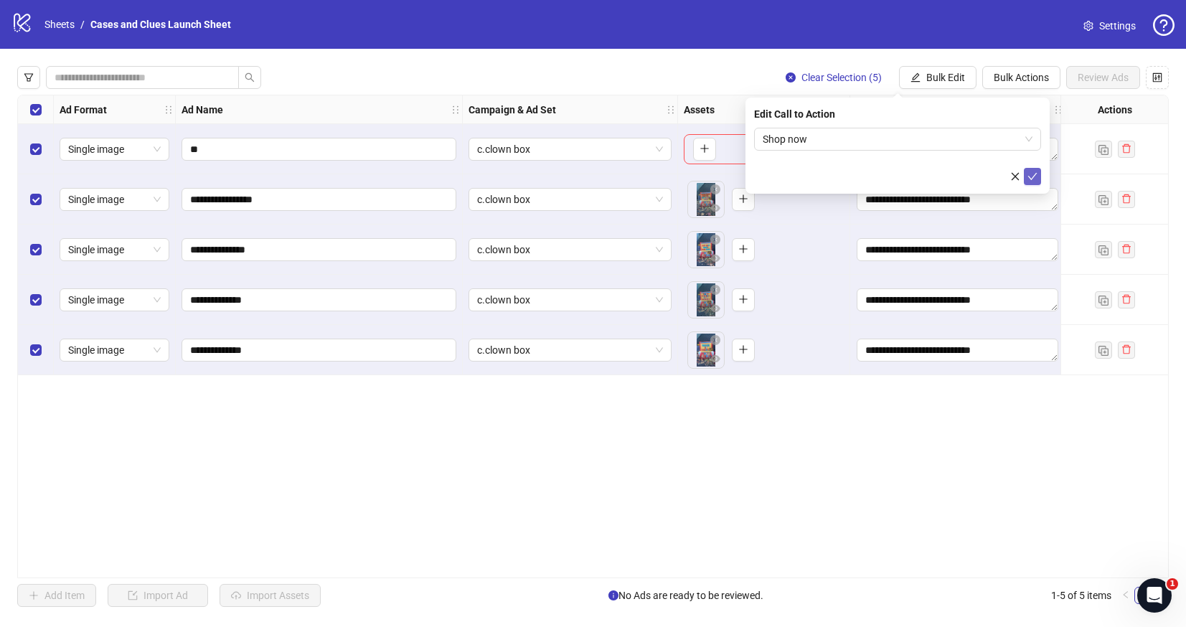
click at [1035, 172] on icon "check" at bounding box center [1033, 177] width 10 height 10
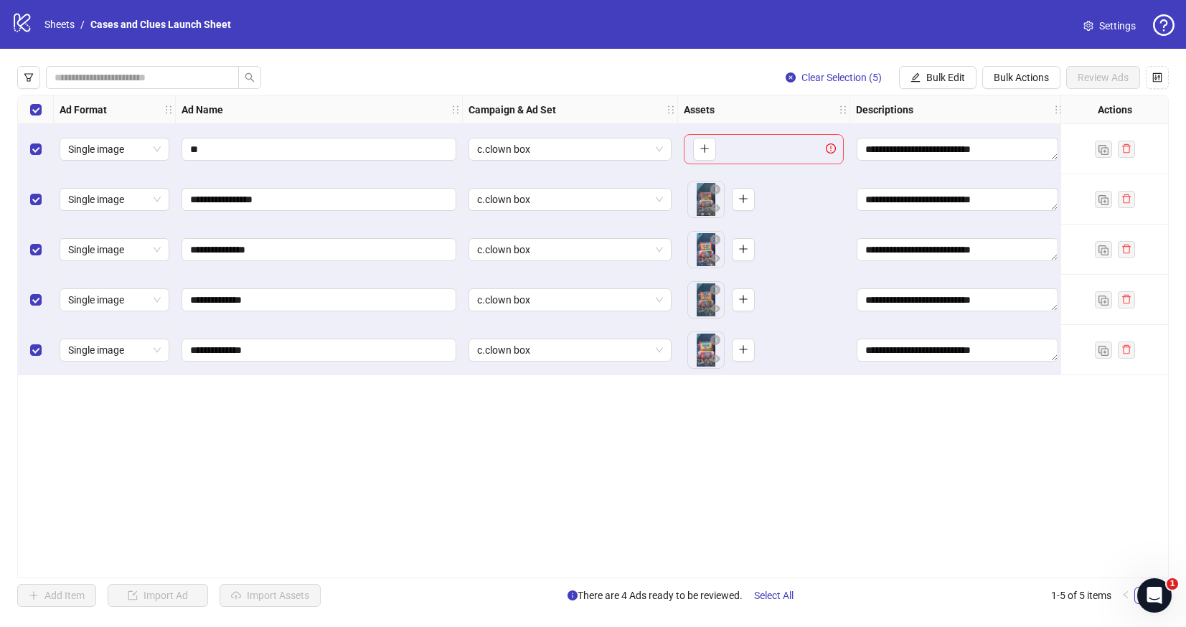
drag, startPoint x: 680, startPoint y: 571, endPoint x: 715, endPoint y: 571, distance: 35.2
click at [715, 571] on div "**********" at bounding box center [593, 337] width 1152 height 484
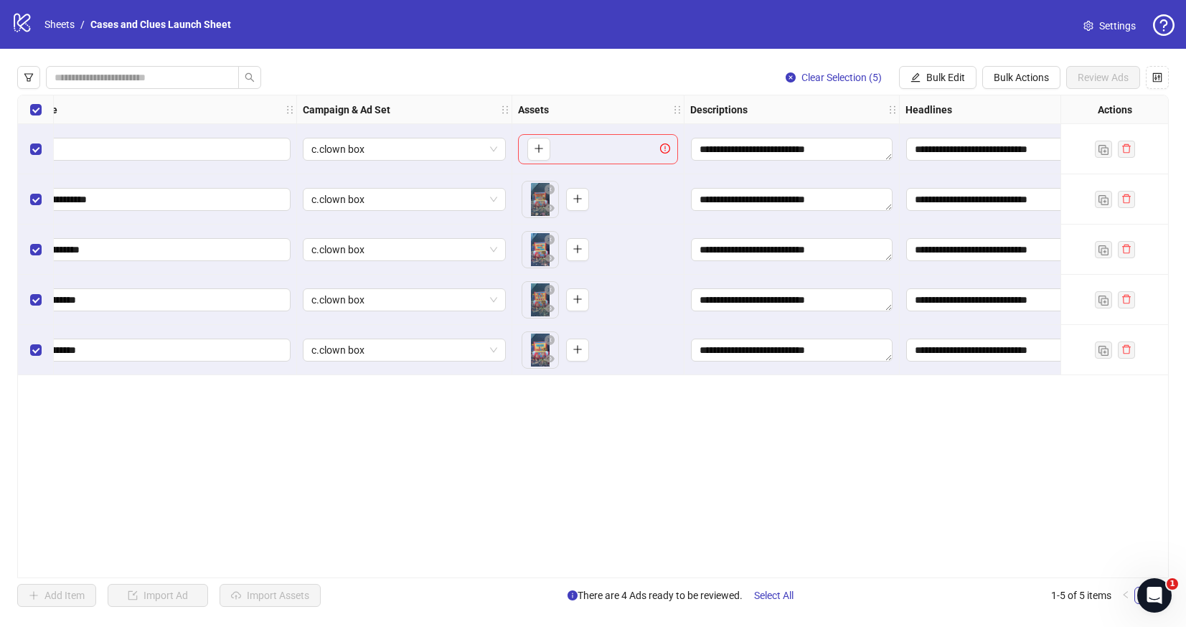
scroll to position [0, 0]
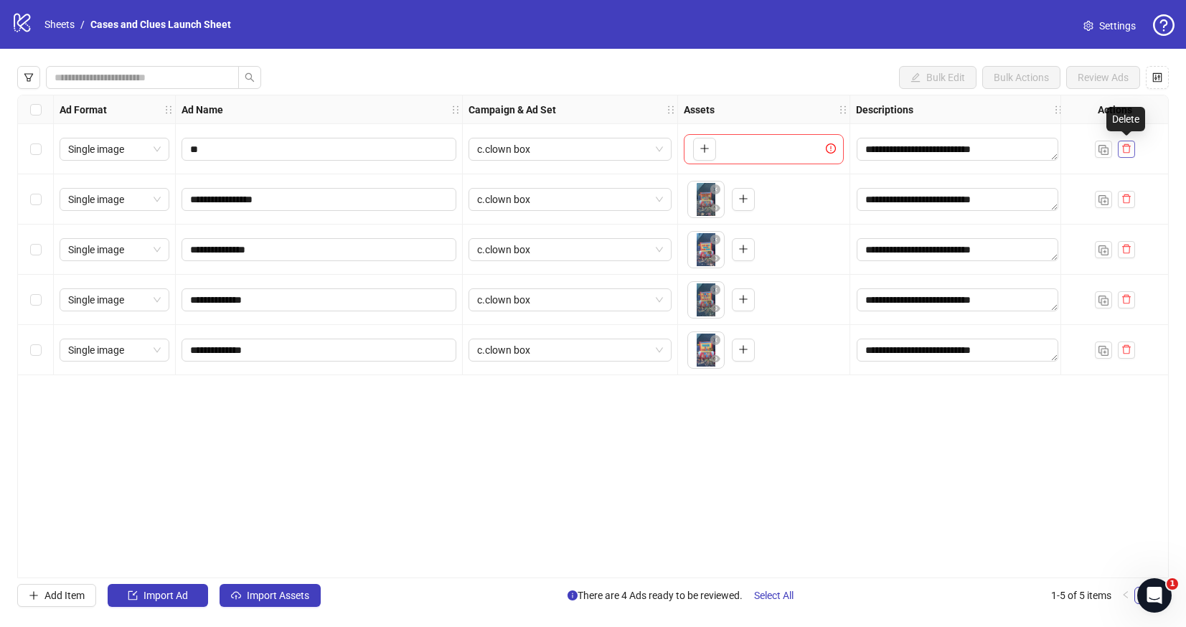
click at [1125, 143] on span "button" at bounding box center [1127, 148] width 10 height 11
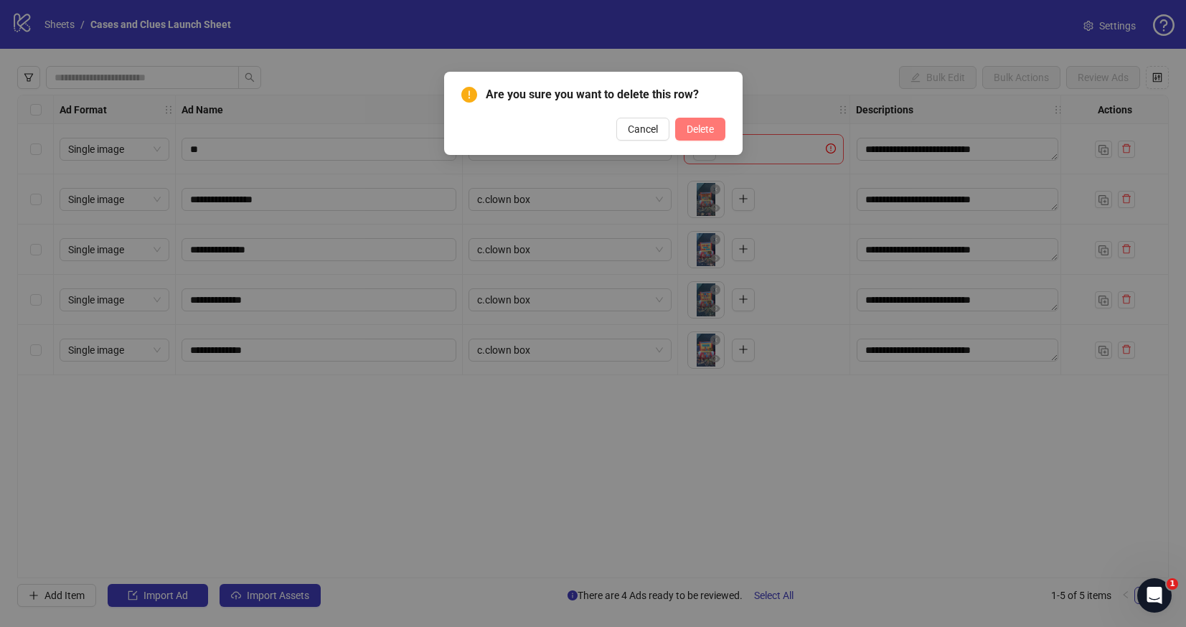
click at [710, 130] on span "Delete" at bounding box center [700, 128] width 27 height 11
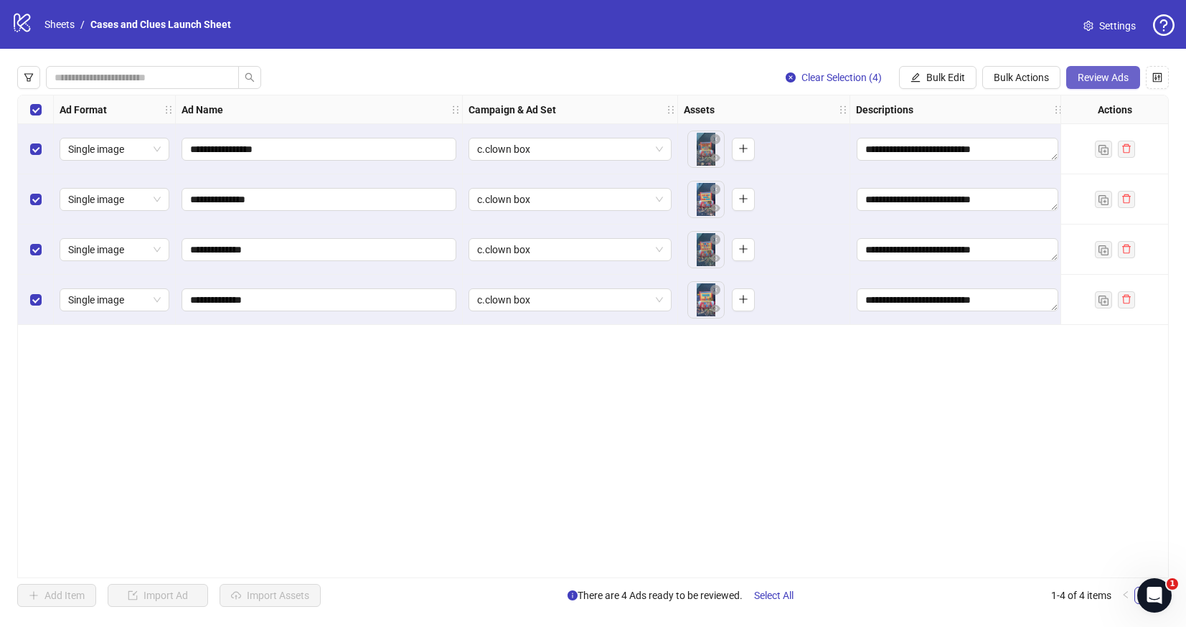
click at [1089, 80] on span "Review Ads" at bounding box center [1103, 77] width 51 height 11
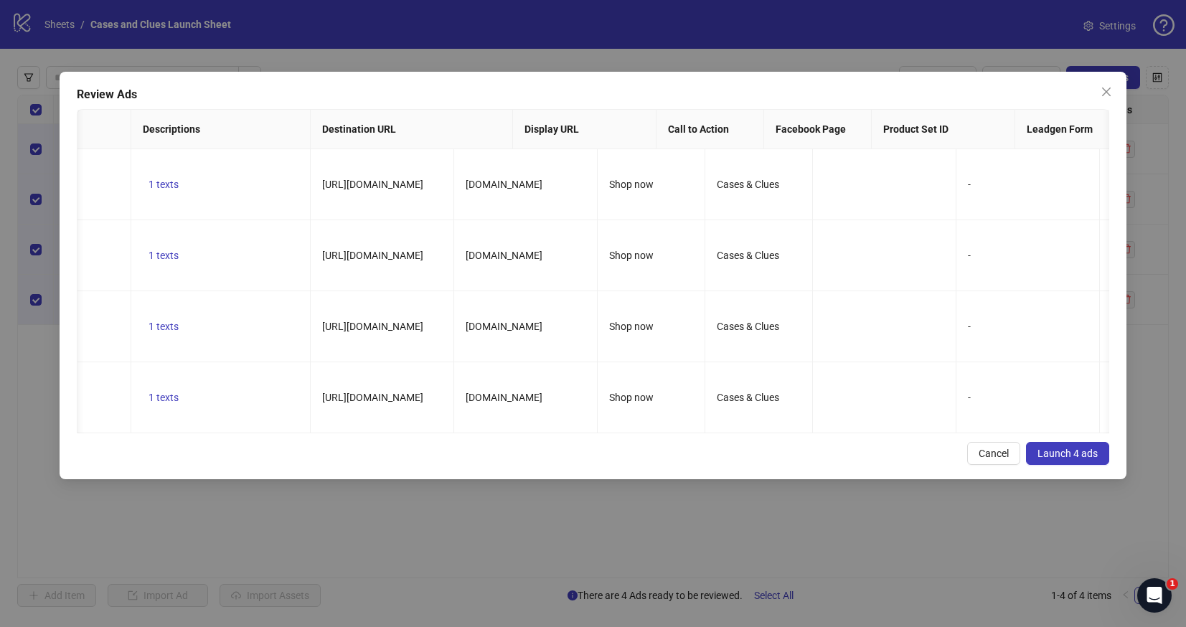
scroll to position [0, 413]
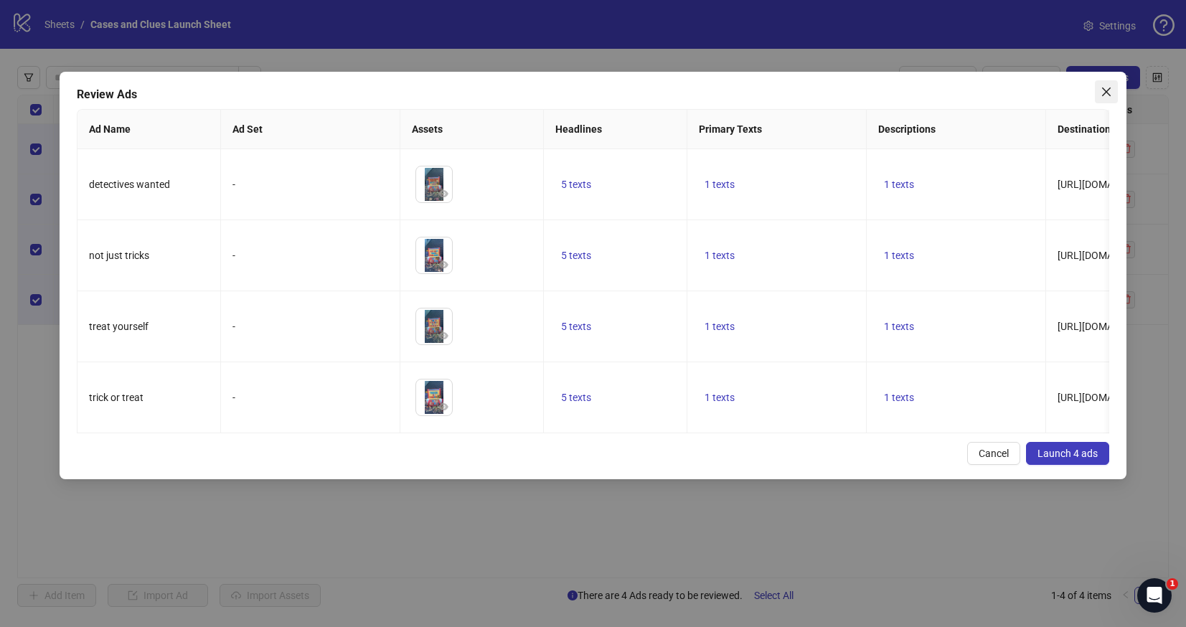
click at [1105, 84] on button "Close" at bounding box center [1106, 91] width 23 height 23
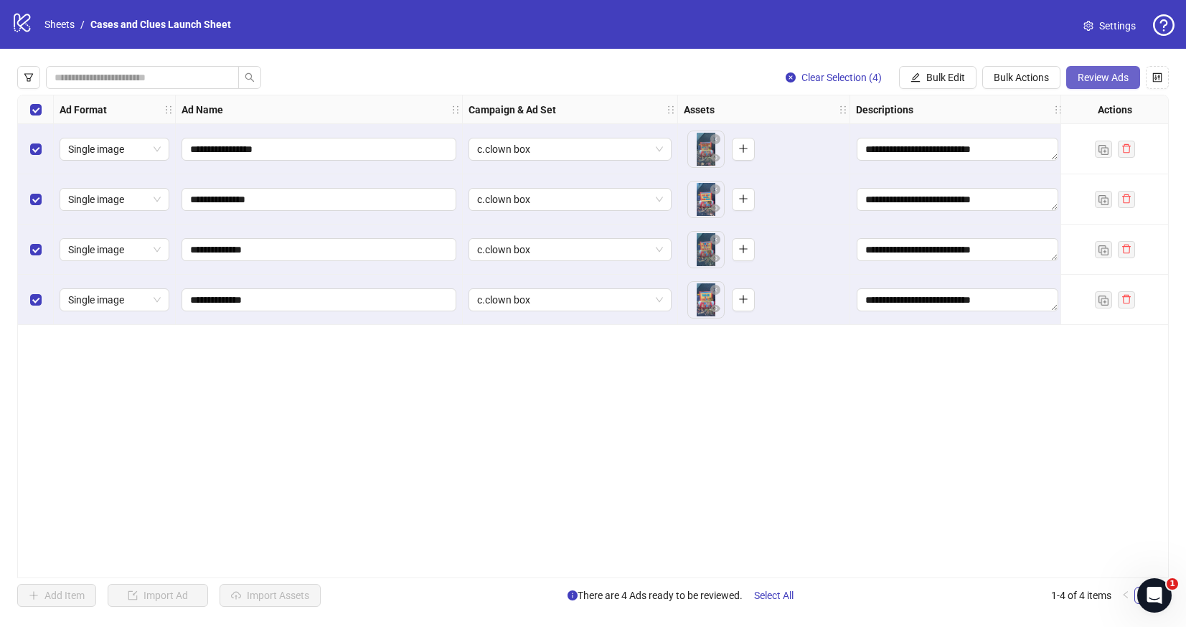
click at [1097, 76] on span "Review Ads" at bounding box center [1103, 77] width 51 height 11
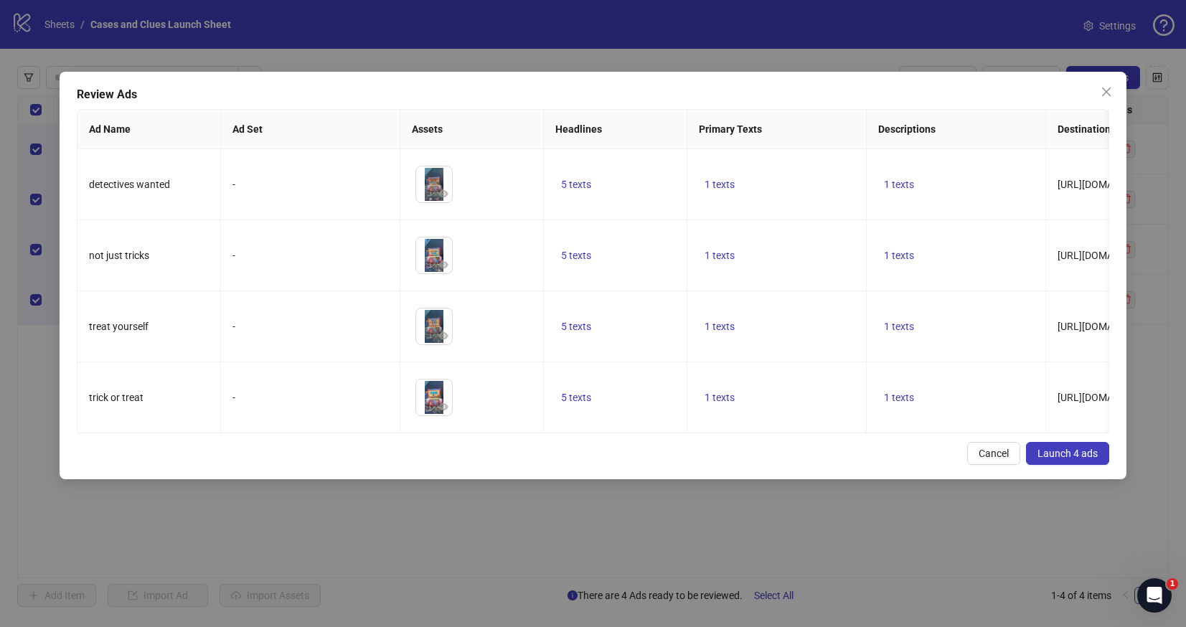
click at [1057, 454] on span "Launch 4 ads" at bounding box center [1068, 453] width 60 height 11
